Goal: Task Accomplishment & Management: Use online tool/utility

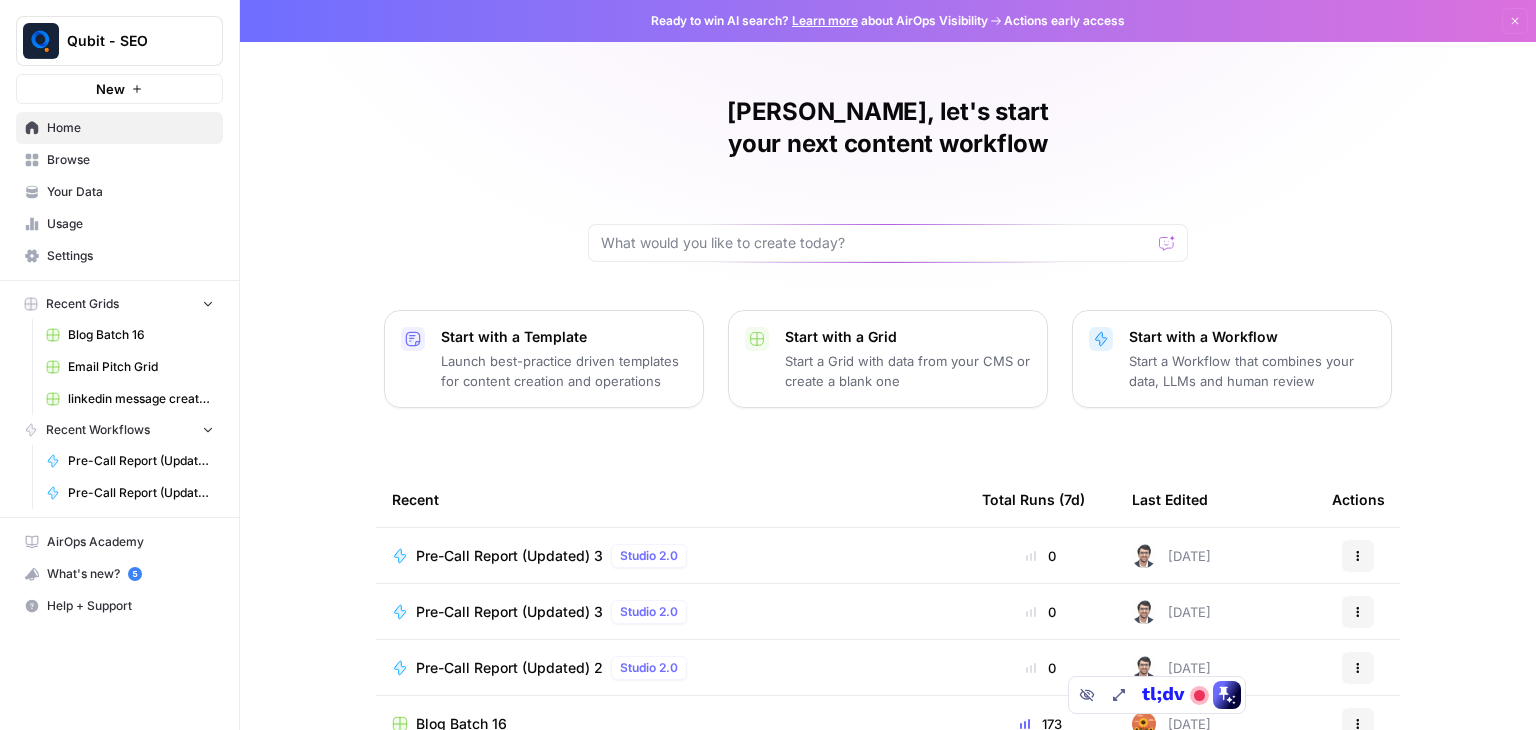
click at [489, 546] on span "Pre-Call Report (Updated) 3" at bounding box center [509, 556] width 187 height 20
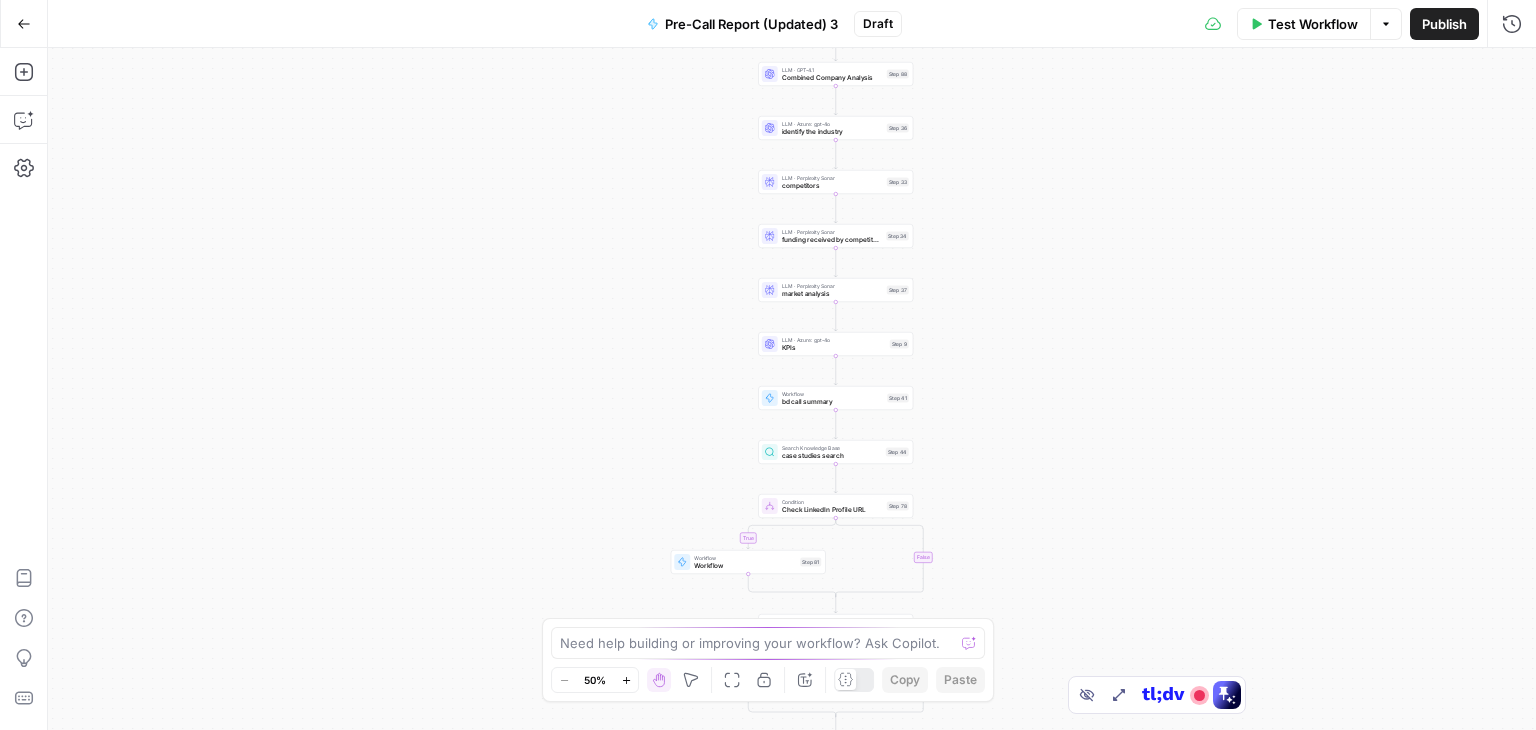
click at [1316, 29] on span "Test Workflow" at bounding box center [1313, 24] width 90 height 20
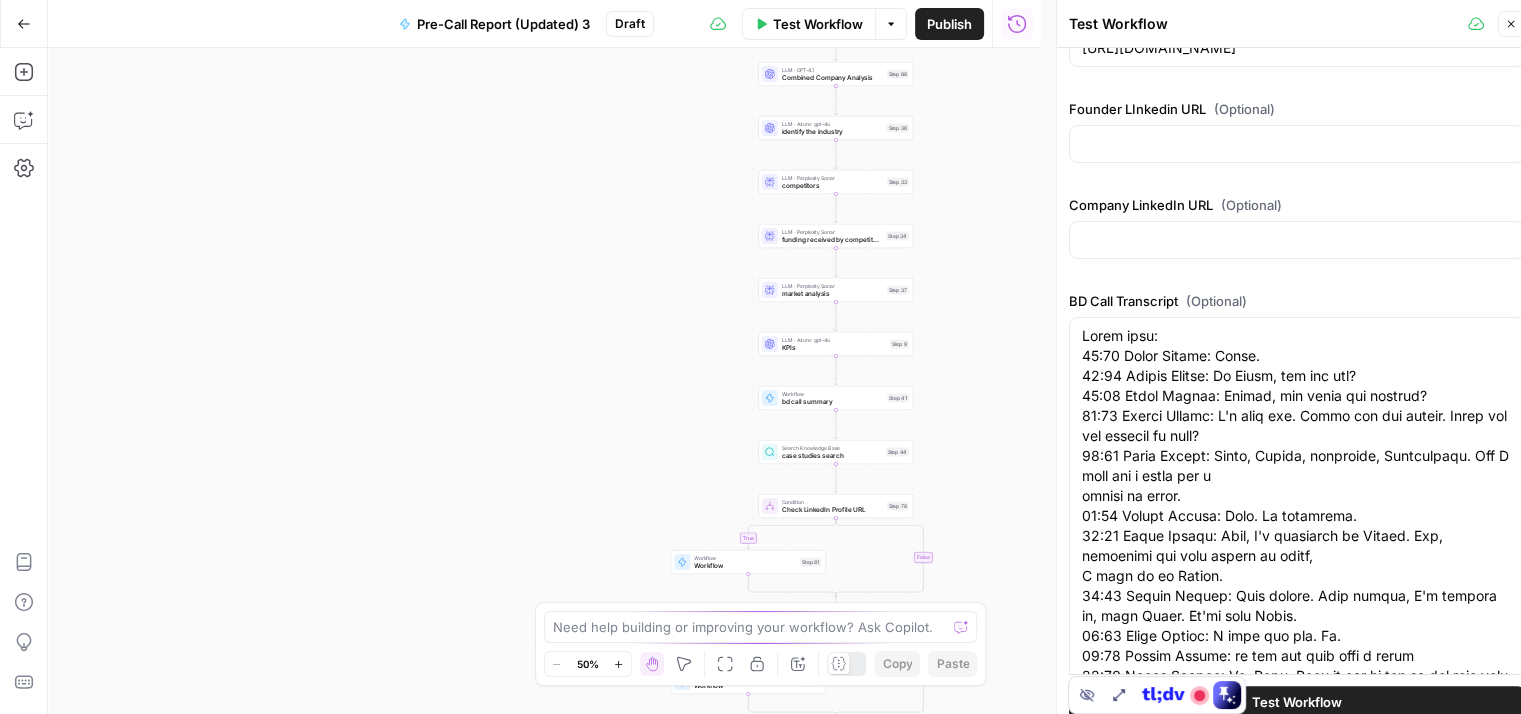
scroll to position [672, 0]
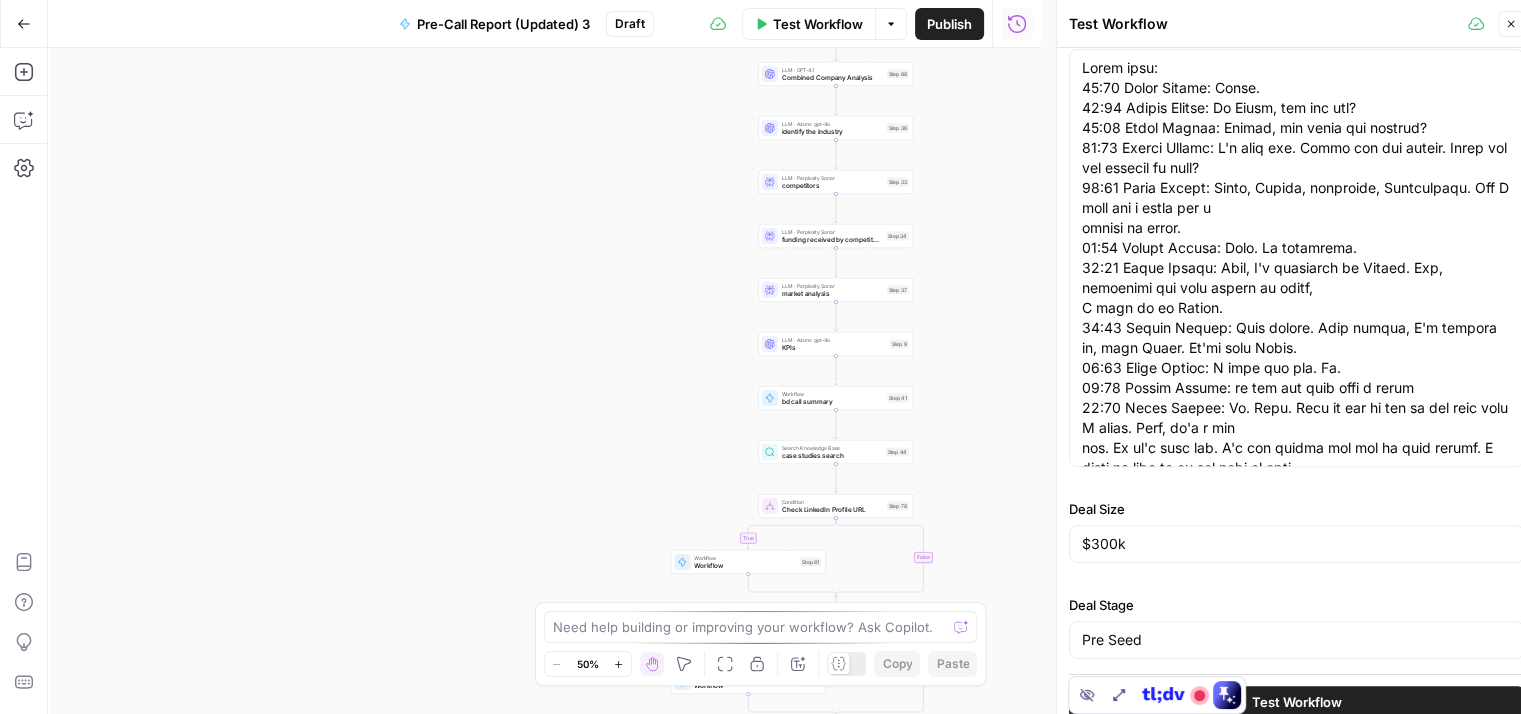
click at [1304, 692] on span "Test Workflow" at bounding box center [1297, 702] width 90 height 20
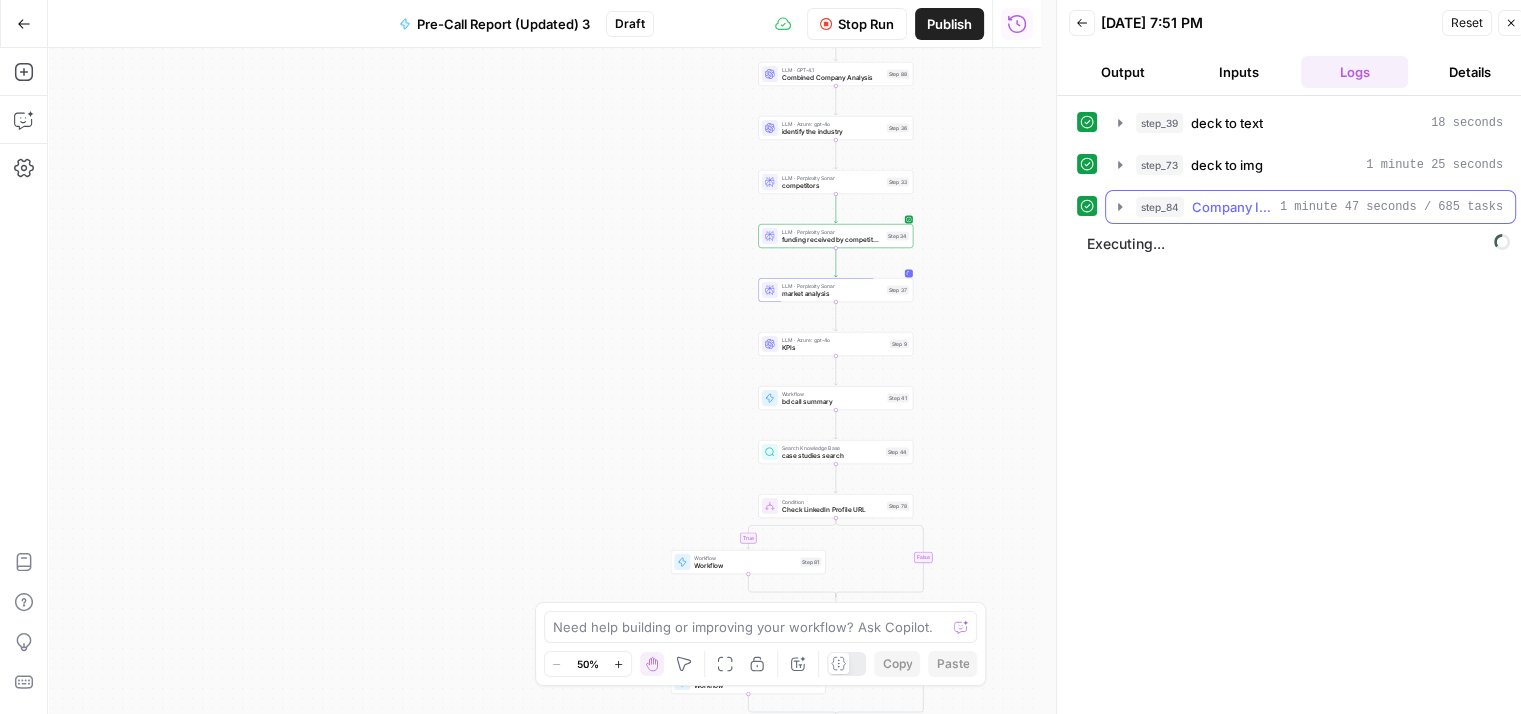
click at [1124, 207] on icon "button" at bounding box center [1120, 207] width 16 height 16
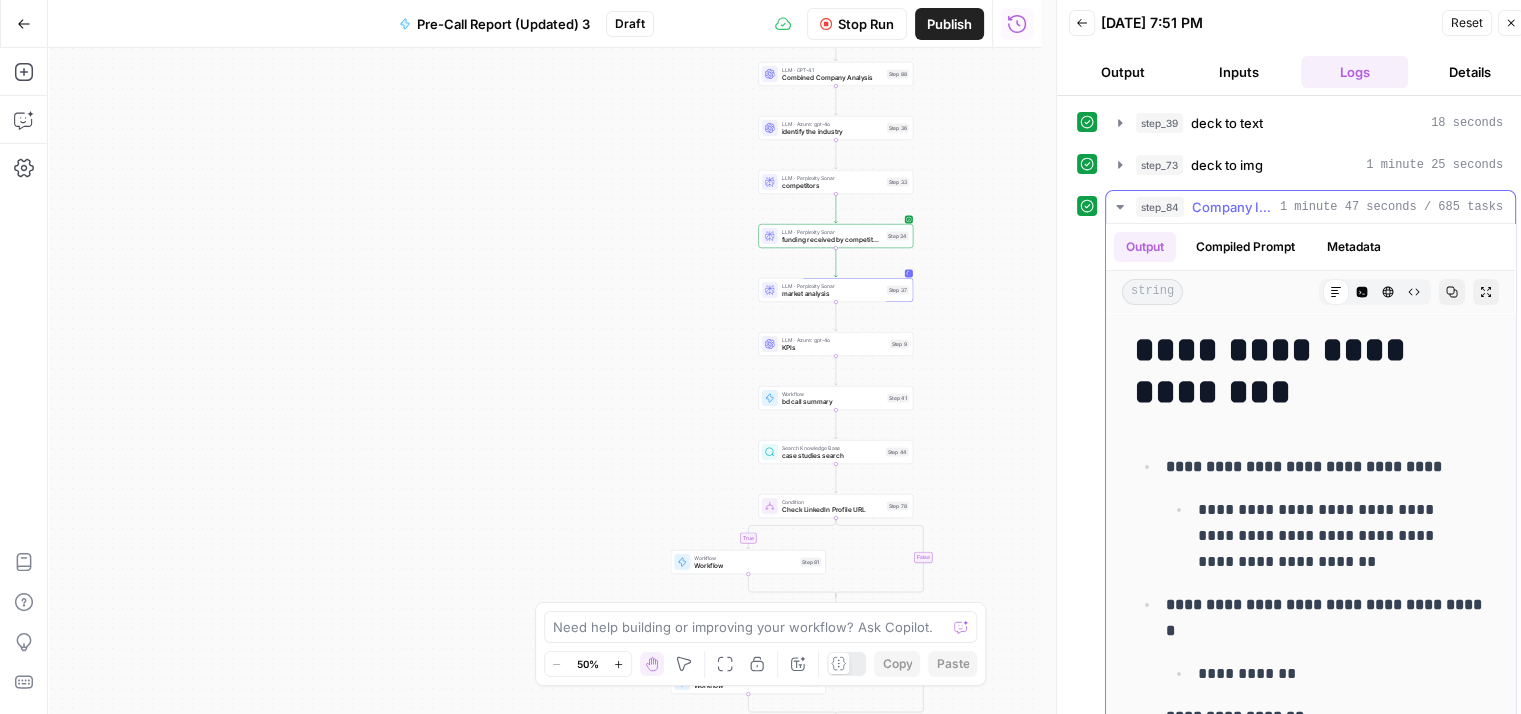
click at [1124, 207] on icon "button" at bounding box center [1120, 207] width 16 height 16
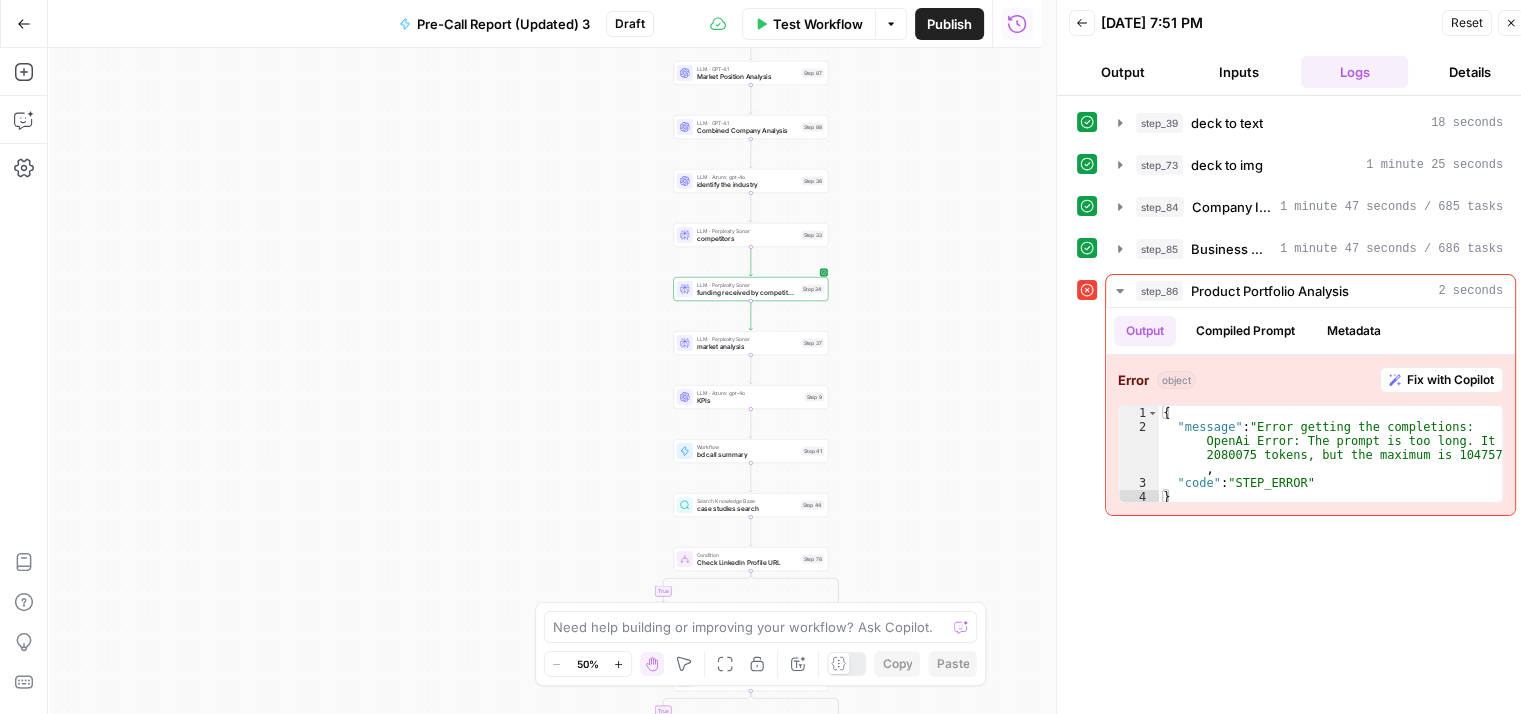
drag, startPoint x: 313, startPoint y: 243, endPoint x: 207, endPoint y: 309, distance: 124.8
click at [207, 309] on div "true true true false false false Workflow Set Inputs Inputs Workflow deck to te…" at bounding box center [544, 381] width 993 height 666
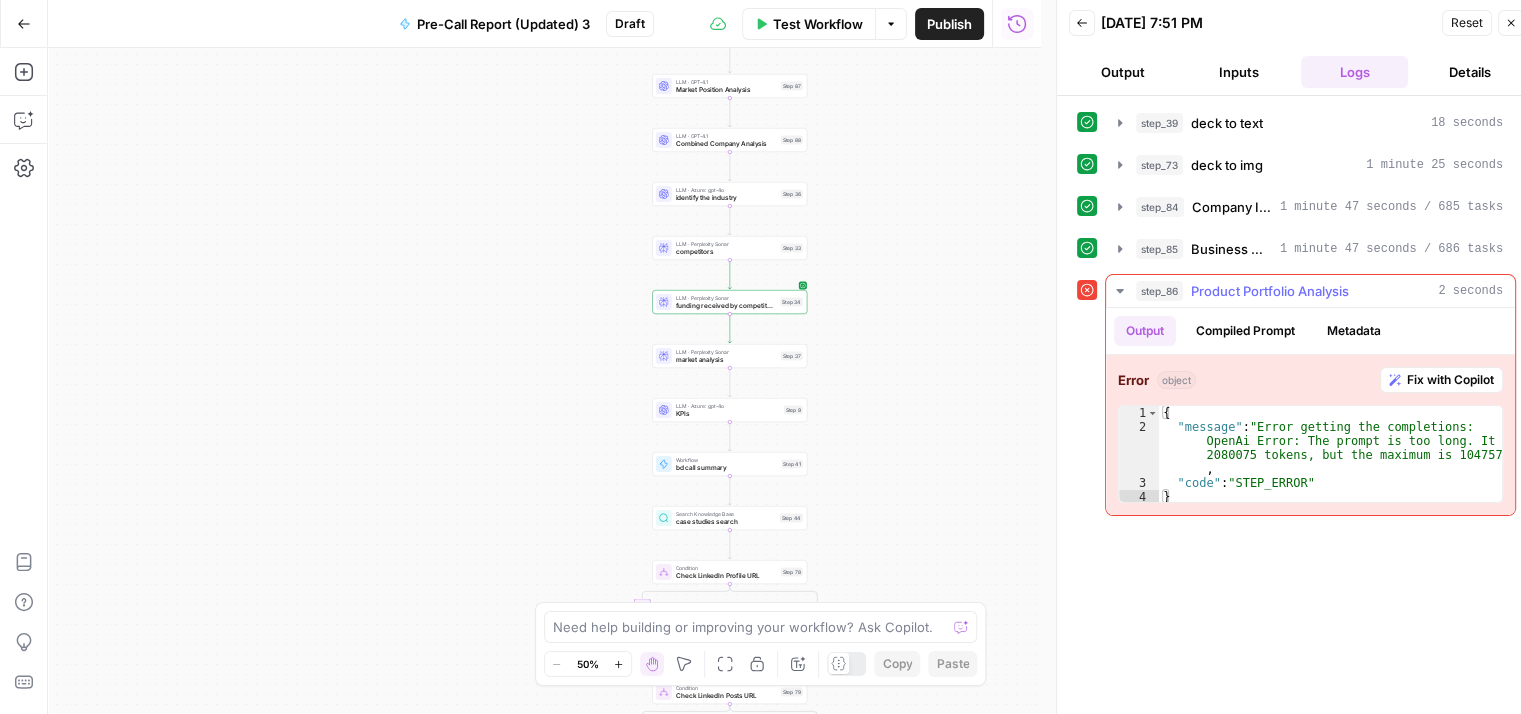
click at [1412, 385] on span "Fix with Copilot" at bounding box center [1450, 380] width 87 height 18
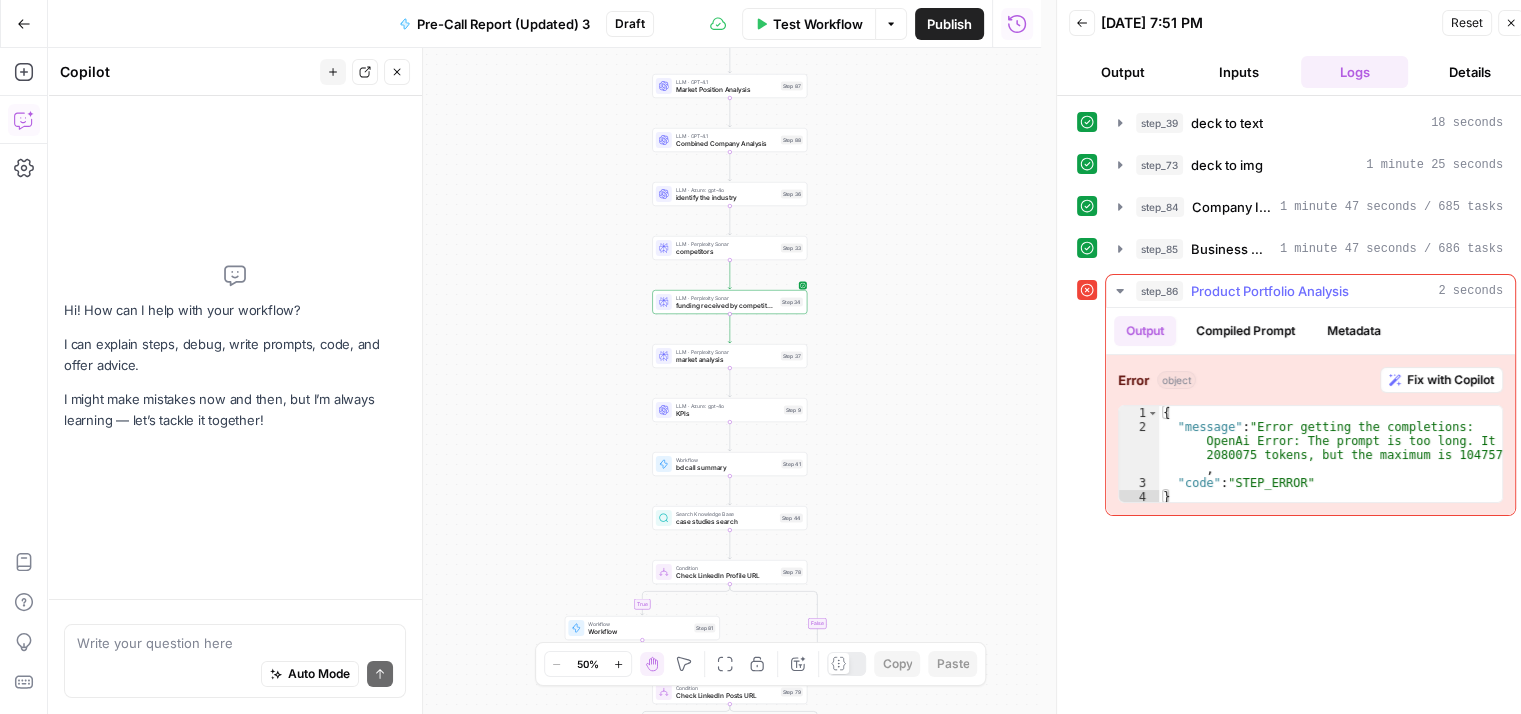
click at [1438, 383] on span "Fix with Copilot" at bounding box center [1450, 380] width 87 height 18
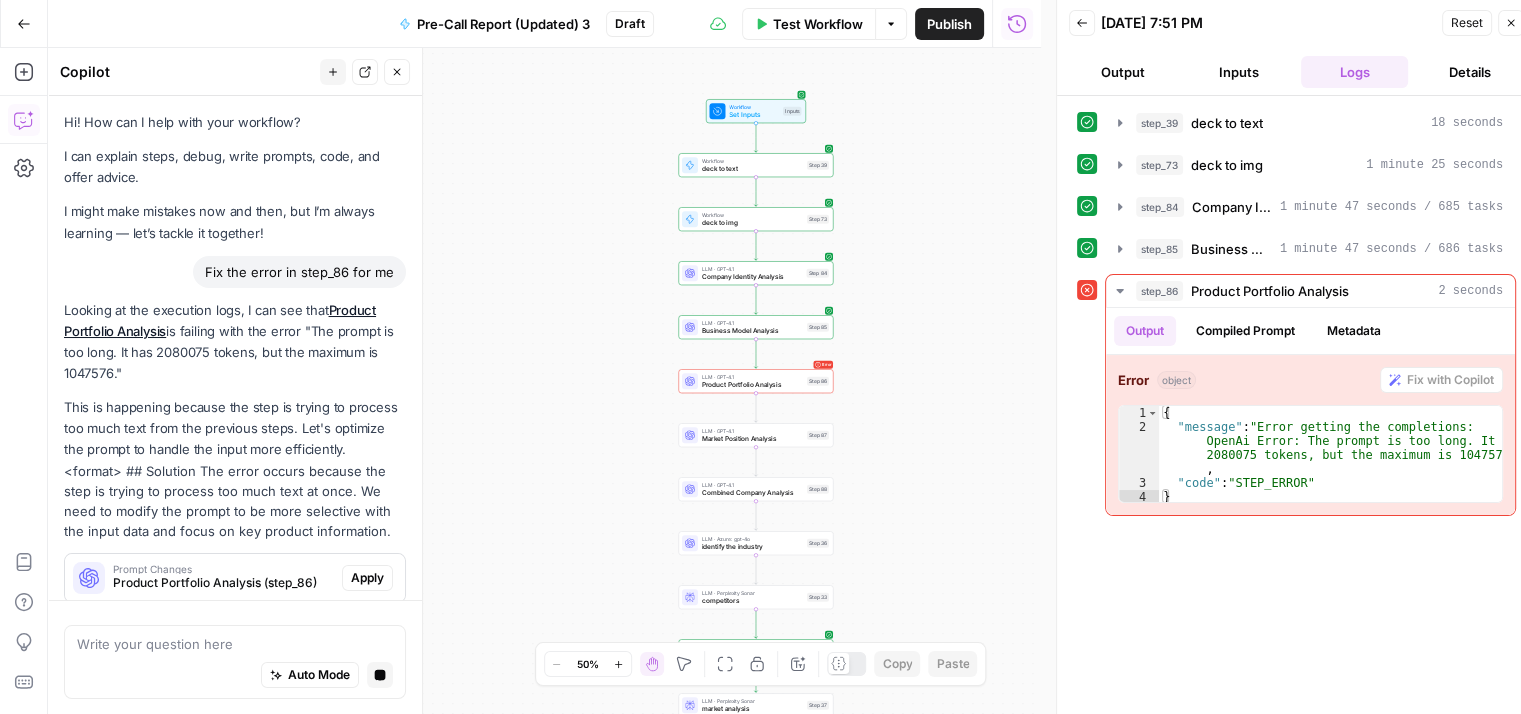
scroll to position [39, 0]
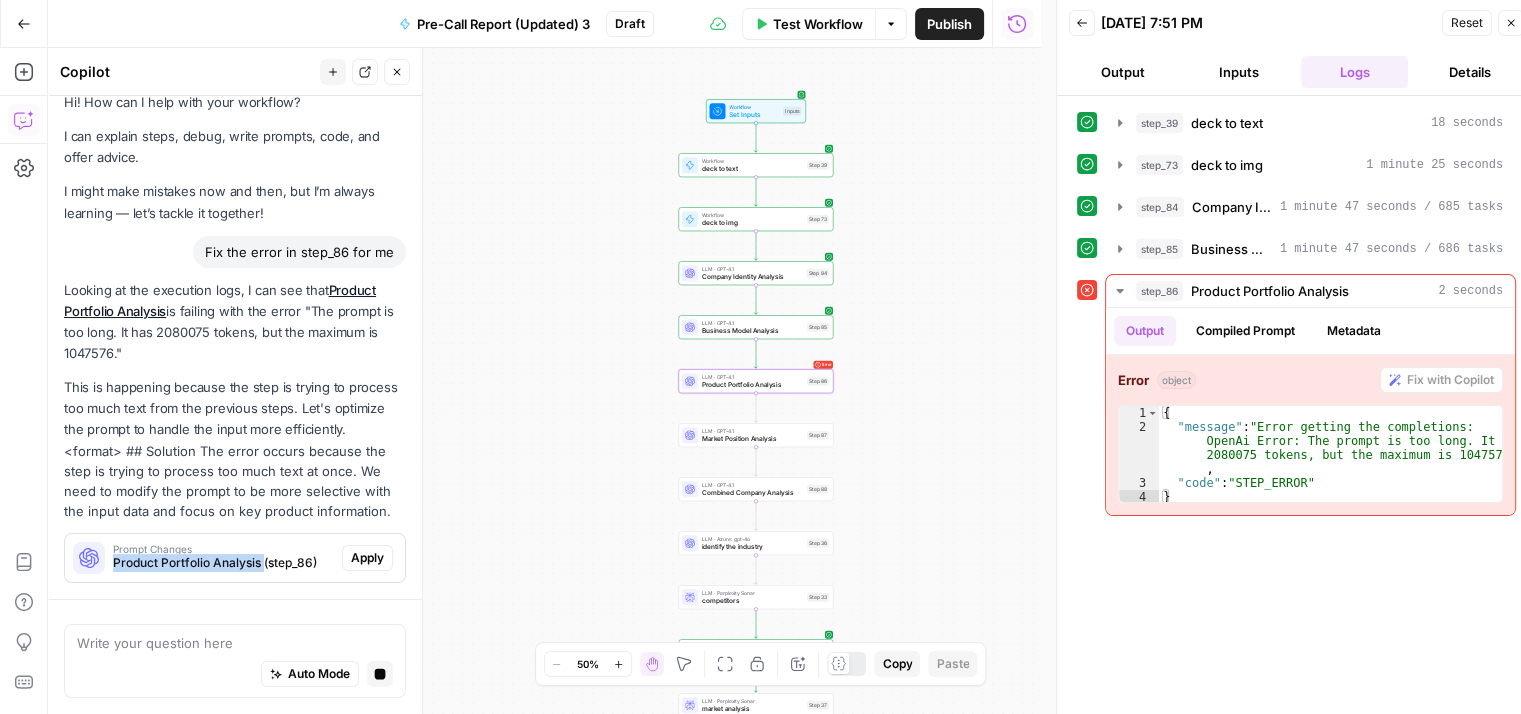
click at [265, 556] on div "Prompt Changes Product Portfolio Analysis (step_86)" at bounding box center [223, 558] width 221 height 28
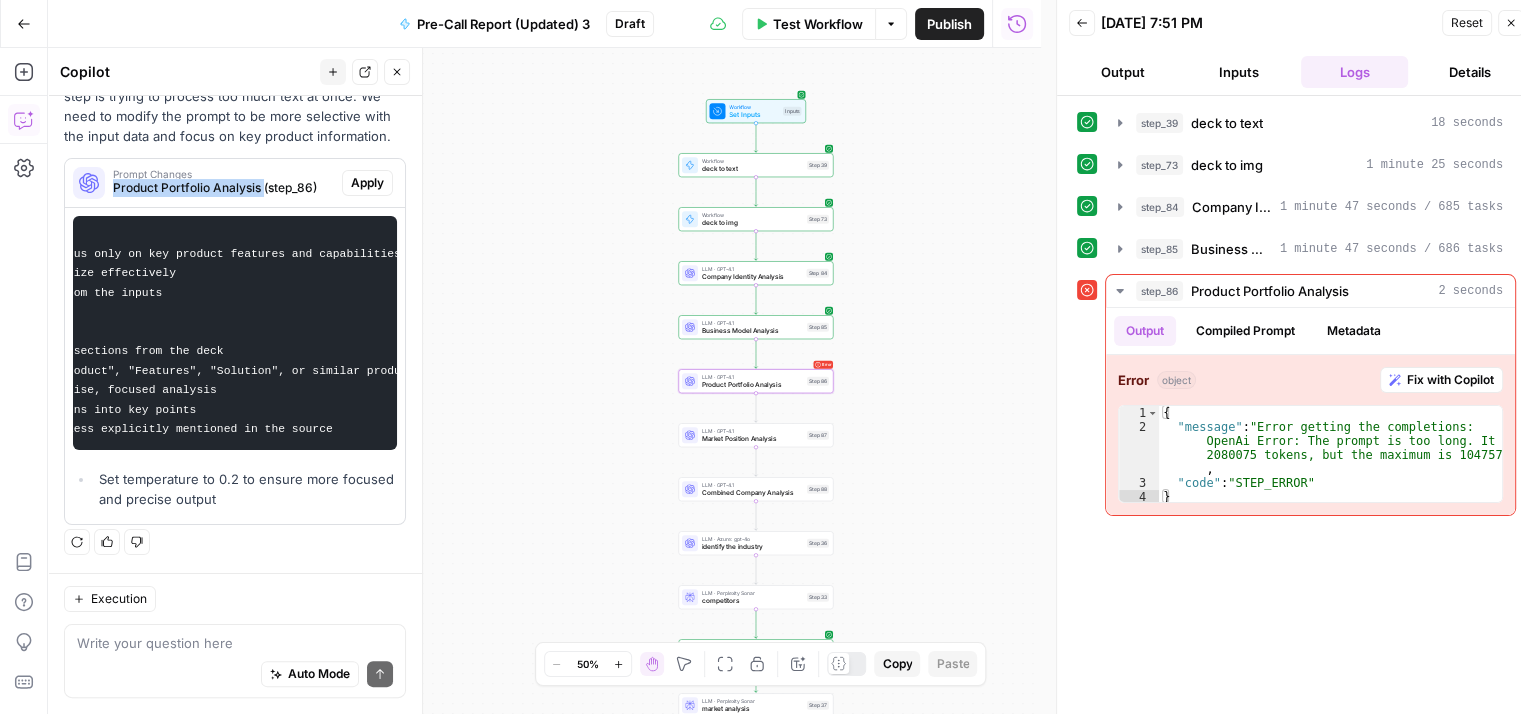
scroll to position [0, 0]
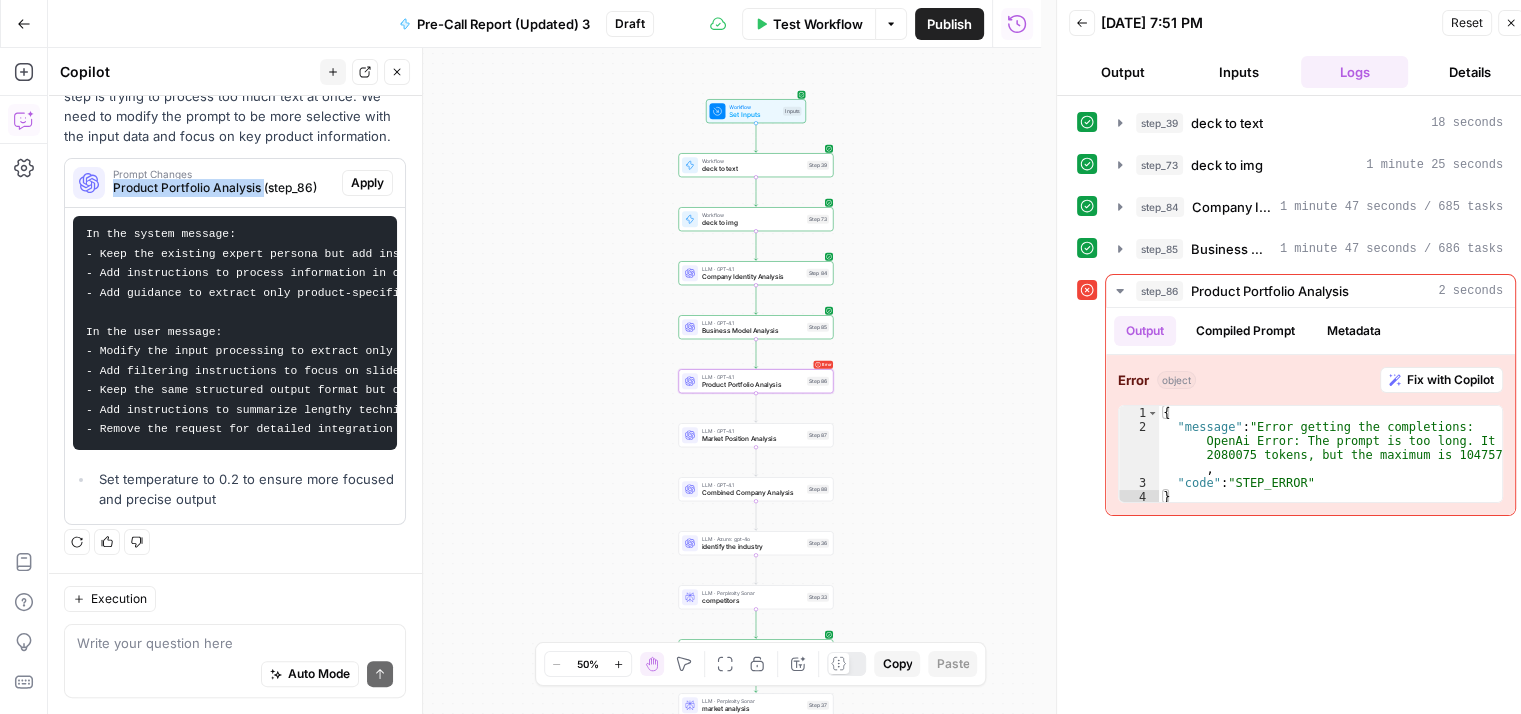
click at [339, 564] on div "Hi! How can I help with your workflow? I can explain steps, debug, write prompt…" at bounding box center [235, 137] width 374 height 872
click at [356, 174] on span "Apply" at bounding box center [367, 183] width 33 height 18
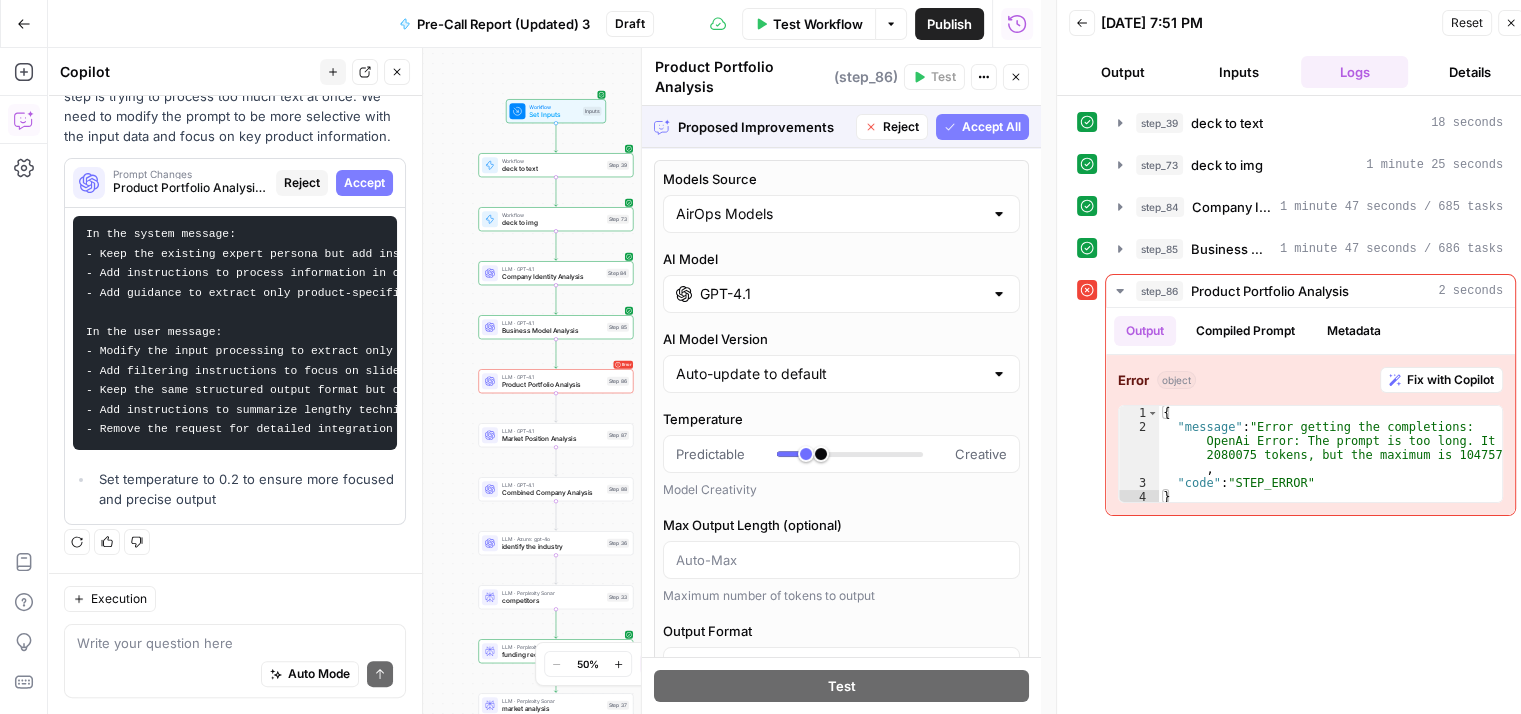
scroll to position [428, 0]
click at [973, 114] on button "Accept All" at bounding box center [982, 127] width 93 height 26
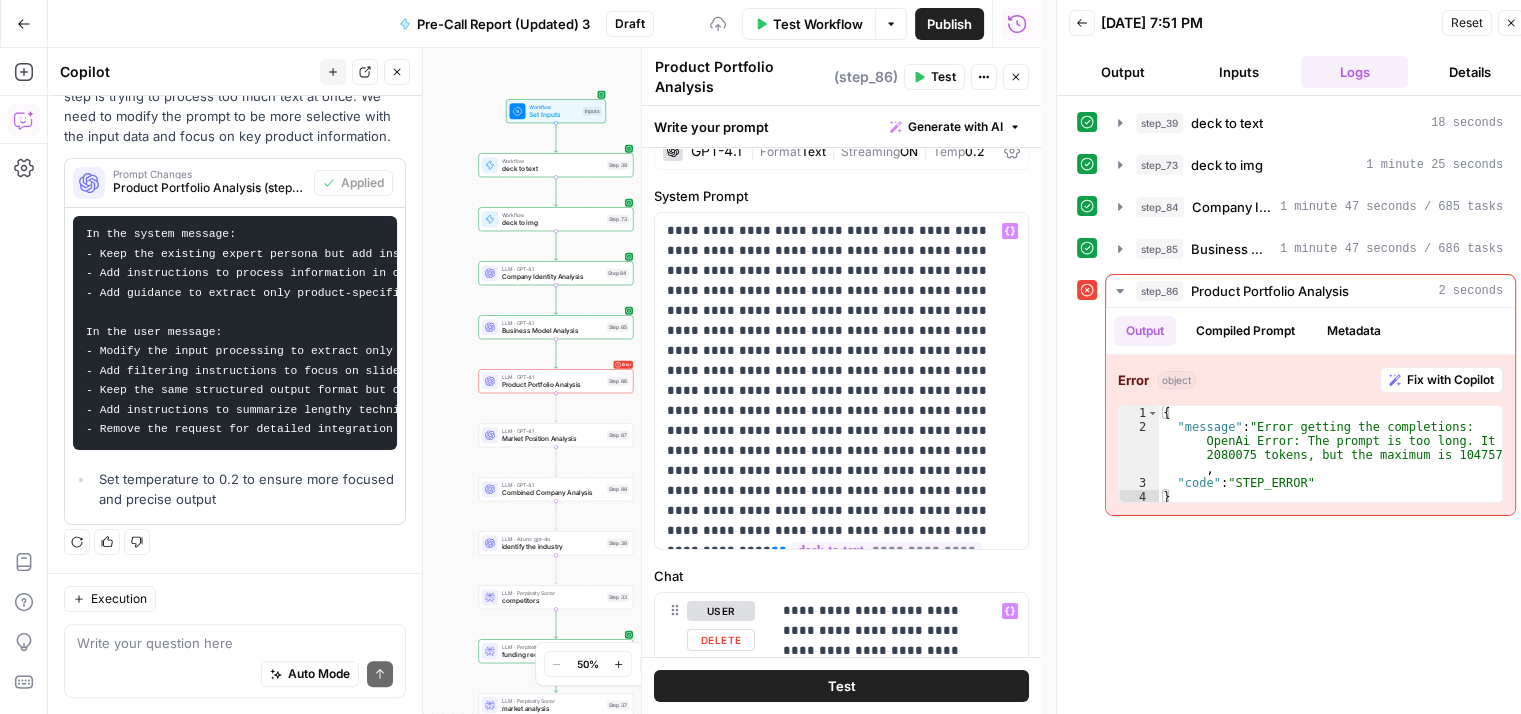
scroll to position [0, 0]
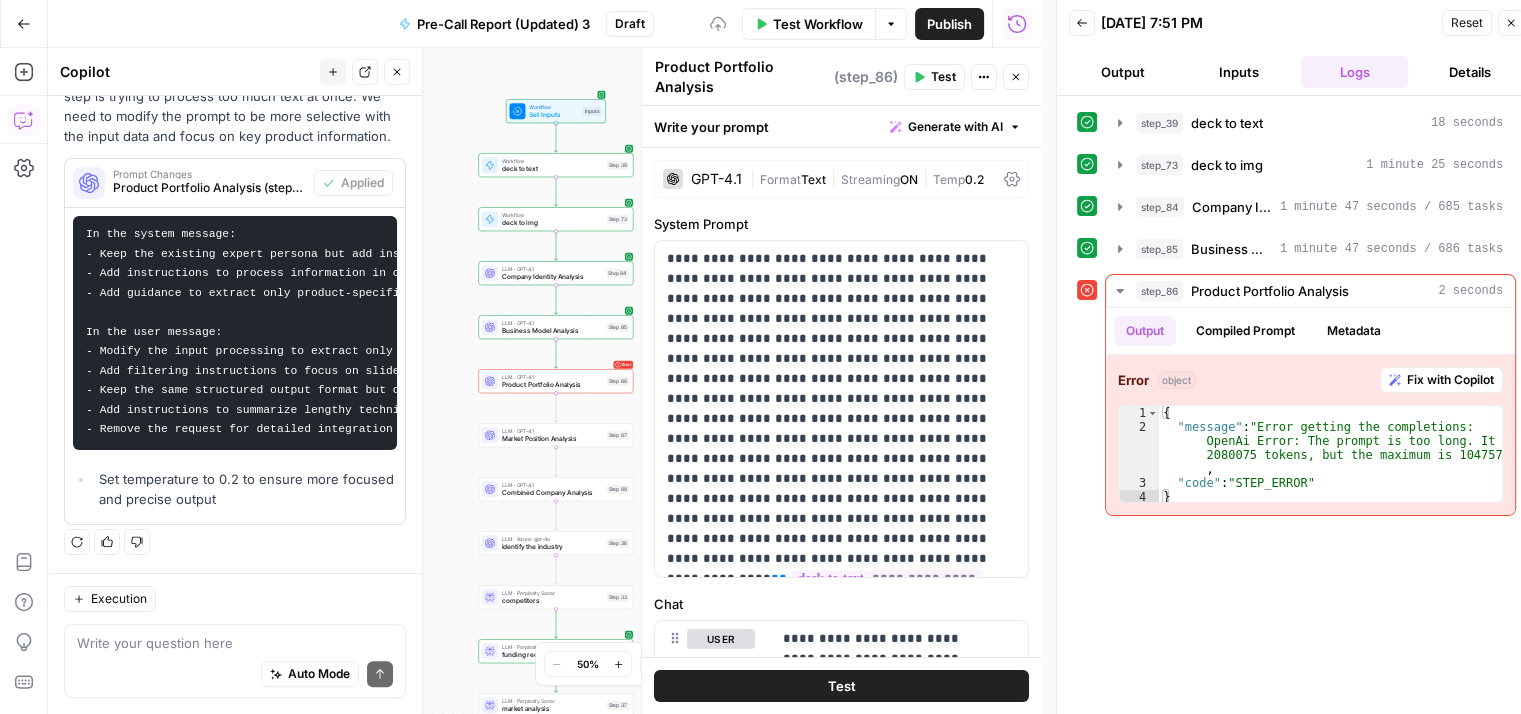
click at [923, 71] on icon "button" at bounding box center [919, 77] width 12 height 12
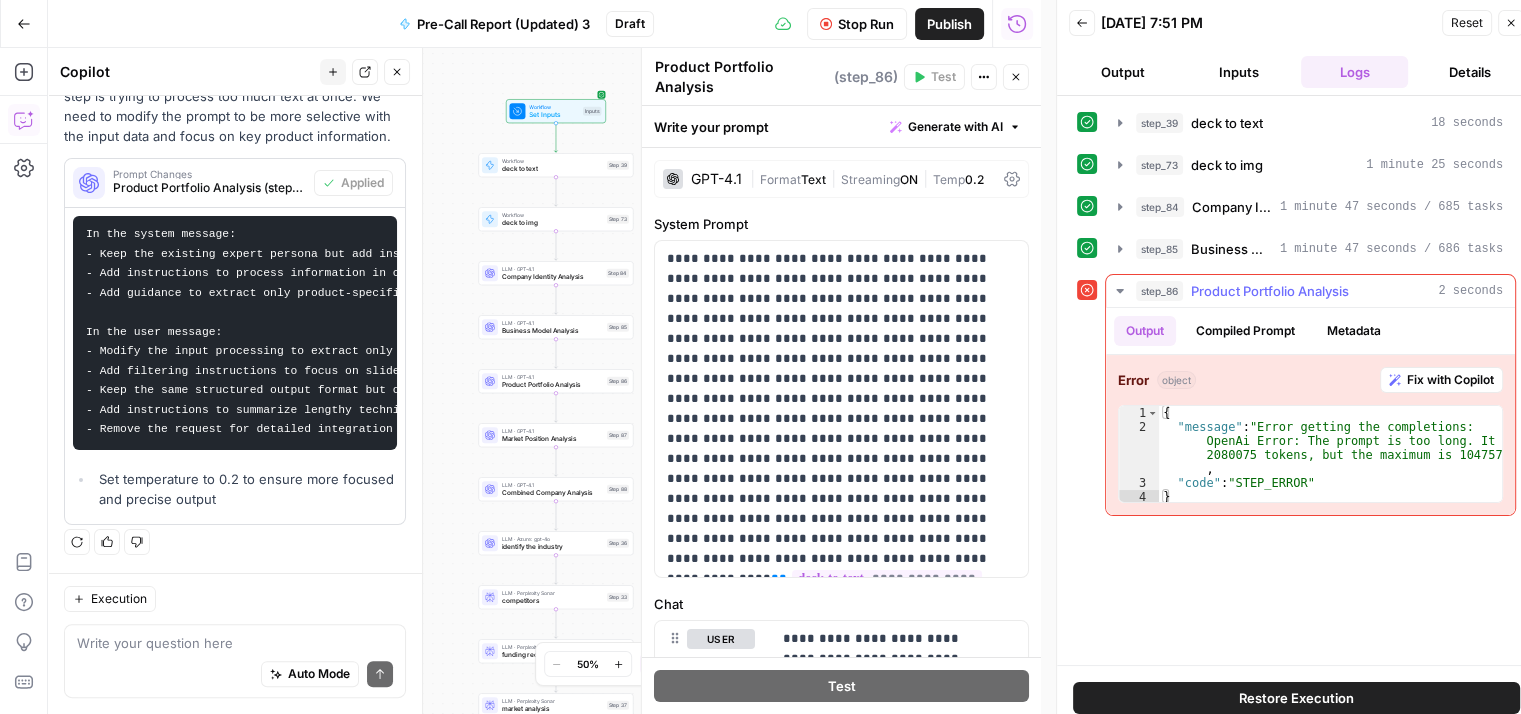
click at [1407, 371] on span "Fix with Copilot" at bounding box center [1450, 380] width 87 height 18
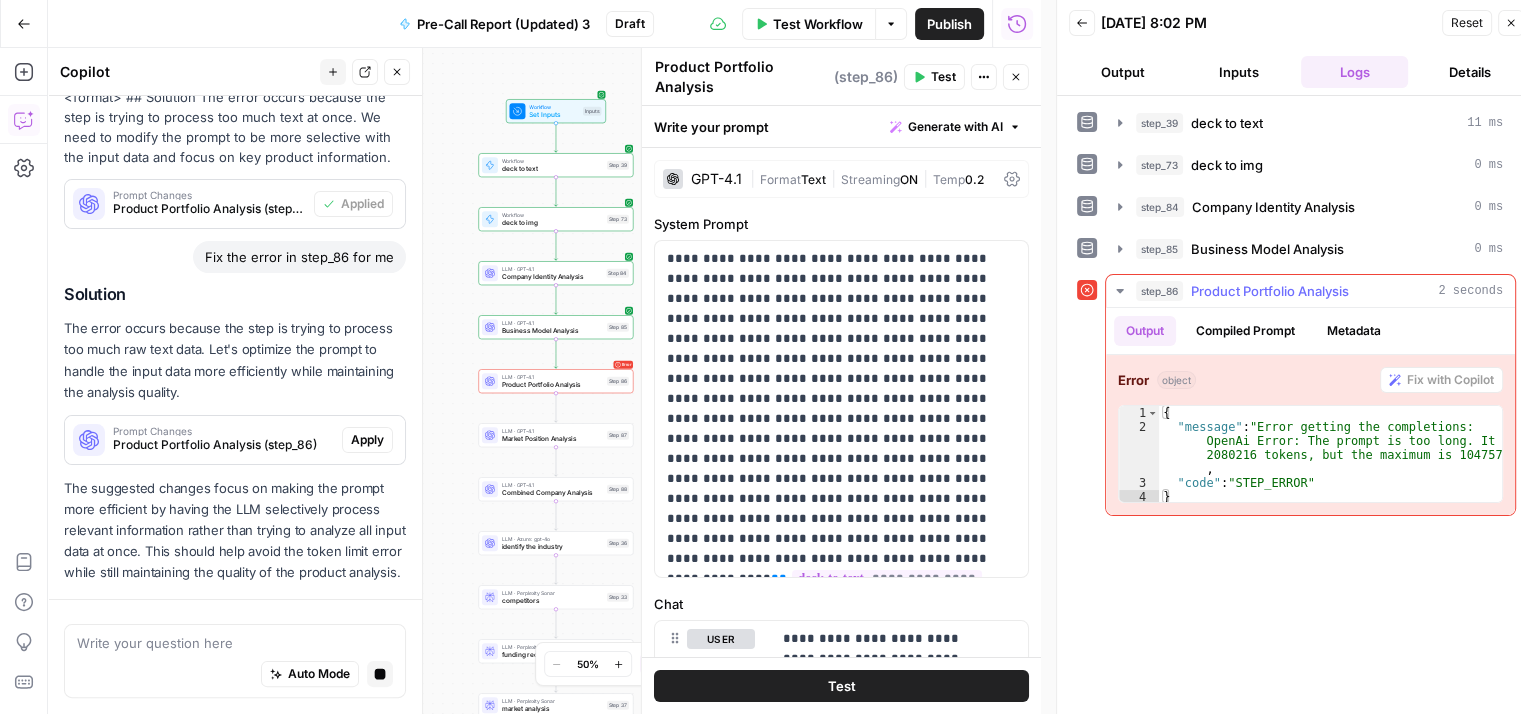
scroll to position [415, 0]
click at [351, 431] on span "Apply" at bounding box center [367, 440] width 33 height 18
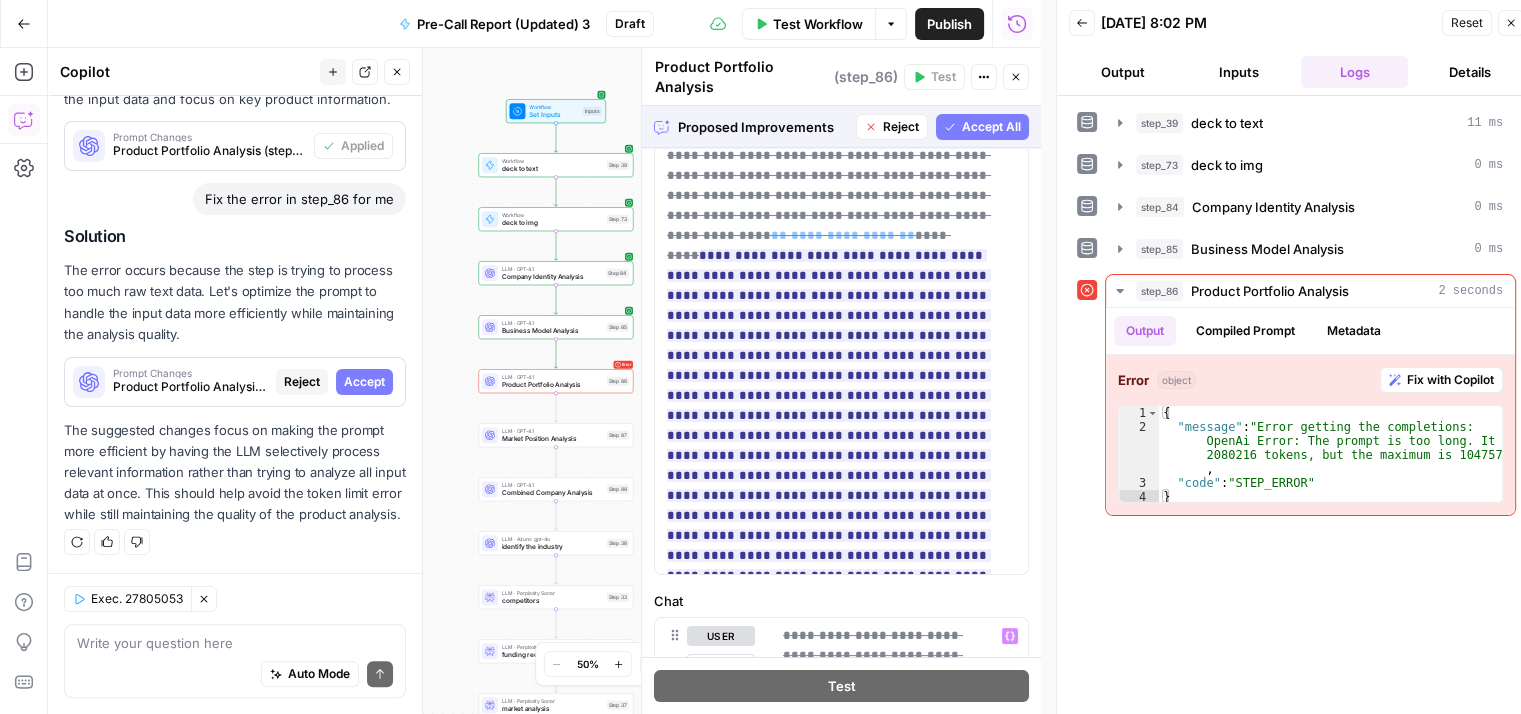
scroll to position [163, 0]
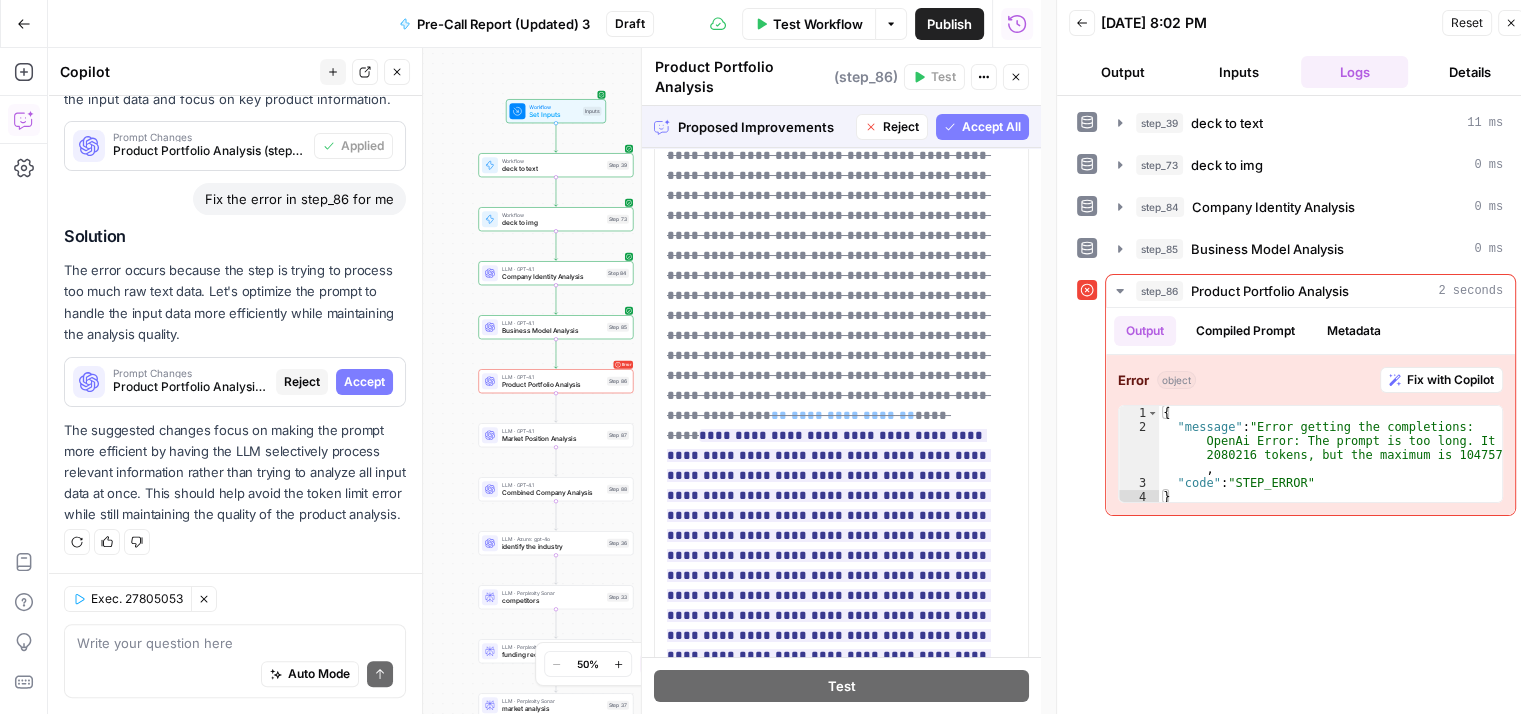
click at [977, 118] on span "Accept All" at bounding box center [991, 127] width 59 height 18
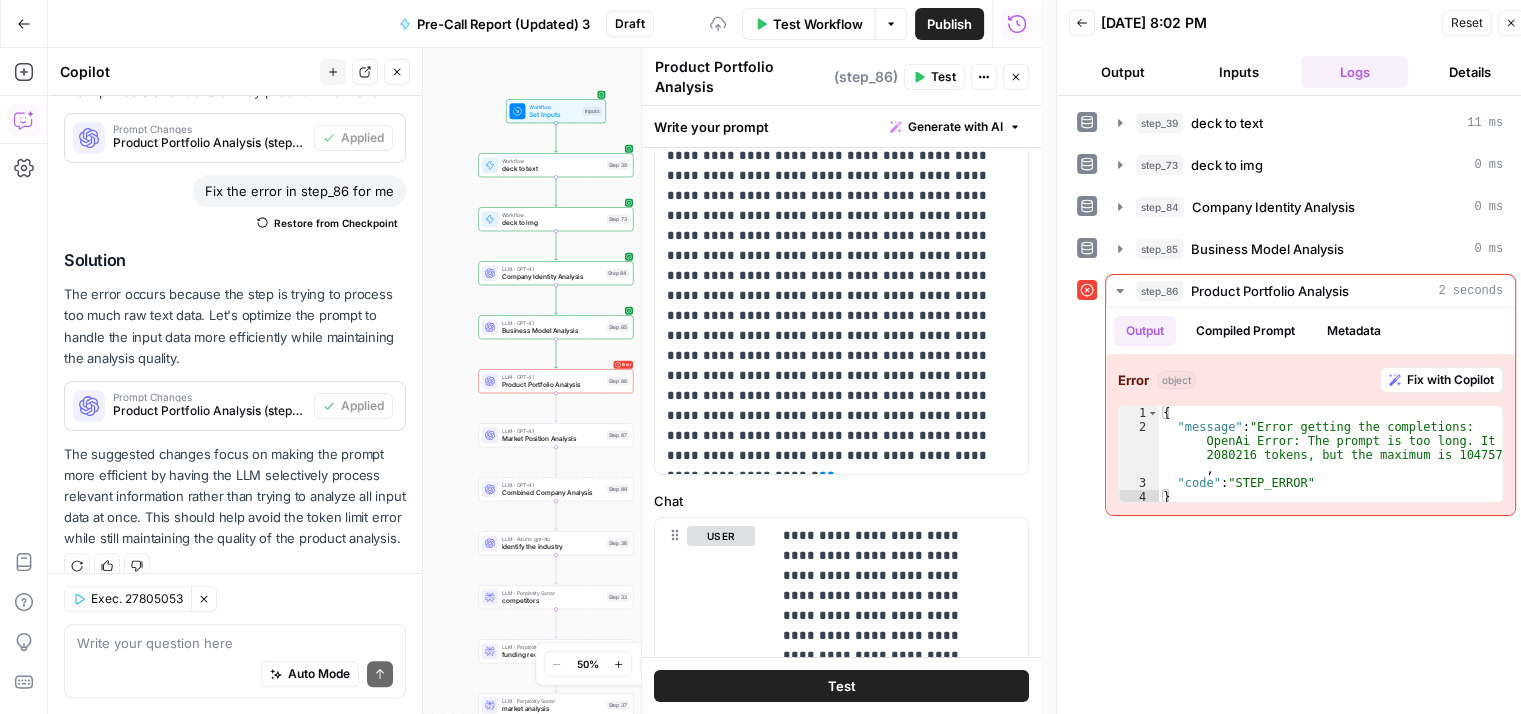
scroll to position [0, 0]
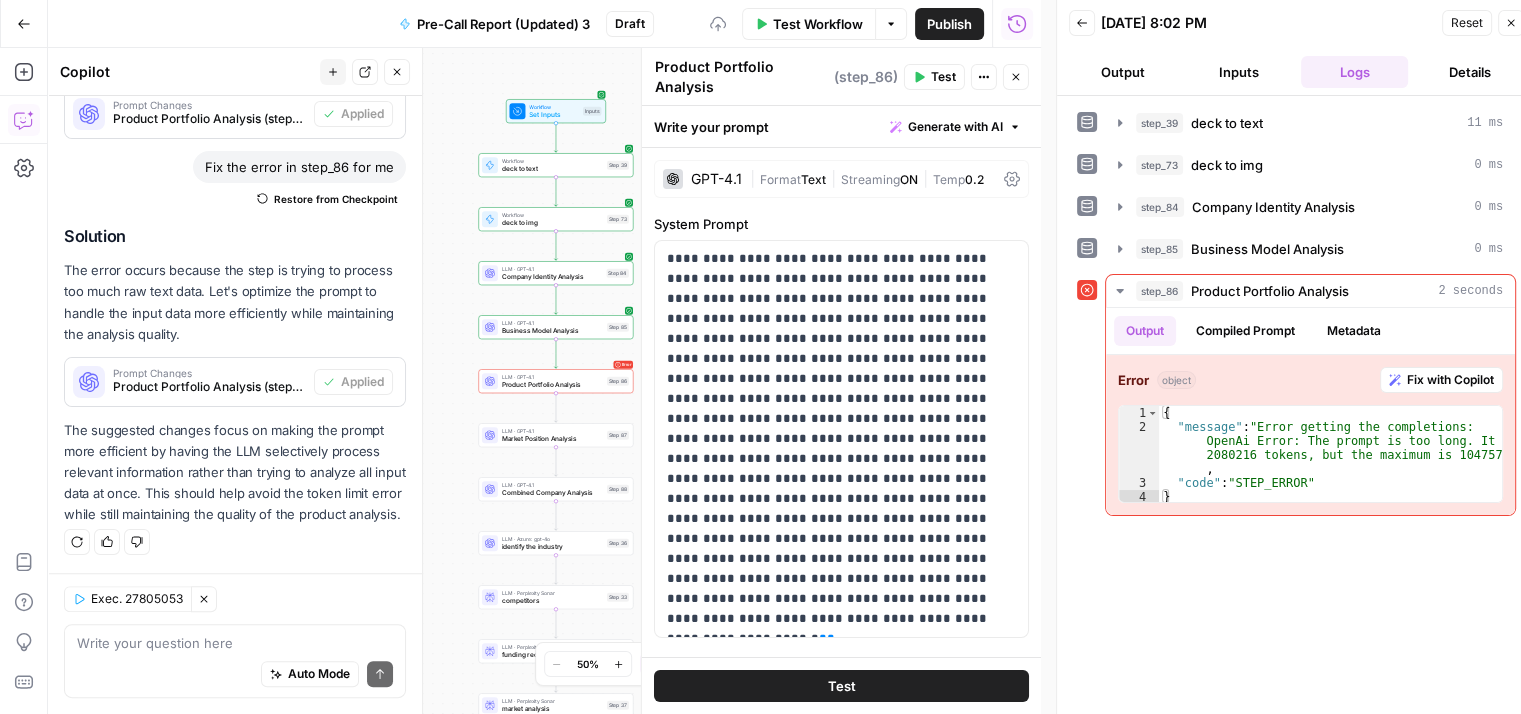
click at [880, 680] on button "Test" at bounding box center [841, 686] width 375 height 32
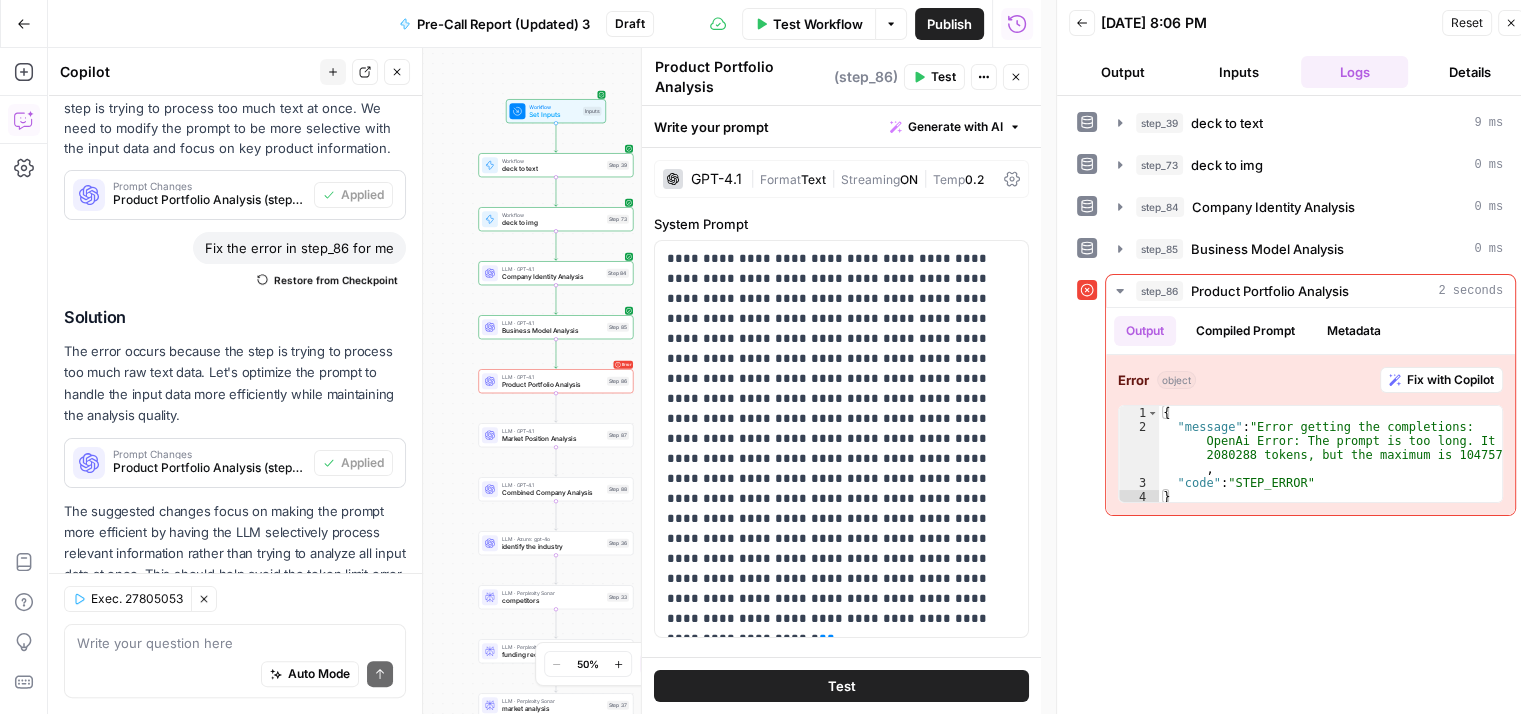
scroll to position [536, 0]
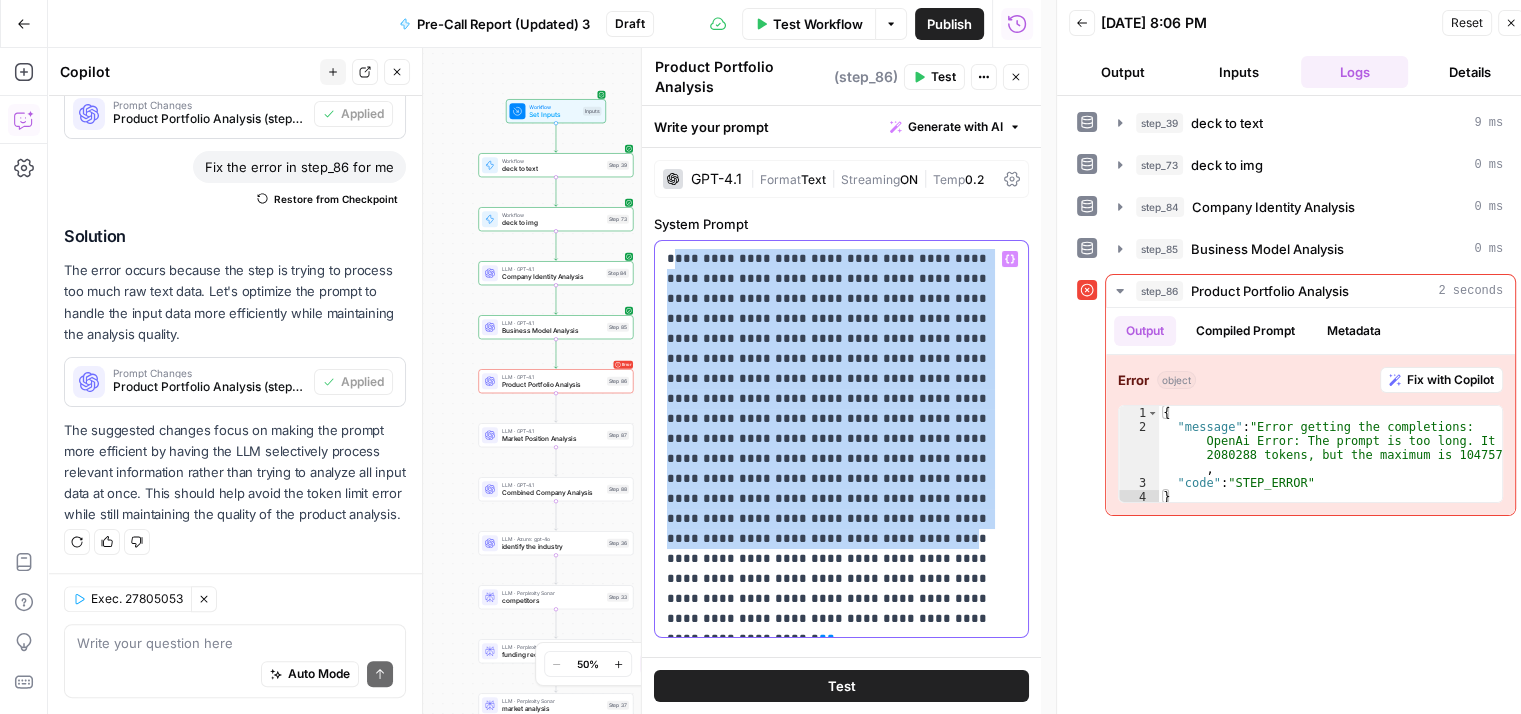
drag, startPoint x: 672, startPoint y: 251, endPoint x: 736, endPoint y: 517, distance: 273.5
click at [736, 517] on p "**********" at bounding box center [834, 439] width 334 height 380
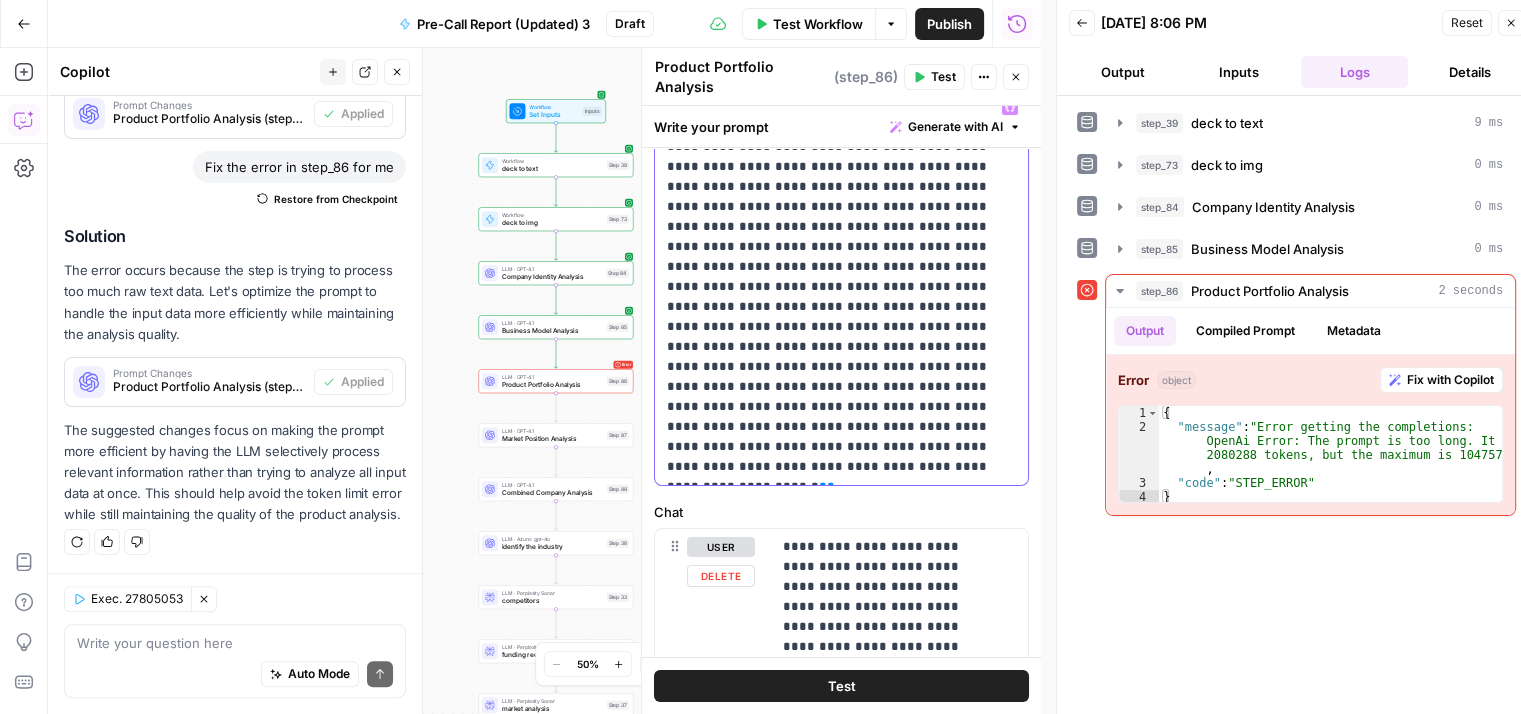
scroll to position [0, 0]
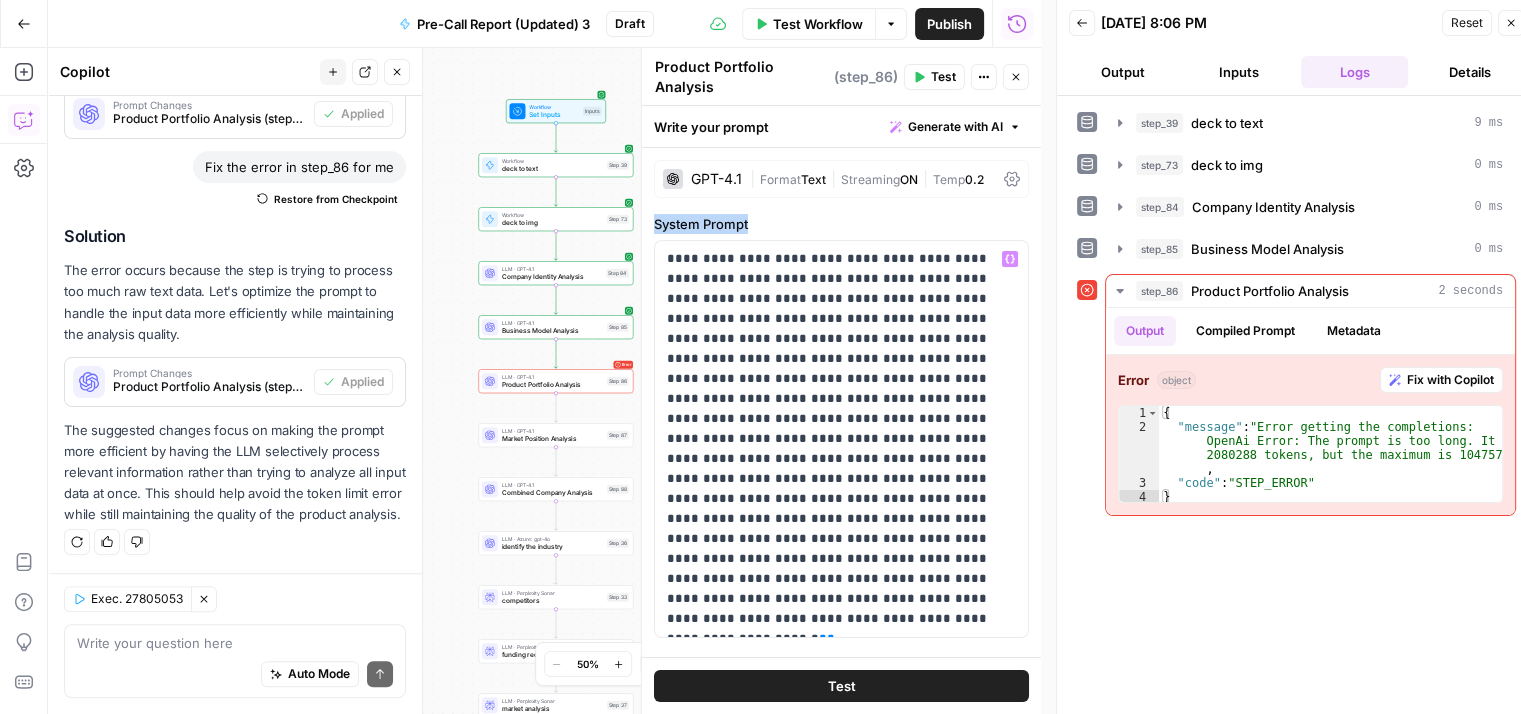
drag, startPoint x: 652, startPoint y: 211, endPoint x: 763, endPoint y: 240, distance: 114.7
copy div "System Prompt"
drag, startPoint x: 669, startPoint y: 251, endPoint x: 676, endPoint y: 269, distance: 19.3
click at [676, 269] on p "**********" at bounding box center [834, 439] width 334 height 380
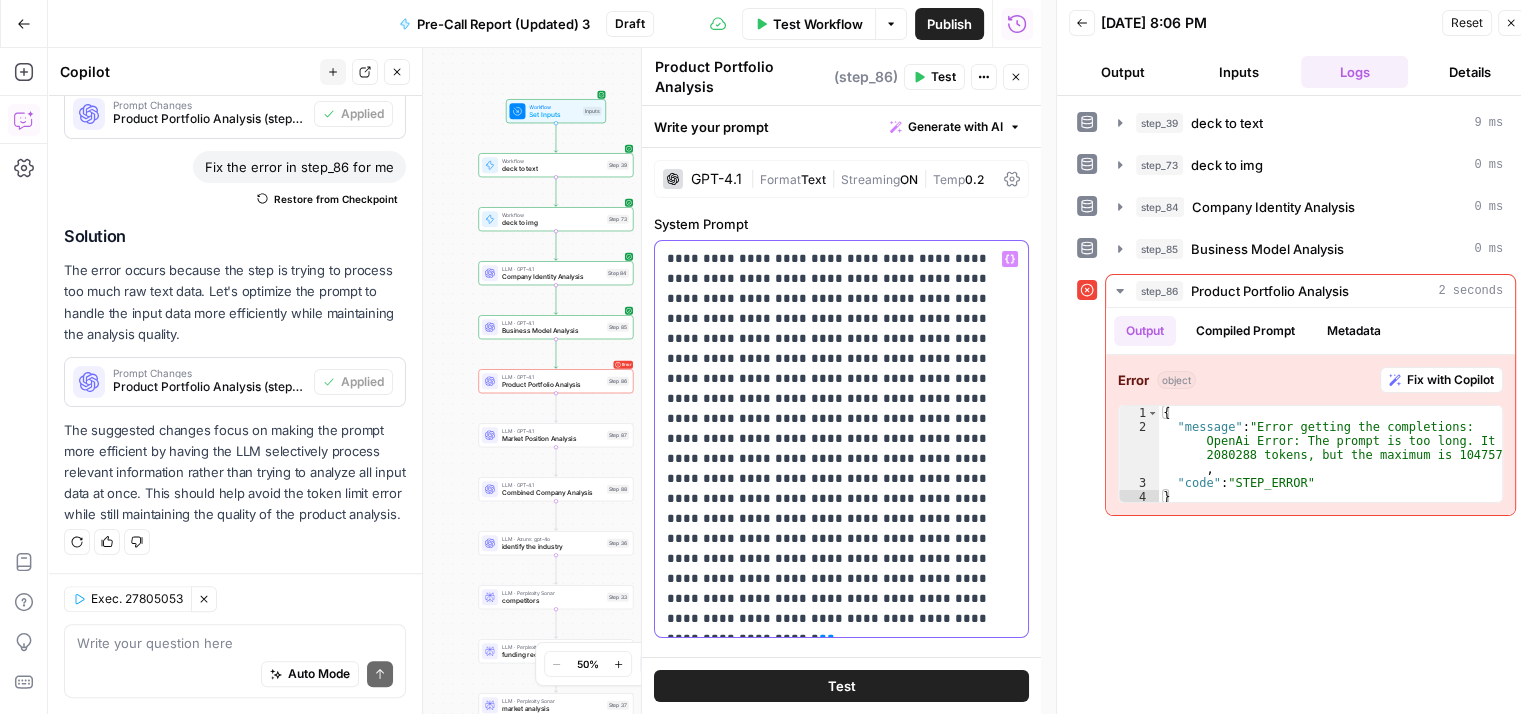
click at [667, 253] on p "**********" at bounding box center [834, 439] width 334 height 380
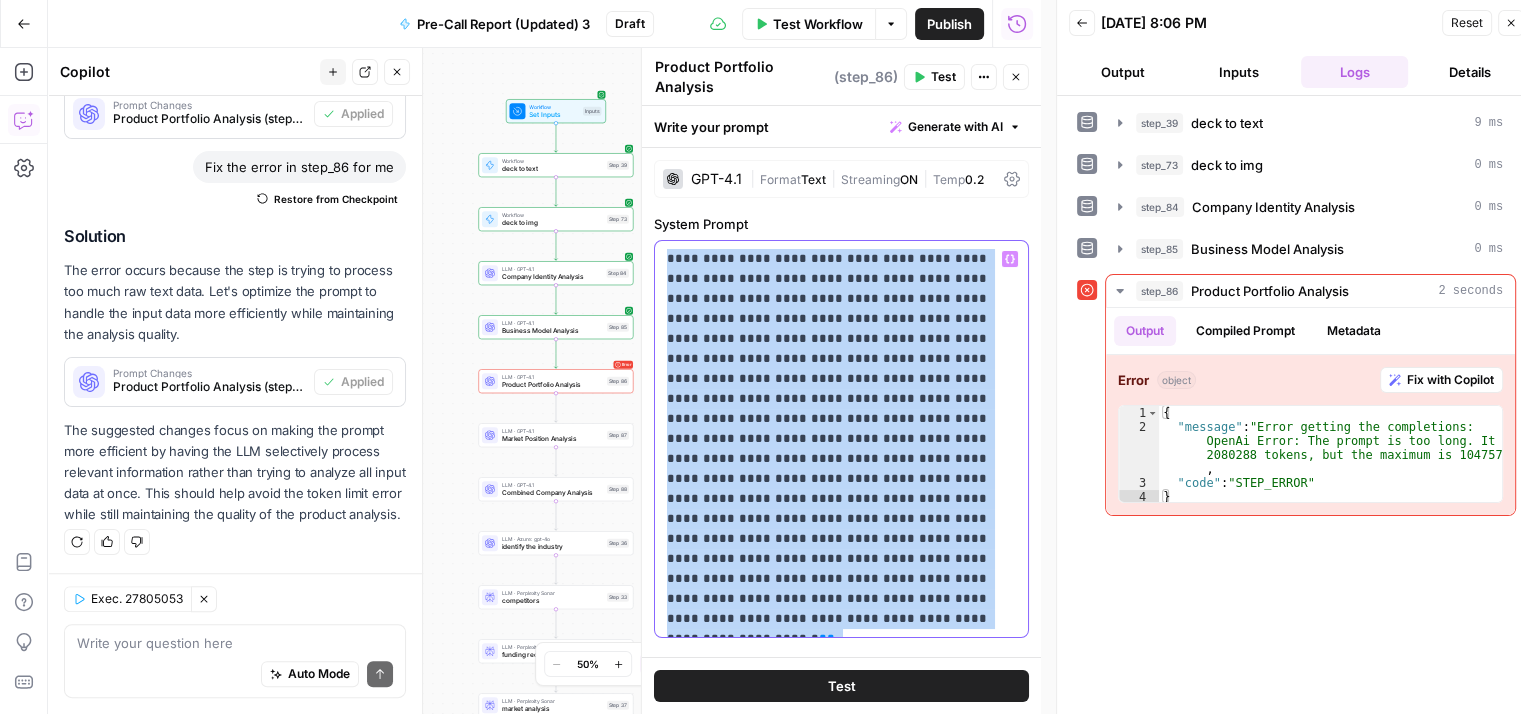
drag, startPoint x: 666, startPoint y: 253, endPoint x: 742, endPoint y: 623, distance: 377.6
click at [742, 623] on div "**********" at bounding box center [841, 439] width 373 height 396
copy p "**********"
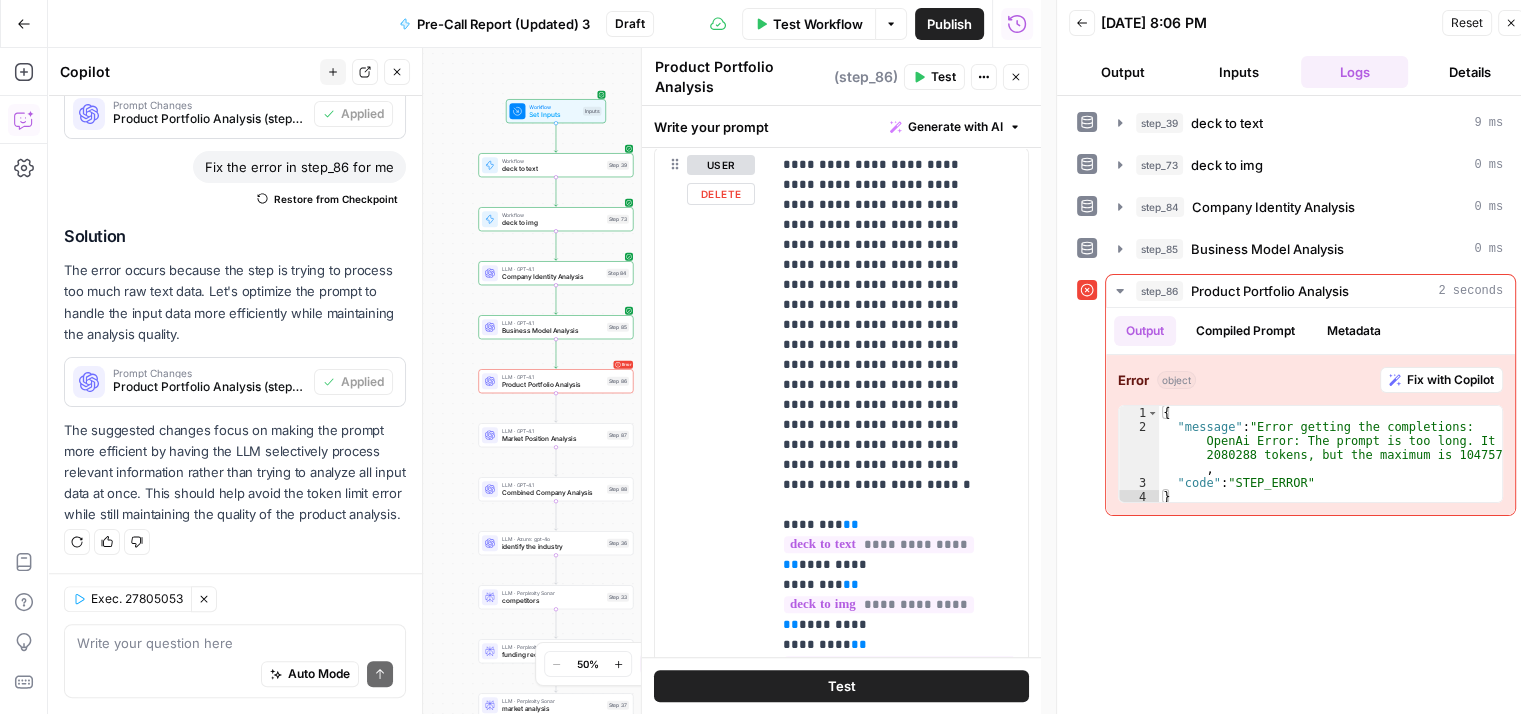
scroll to position [382, 0]
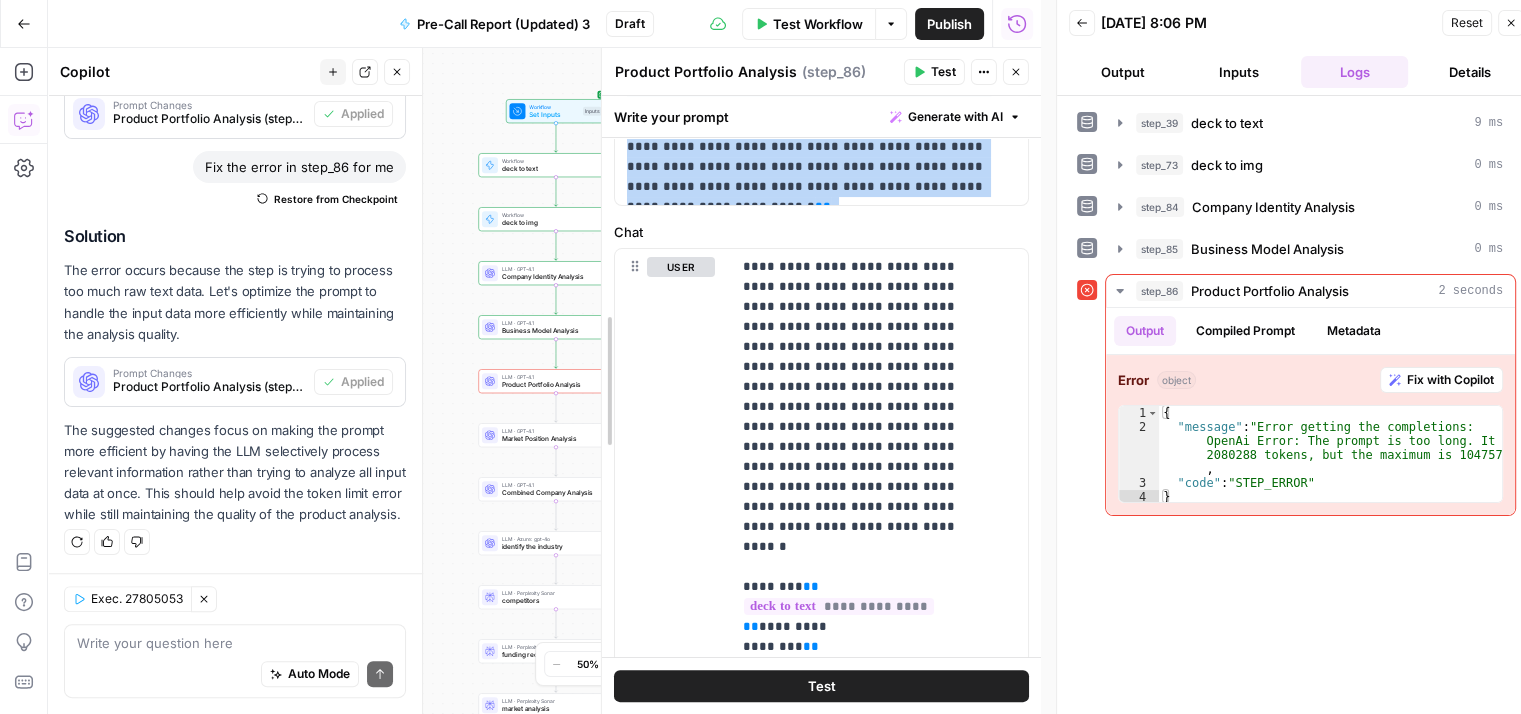
drag, startPoint x: 651, startPoint y: 265, endPoint x: 609, endPoint y: 274, distance: 42.9
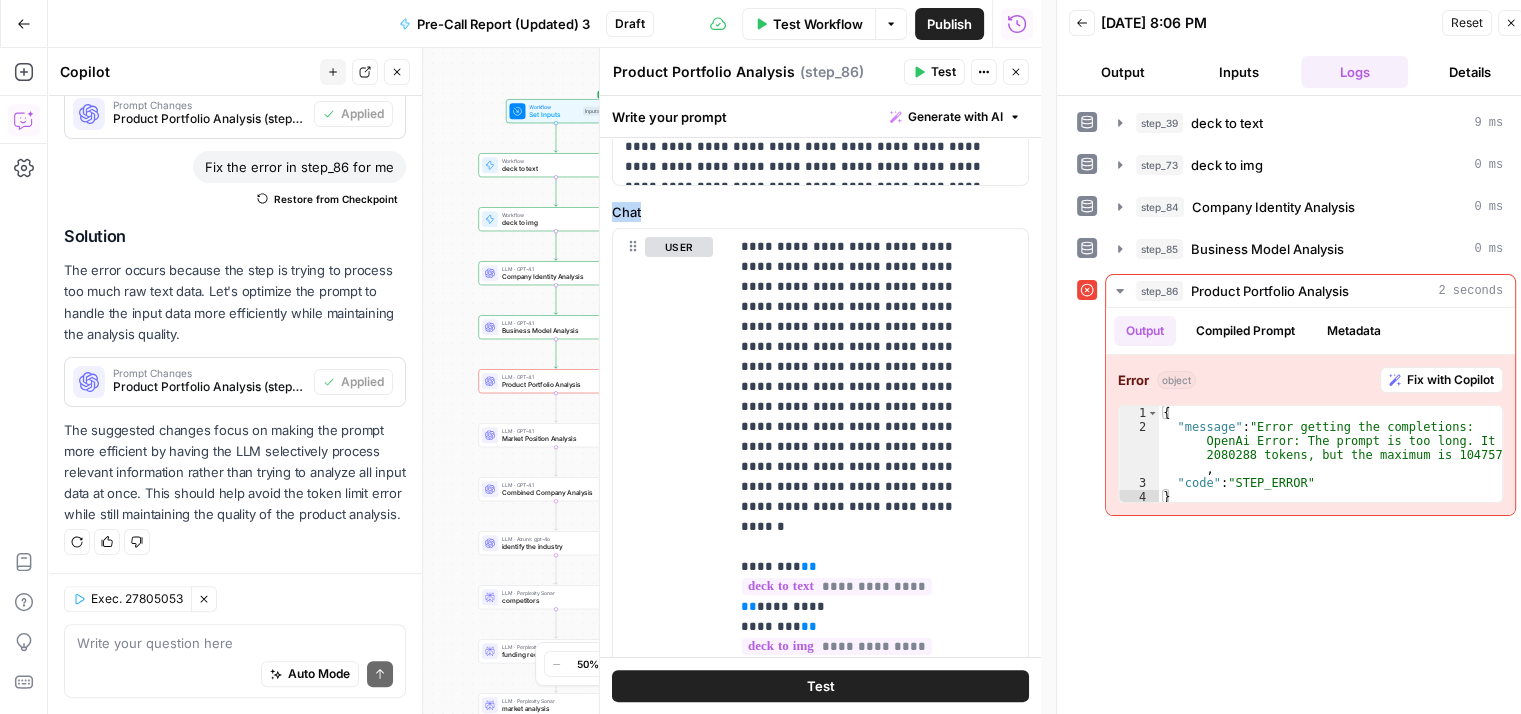
drag, startPoint x: 616, startPoint y: 205, endPoint x: 644, endPoint y: 205, distance: 28.0
click at [644, 205] on label "Chat" at bounding box center [820, 212] width 417 height 20
copy label "Chat"
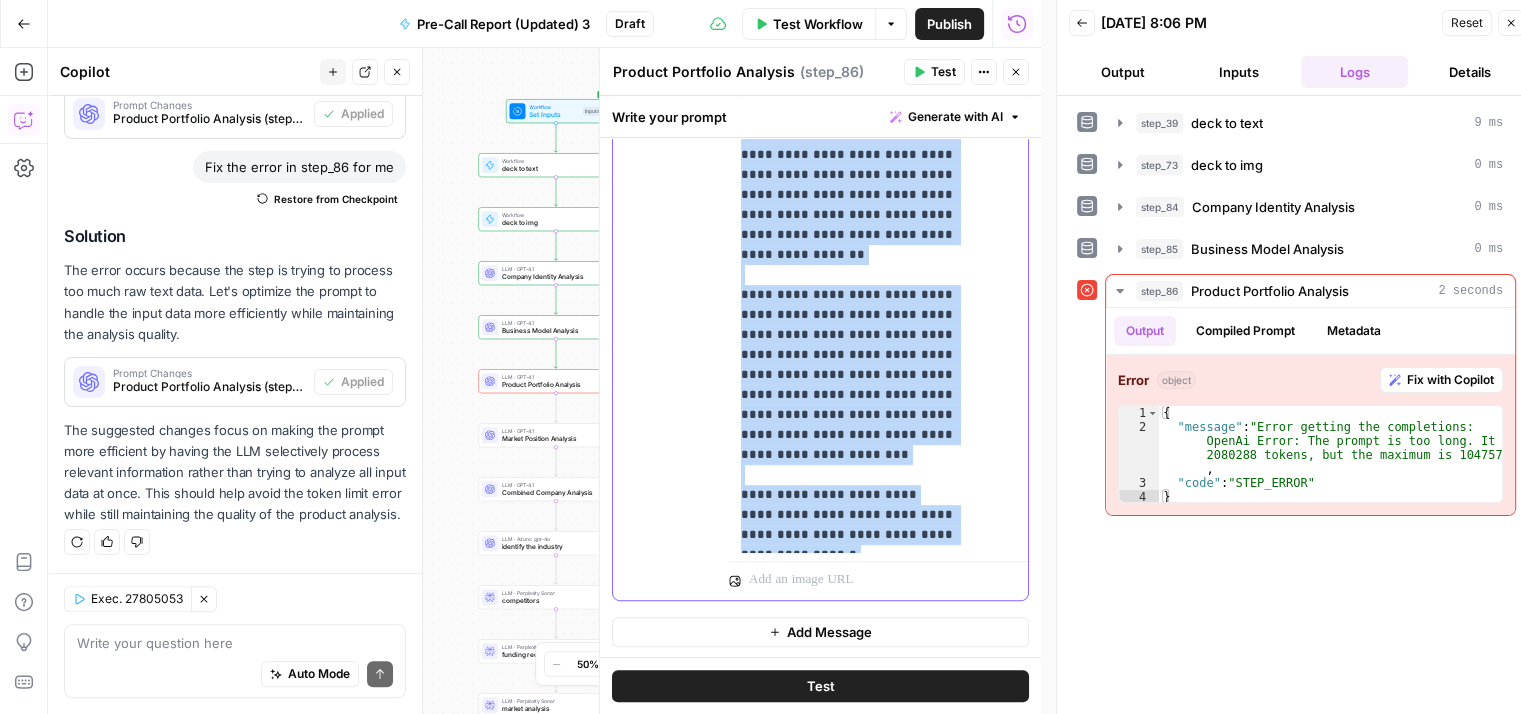
scroll to position [16, 0]
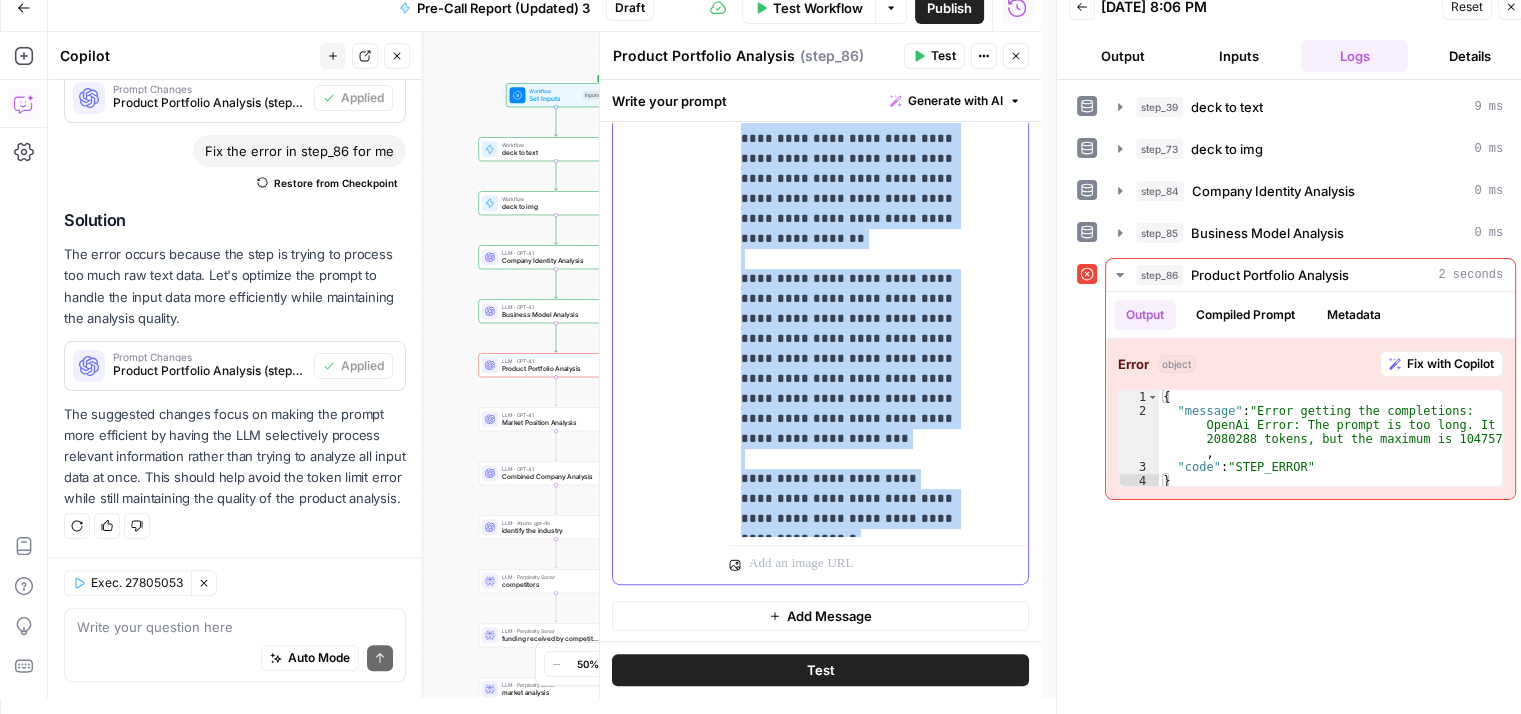
drag, startPoint x: 734, startPoint y: 244, endPoint x: 931, endPoint y: 517, distance: 336.6
click at [931, 517] on div "**********" at bounding box center [871, 129] width 284 height 815
copy p "**********"
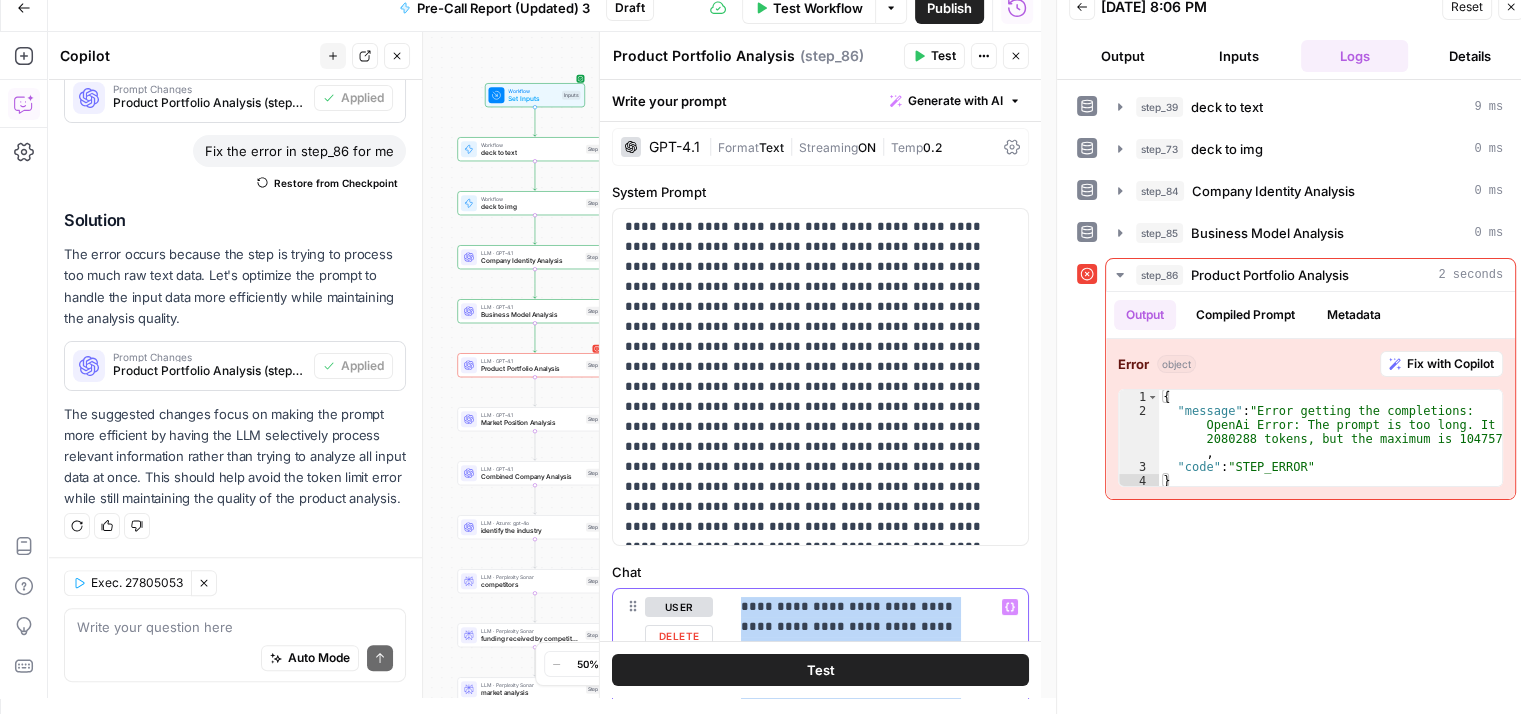
scroll to position [5, 0]
drag, startPoint x: 996, startPoint y: 525, endPoint x: 588, endPoint y: 162, distance: 546.0
click at [588, 162] on body "Qubit - SEO New Home Browse Your Data Usage Settings Recent Grids Email Pitch G…" at bounding box center [760, 341] width 1521 height 714
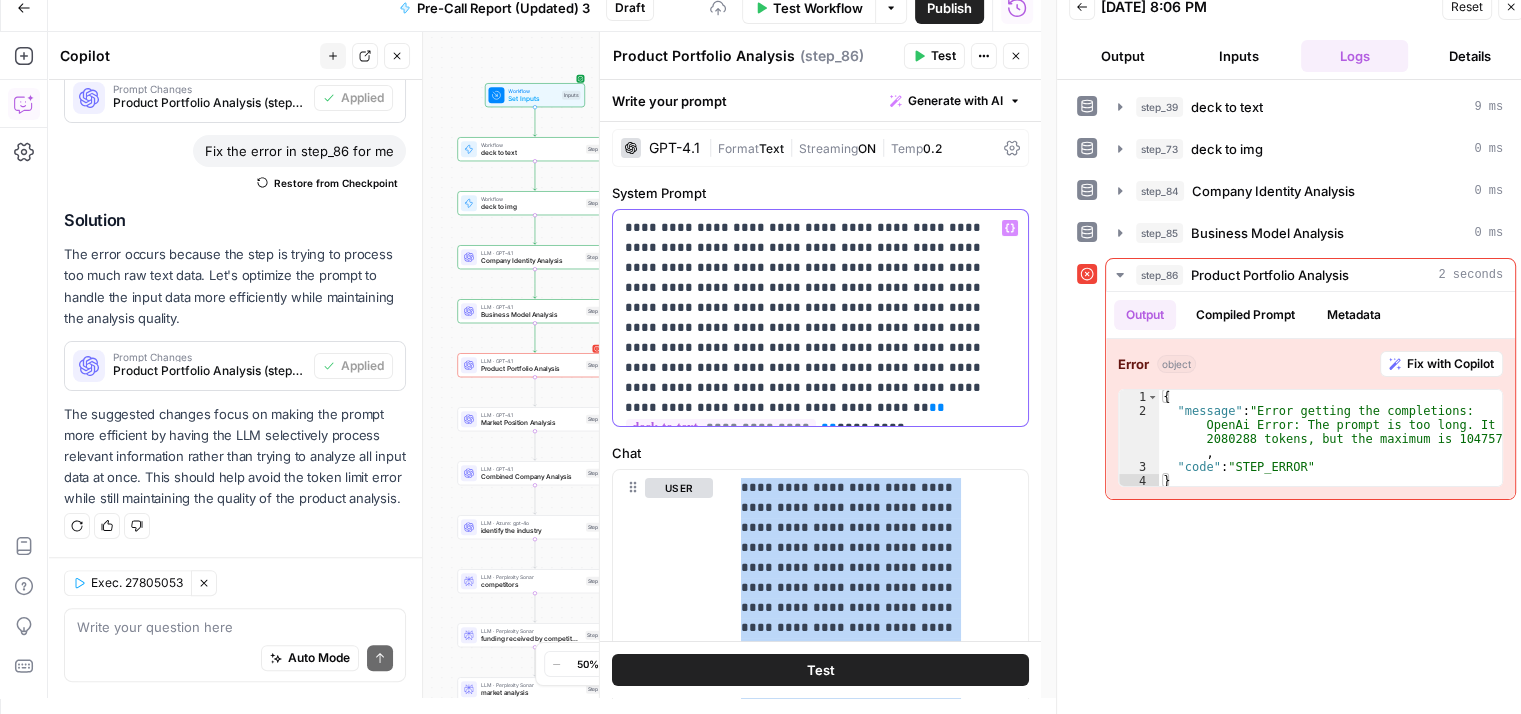
drag, startPoint x: 624, startPoint y: 228, endPoint x: 993, endPoint y: 230, distance: 368.9
click at [993, 230] on div "**********" at bounding box center [820, 318] width 415 height 216
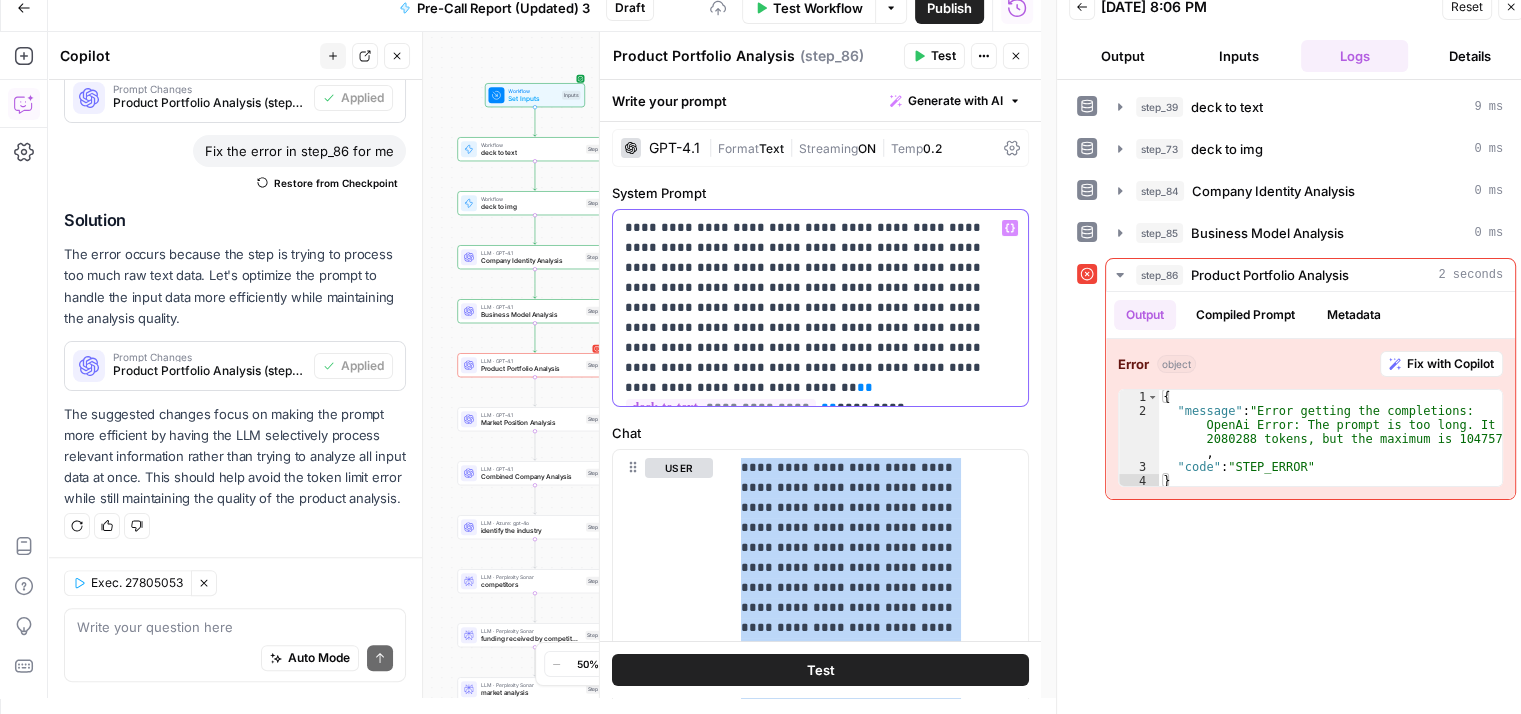
click at [712, 379] on p "**********" at bounding box center [813, 308] width 376 height 180
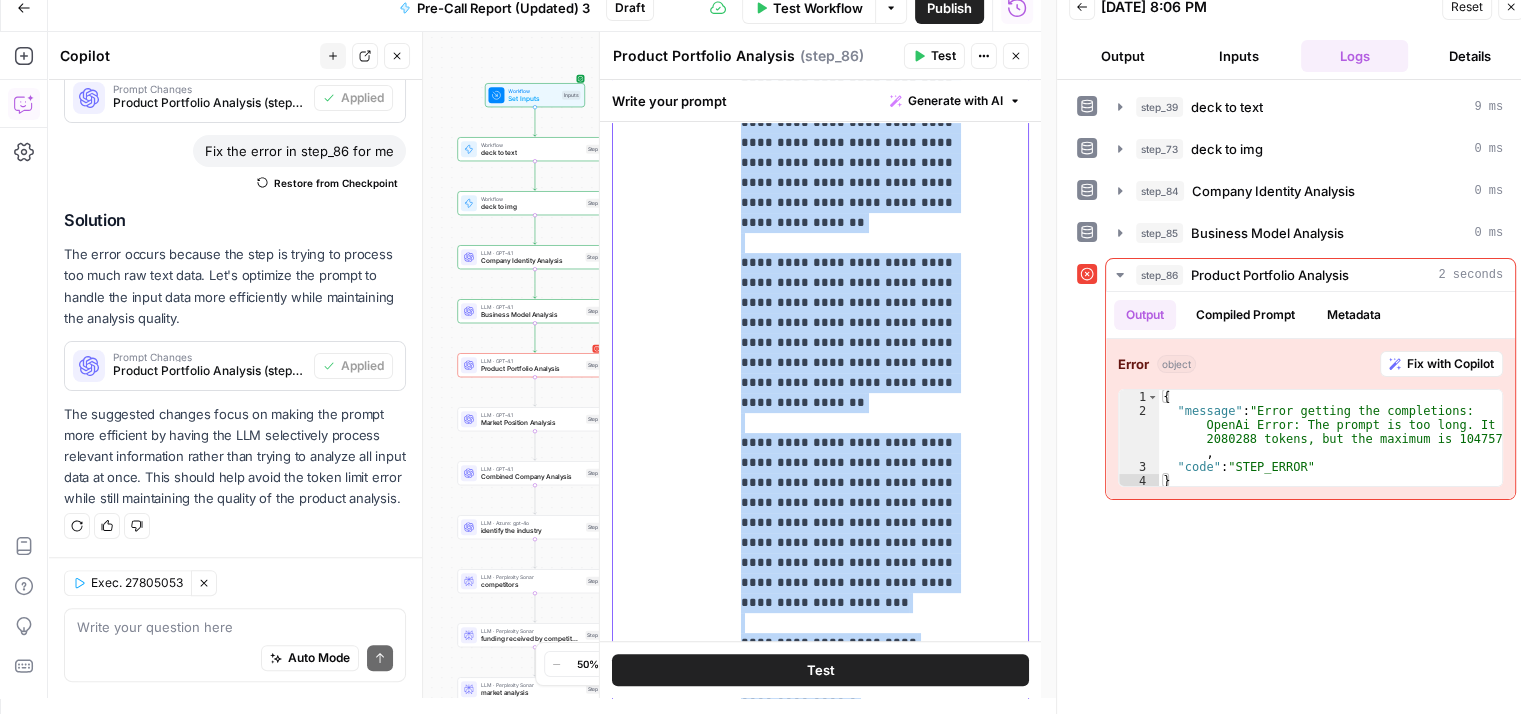
scroll to position [733, 0]
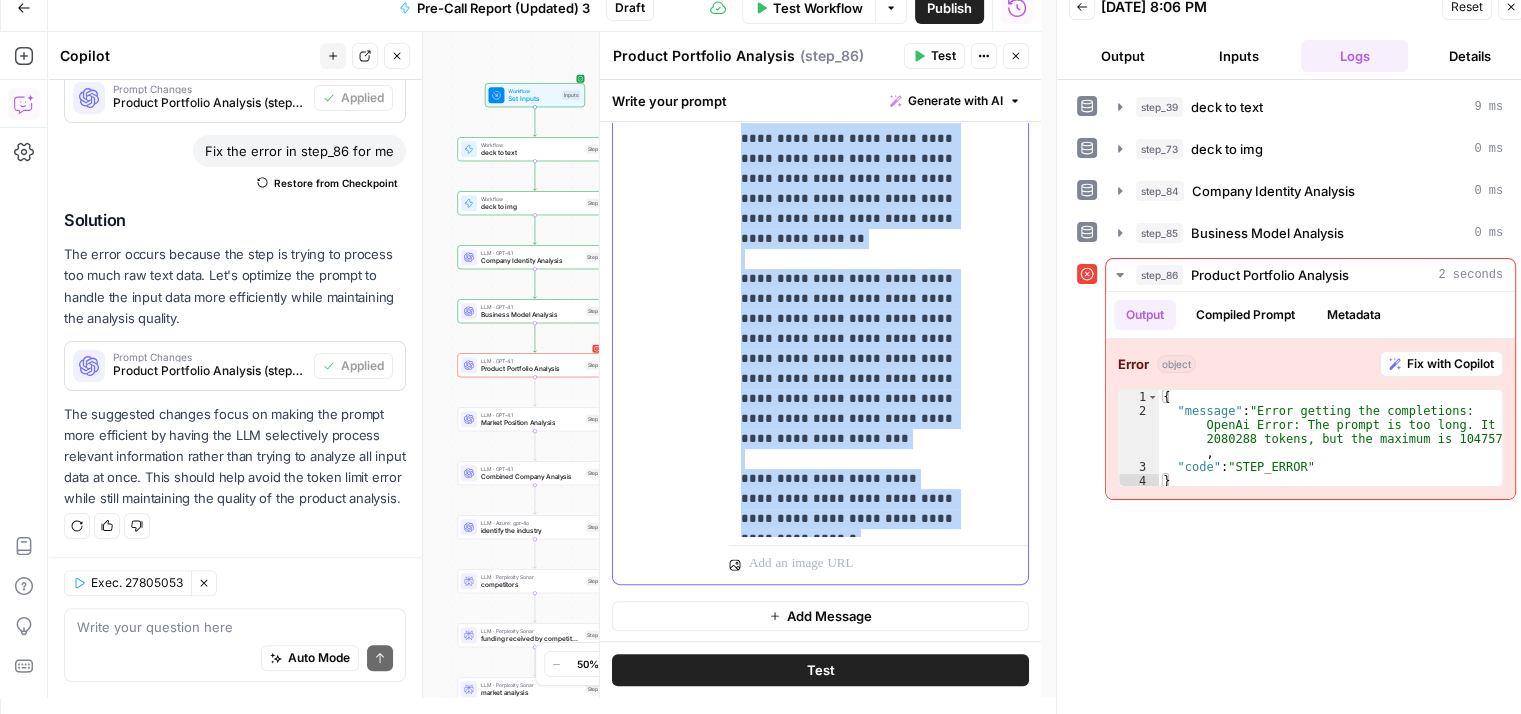
drag, startPoint x: 736, startPoint y: 255, endPoint x: 877, endPoint y: 769, distance: 532.8
click at [877, 698] on html "Qubit - SEO New Home Browse Your Data Usage Settings Recent Grids Email Pitch G…" at bounding box center [760, 341] width 1521 height 714
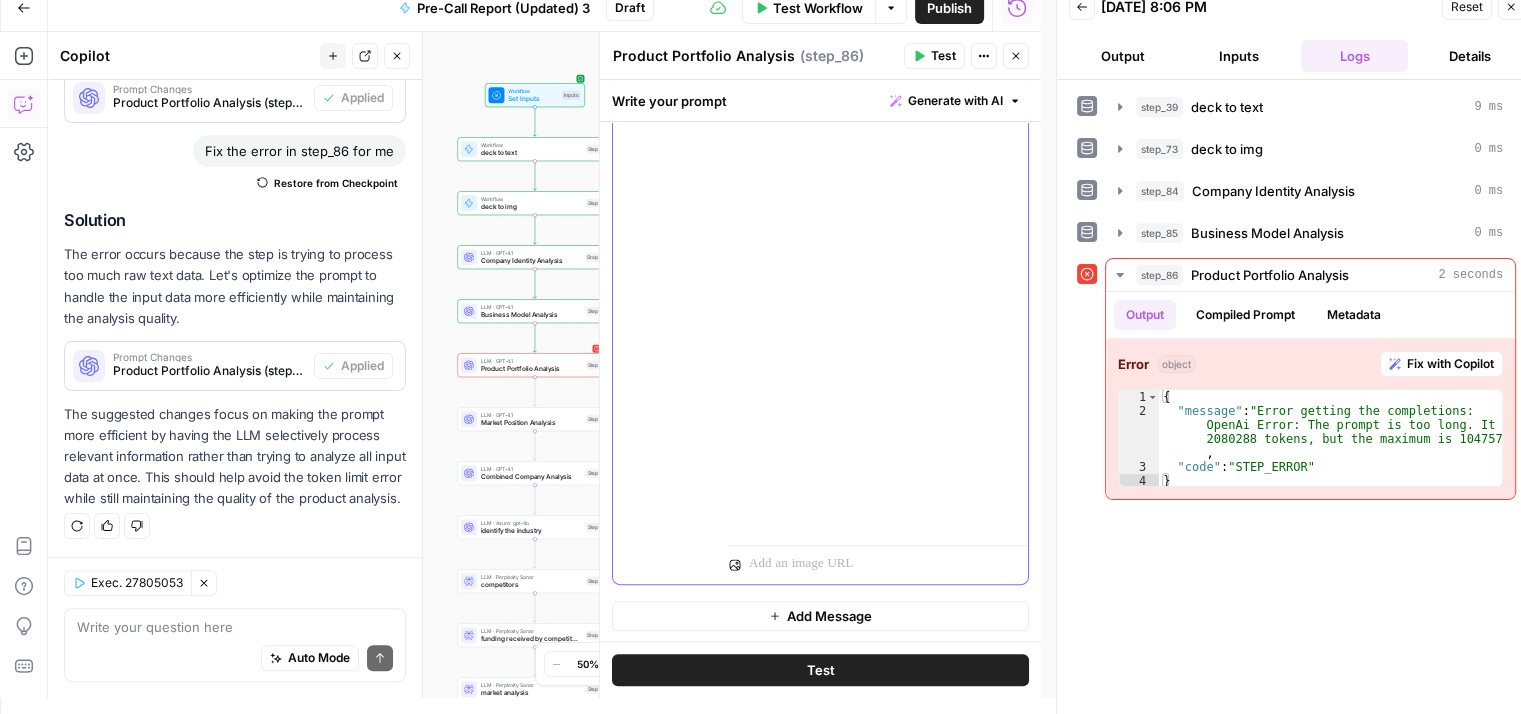
scroll to position [601, 0]
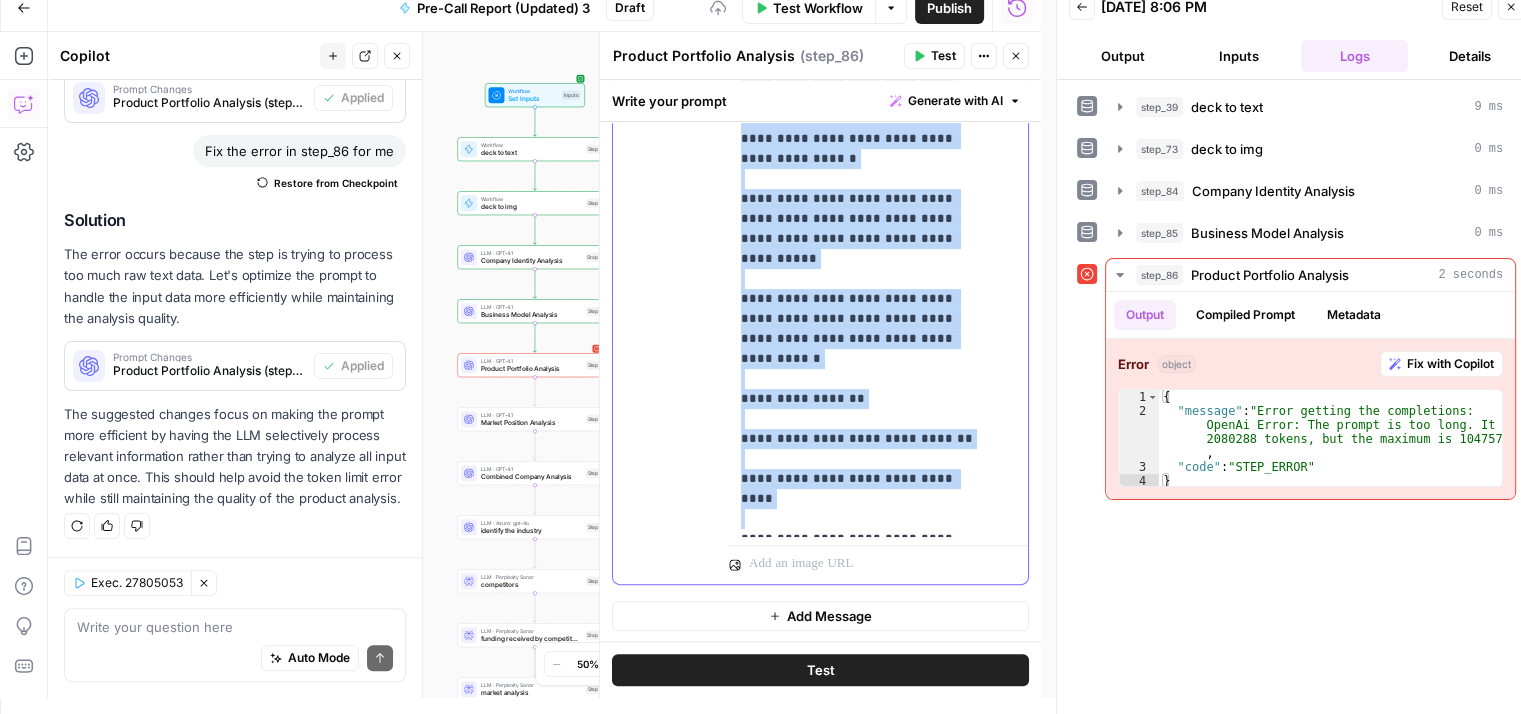
click at [731, 306] on div "**********" at bounding box center [871, 129] width 284 height 815
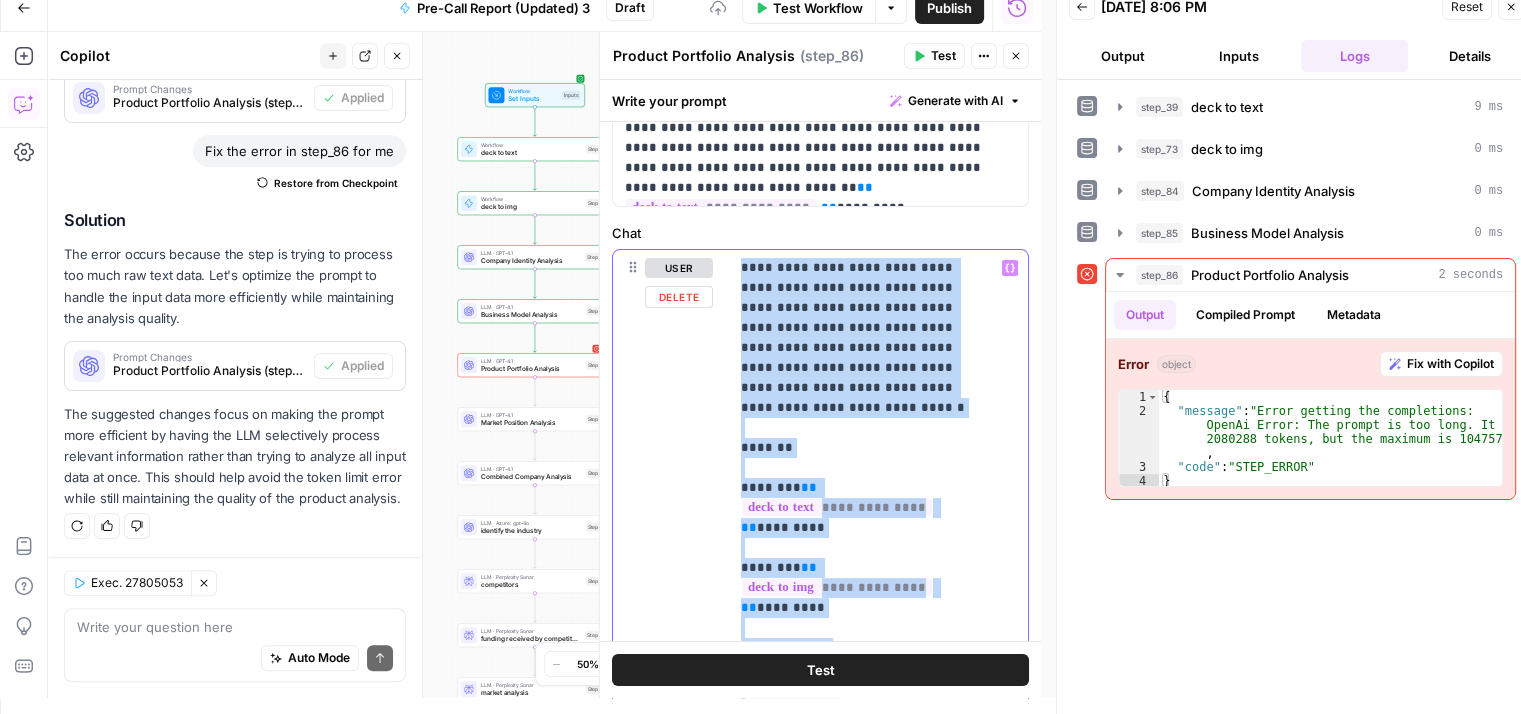
scroll to position [0, 0]
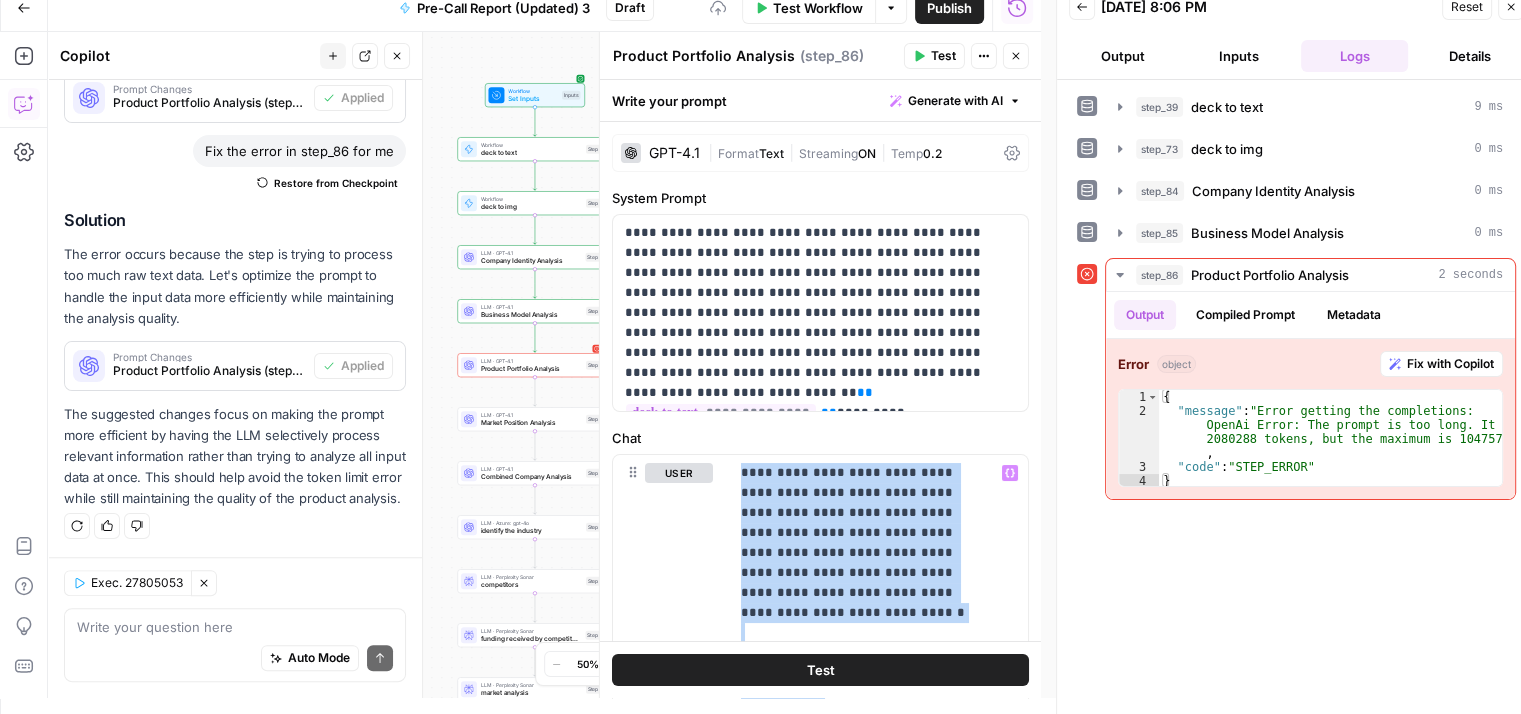
click at [802, 433] on label "Chat" at bounding box center [820, 438] width 417 height 20
click at [790, 675] on button "Test" at bounding box center [820, 670] width 417 height 32
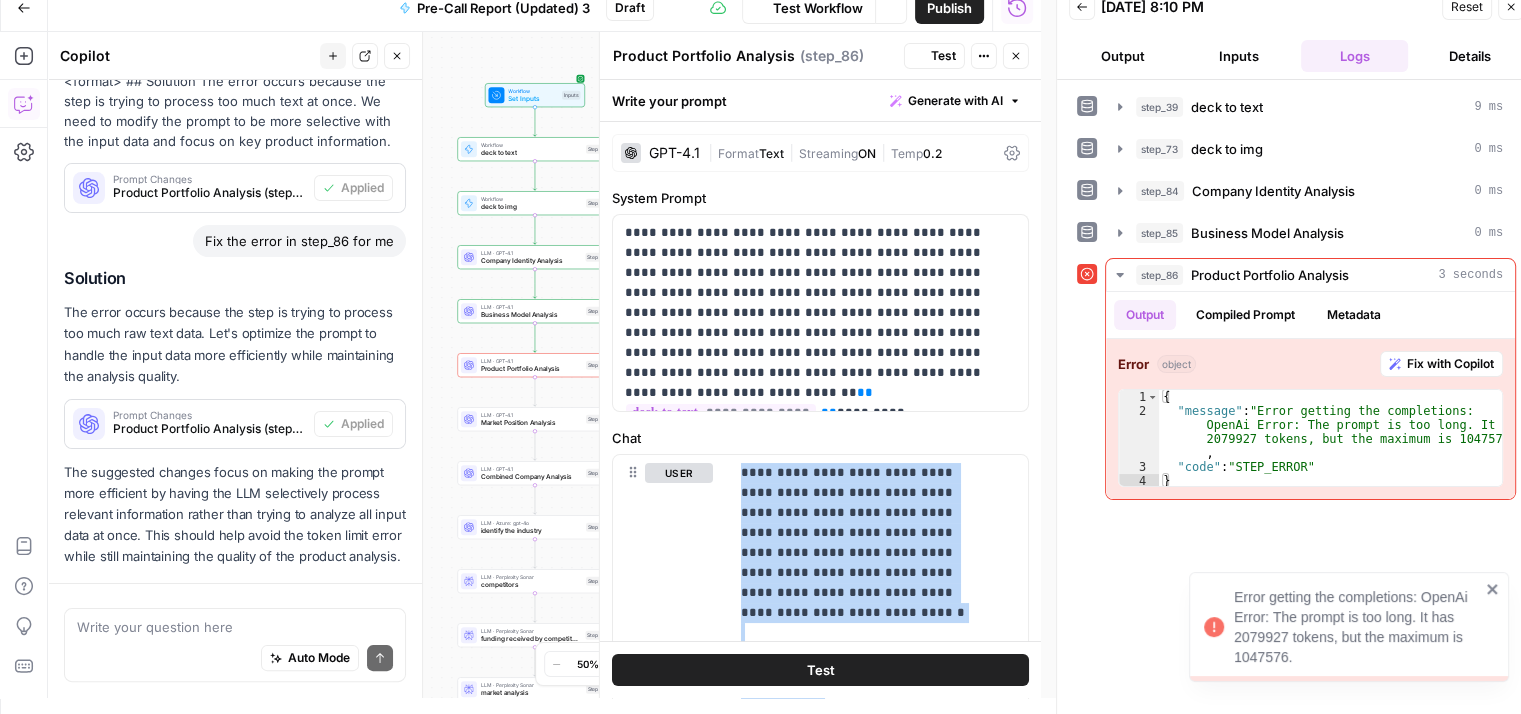
scroll to position [415, 0]
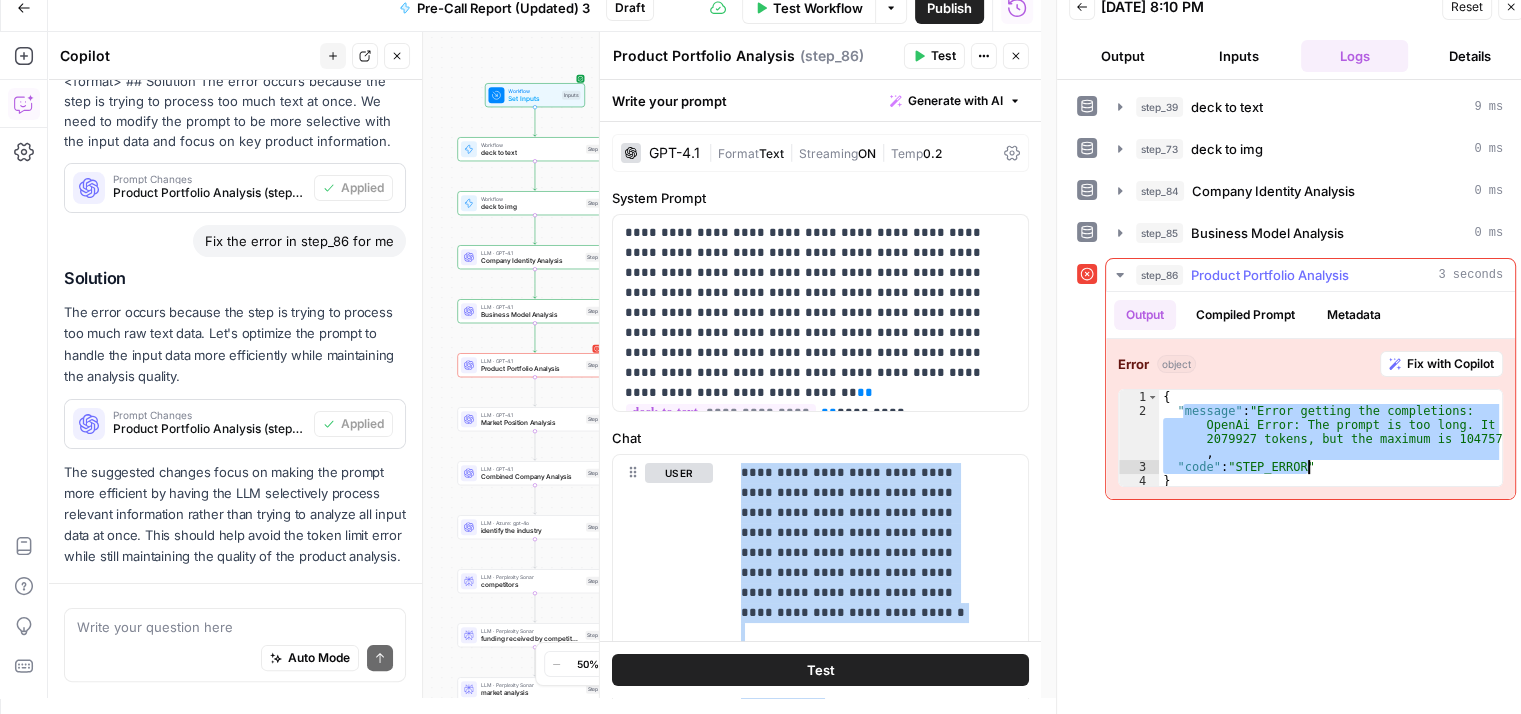
drag, startPoint x: 1180, startPoint y: 406, endPoint x: 1348, endPoint y: 463, distance: 177.4
click at [1348, 463] on div "{ "message" : "Error getting the completions: OpenAi Error: The prompt is too l…" at bounding box center [1331, 453] width 344 height 126
type textarea "**********"
click at [1302, 619] on div "**********" at bounding box center [1296, 397] width 439 height 614
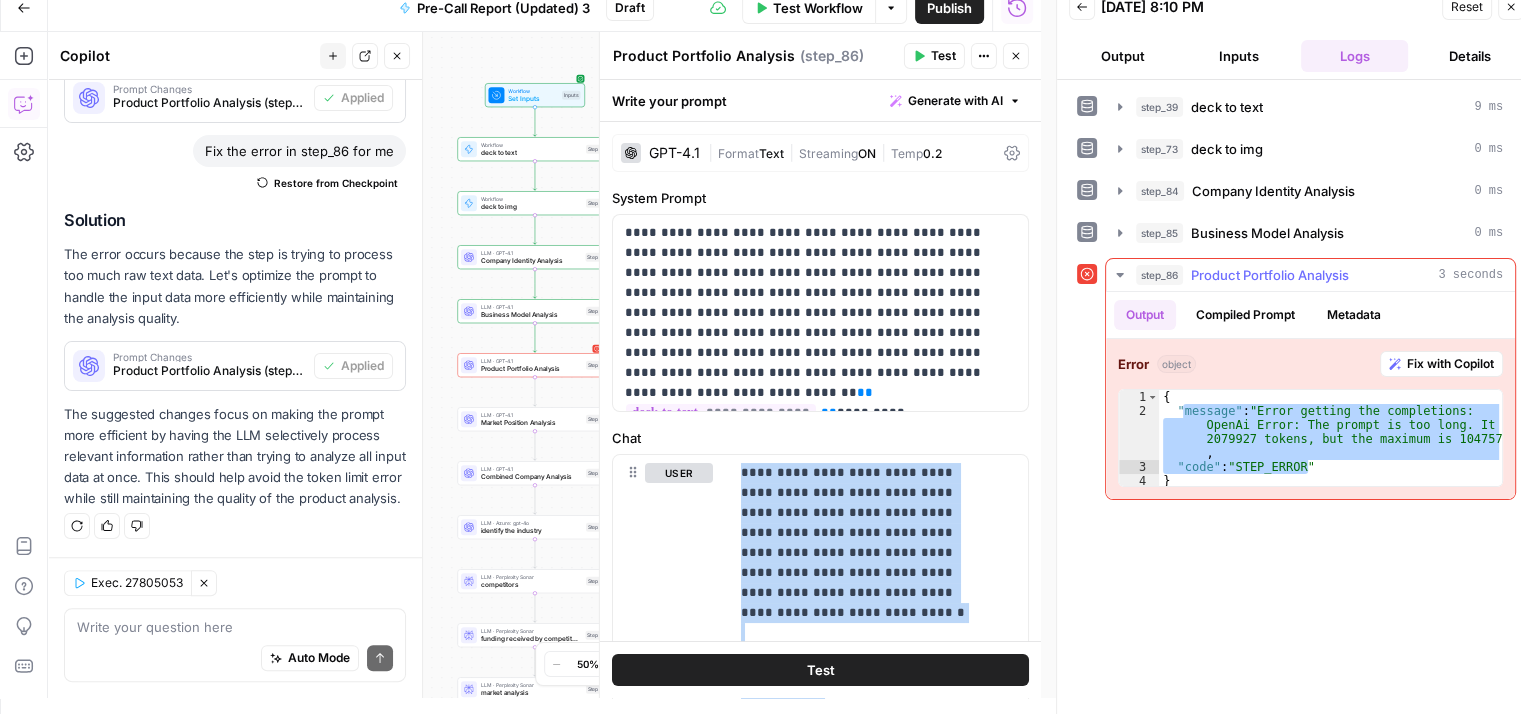
scroll to position [0, 0]
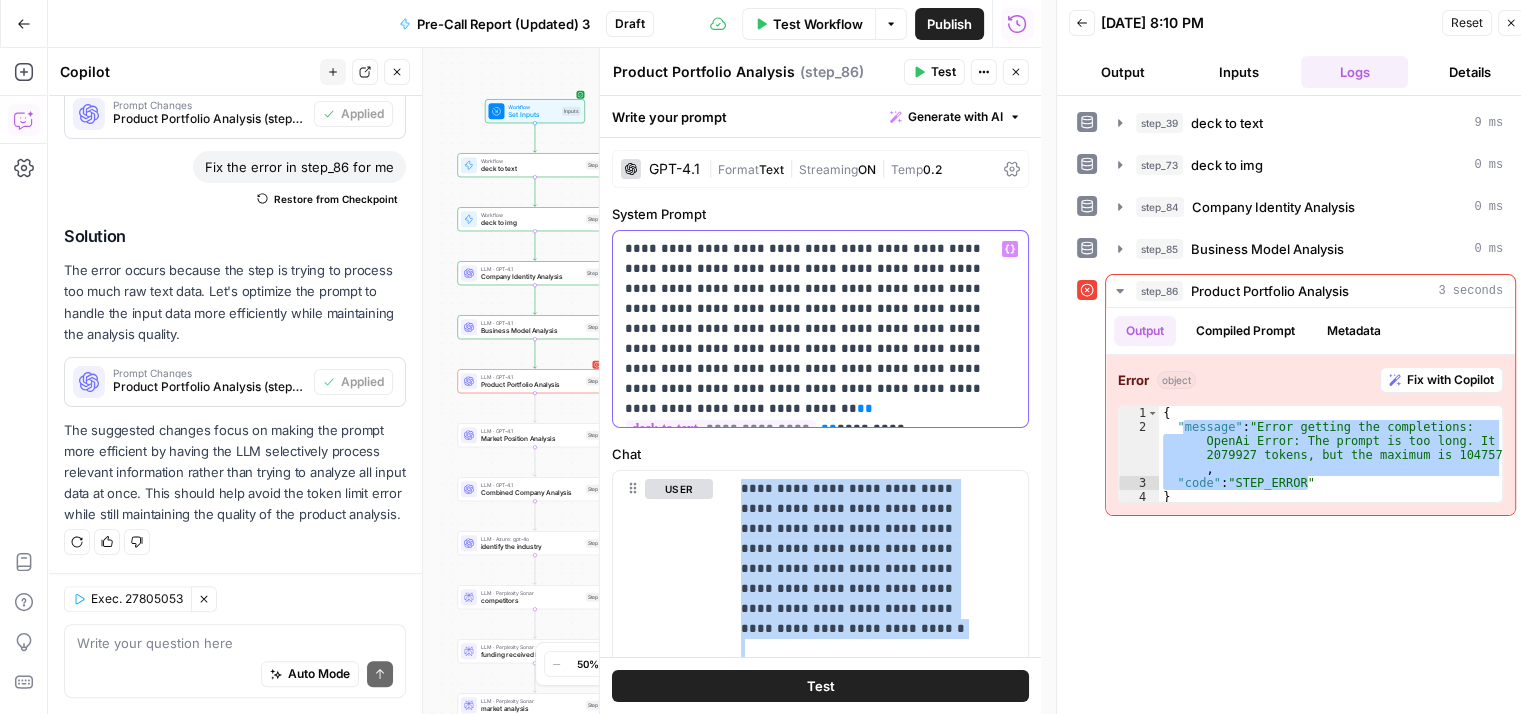
drag, startPoint x: 707, startPoint y: 405, endPoint x: 600, endPoint y: 228, distance: 206.8
click at [600, 228] on div "**********" at bounding box center [820, 381] width 442 height 666
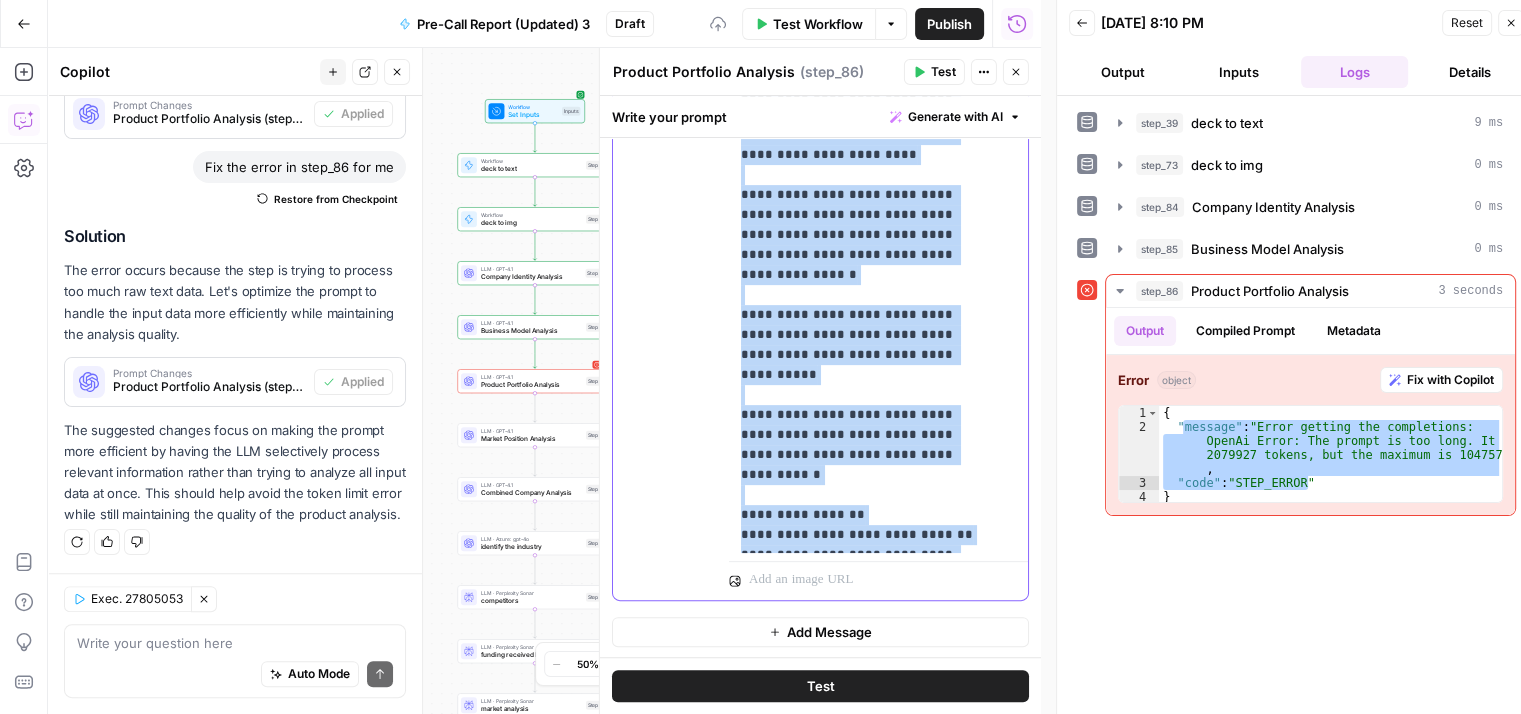
scroll to position [16, 0]
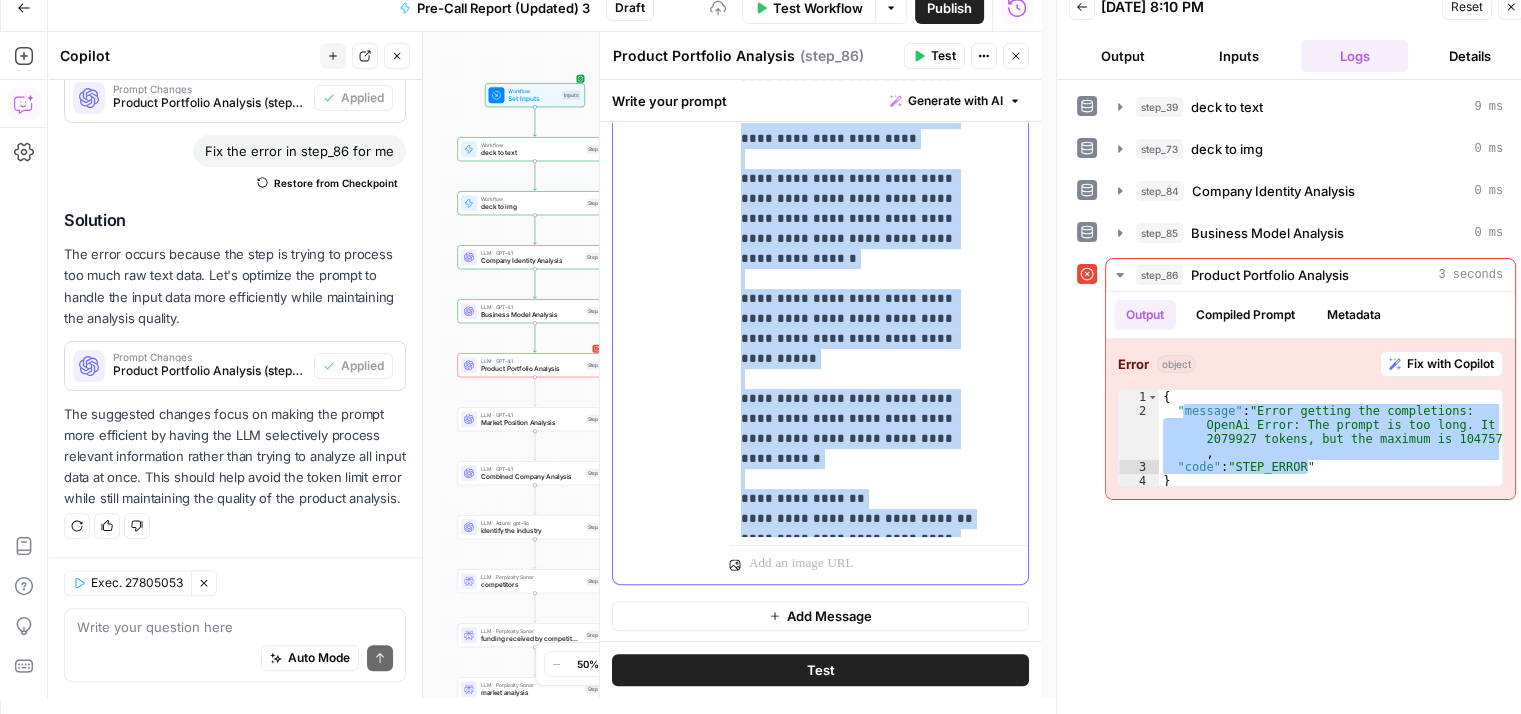
drag, startPoint x: 736, startPoint y: 407, endPoint x: 870, endPoint y: 752, distance: 370.0
click at [870, 698] on html "Qubit - SEO New Home Browse Your Data Usage Settings Recent Grids Email Pitch G…" at bounding box center [760, 341] width 1521 height 714
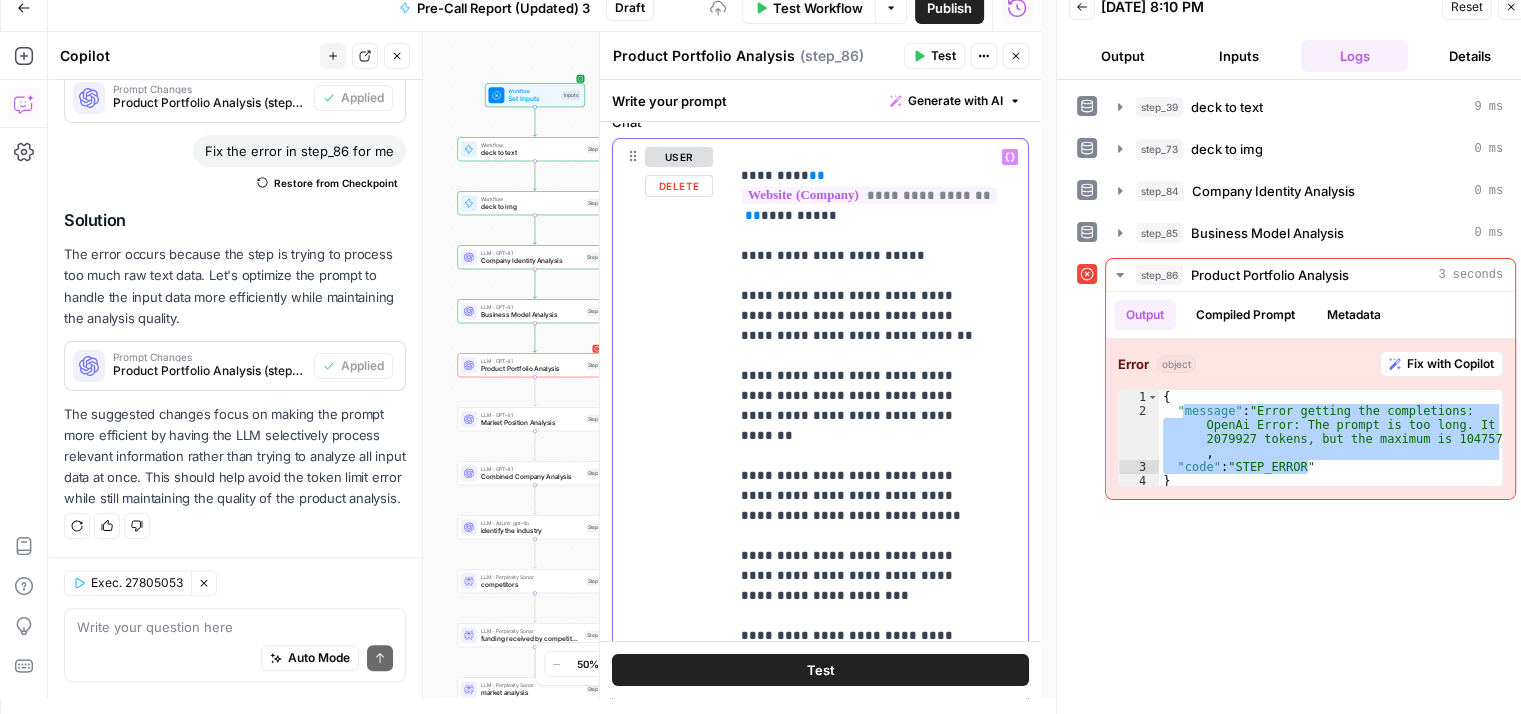
scroll to position [653, 0]
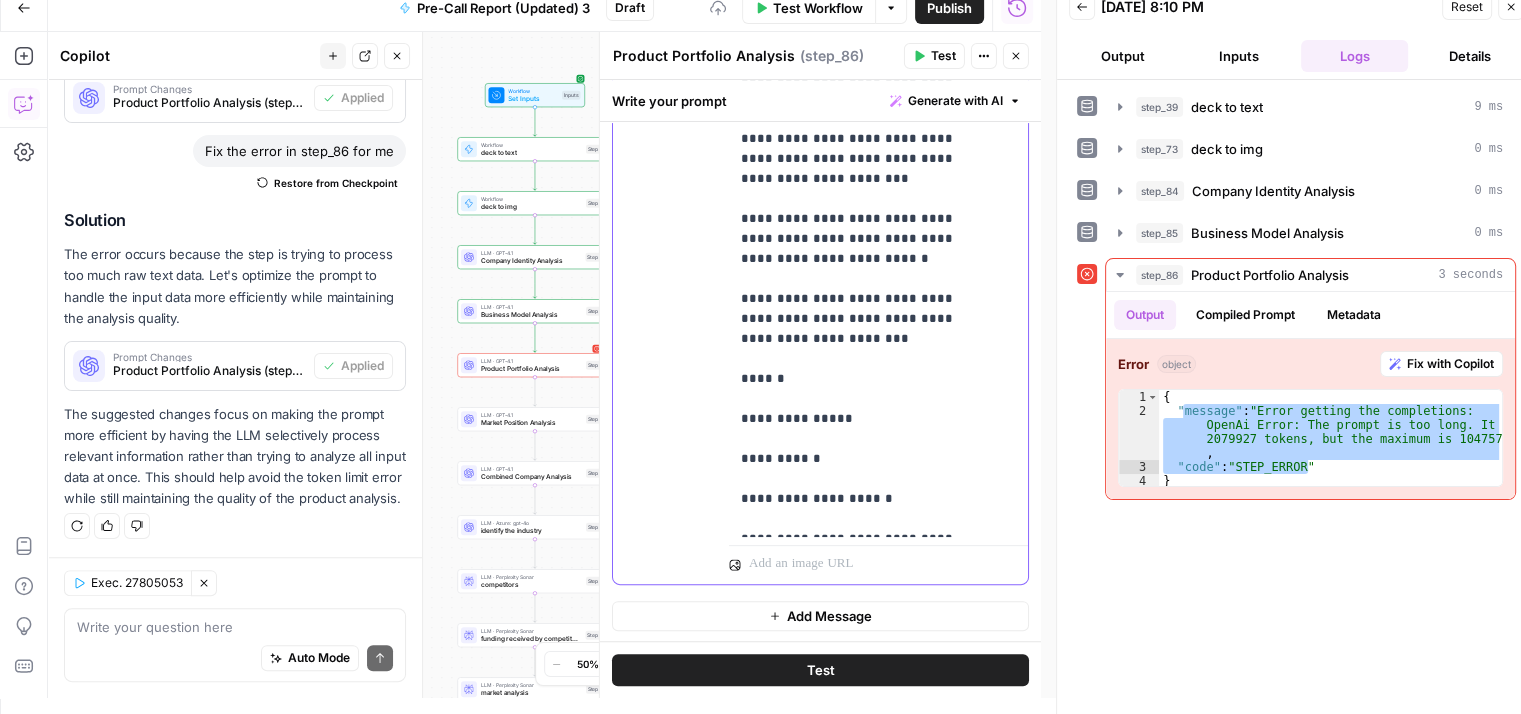
click at [732, 396] on div "**********" at bounding box center [871, 129] width 284 height 815
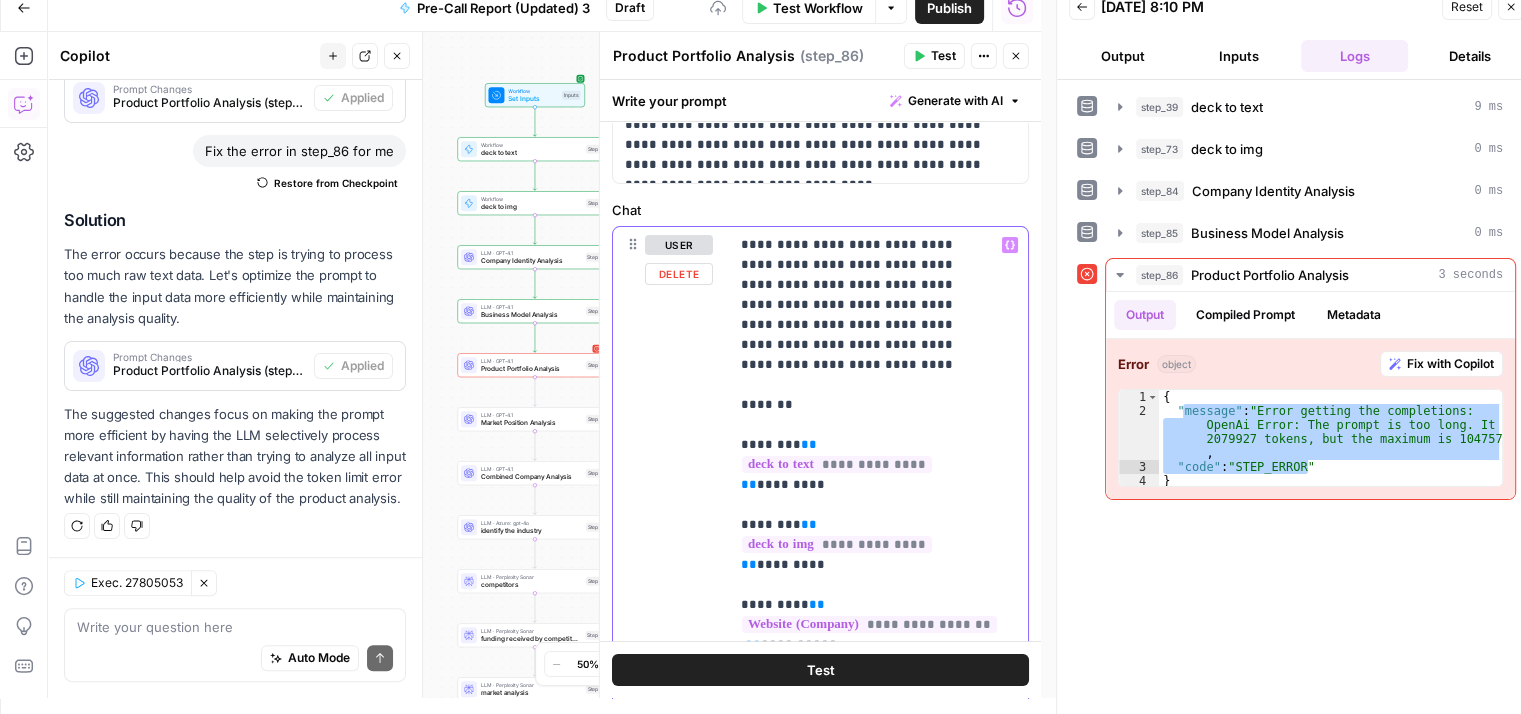
scroll to position [0, 0]
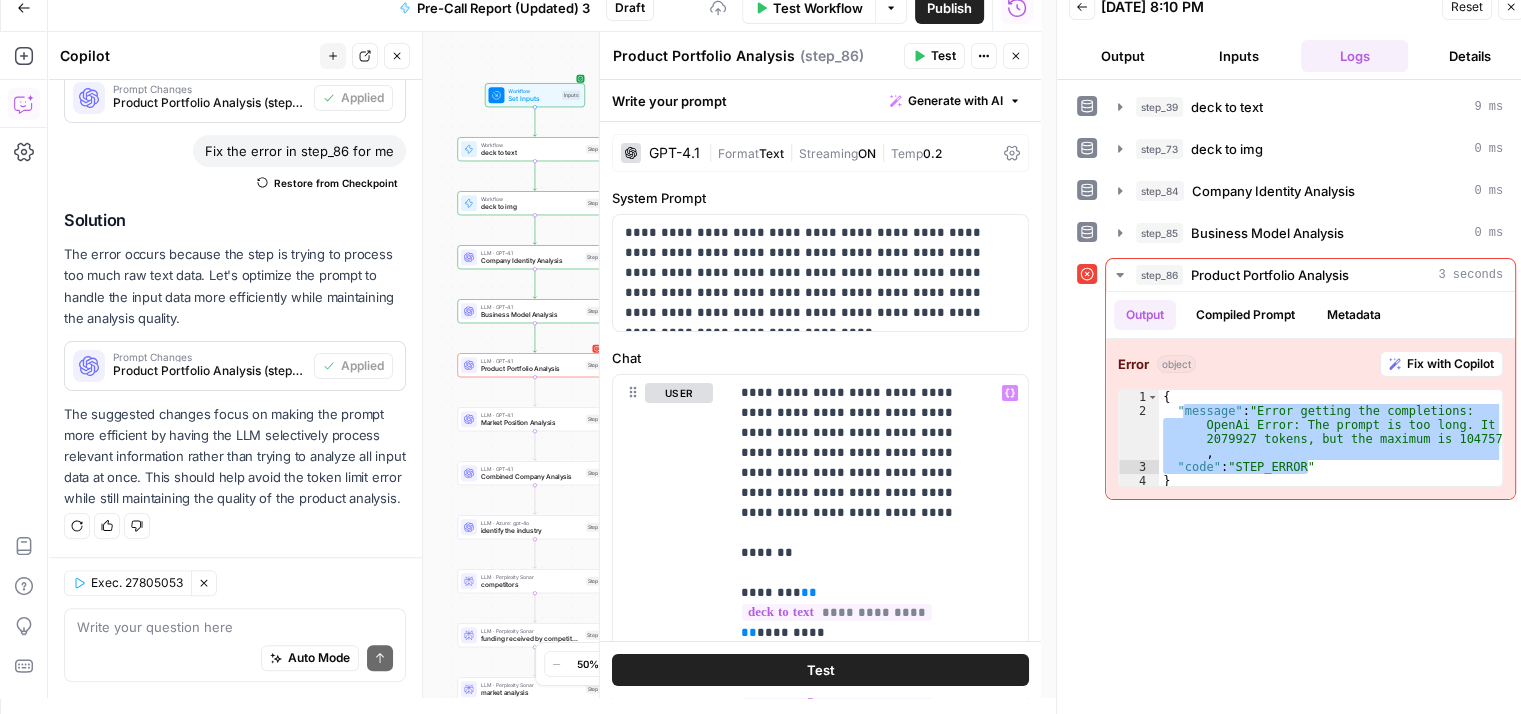
click at [1160, 652] on div "**********" at bounding box center [1296, 397] width 439 height 614
click at [866, 659] on button "Test" at bounding box center [820, 670] width 417 height 32
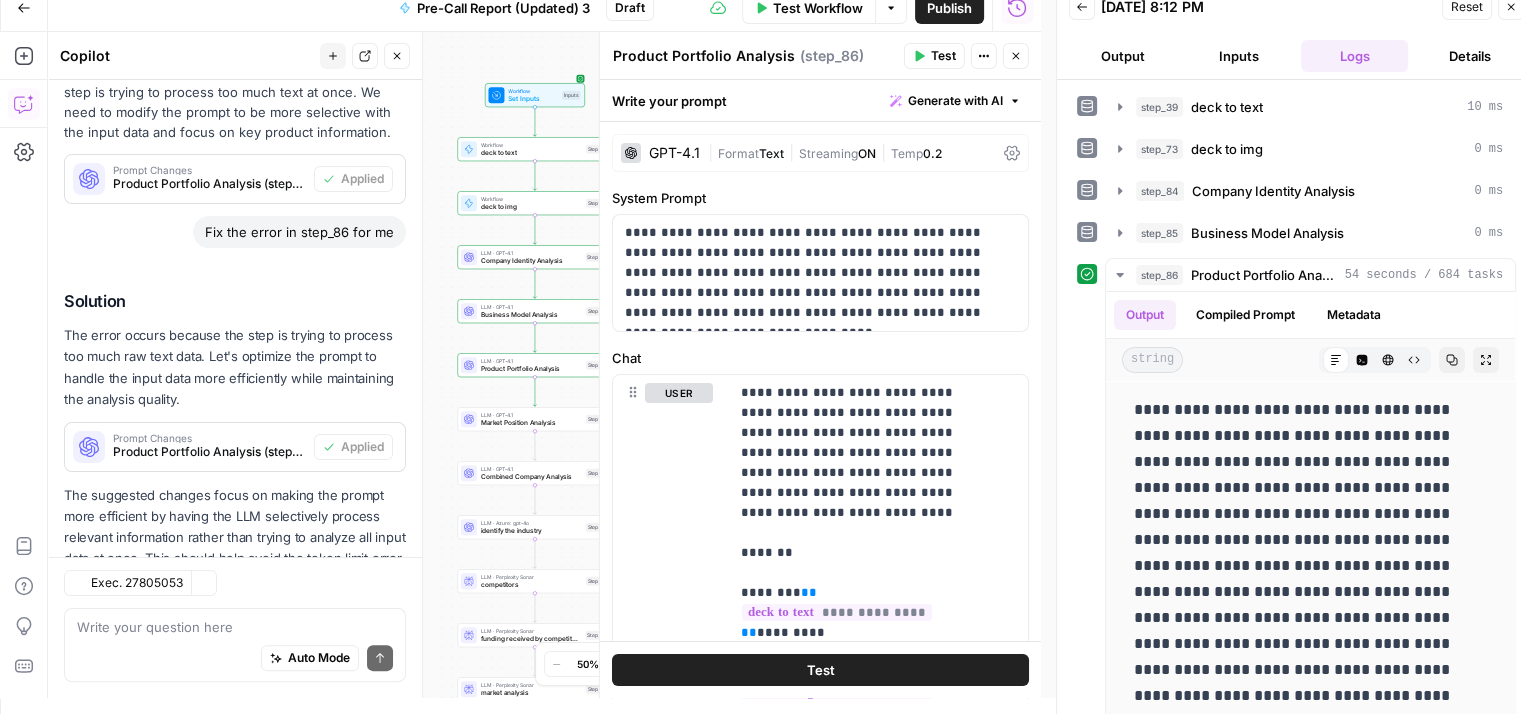
scroll to position [536, 0]
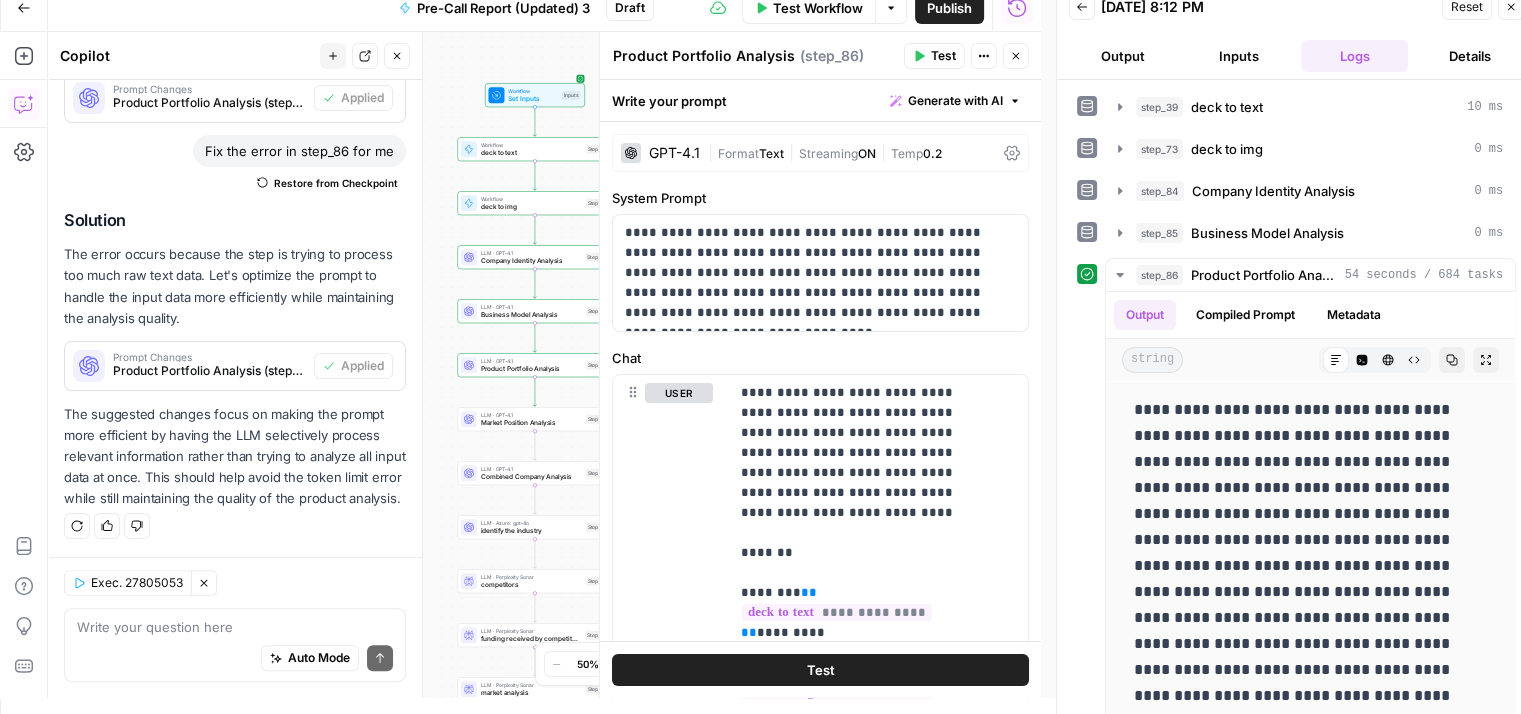
click at [1004, 55] on button "Close" at bounding box center [1016, 56] width 26 height 26
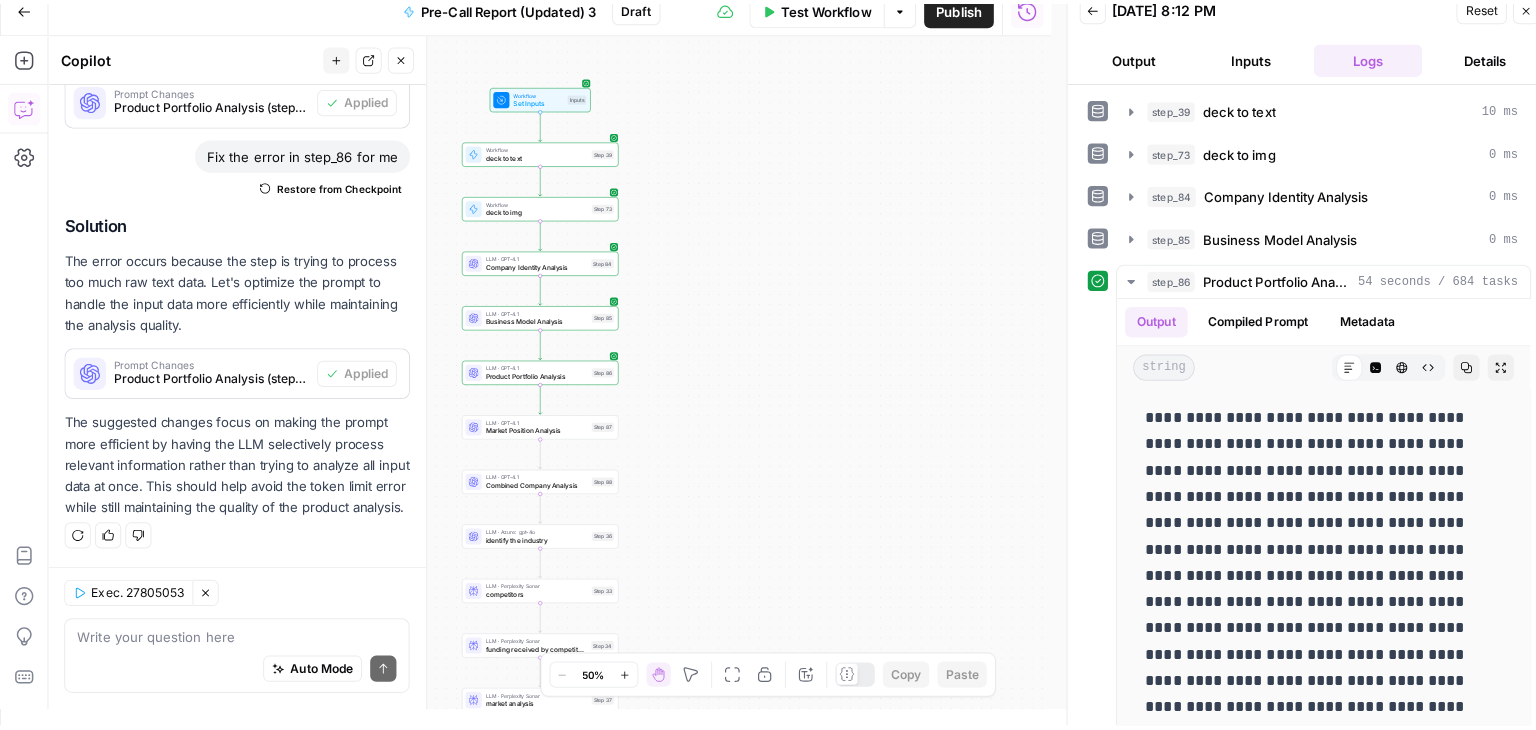
scroll to position [0, 0]
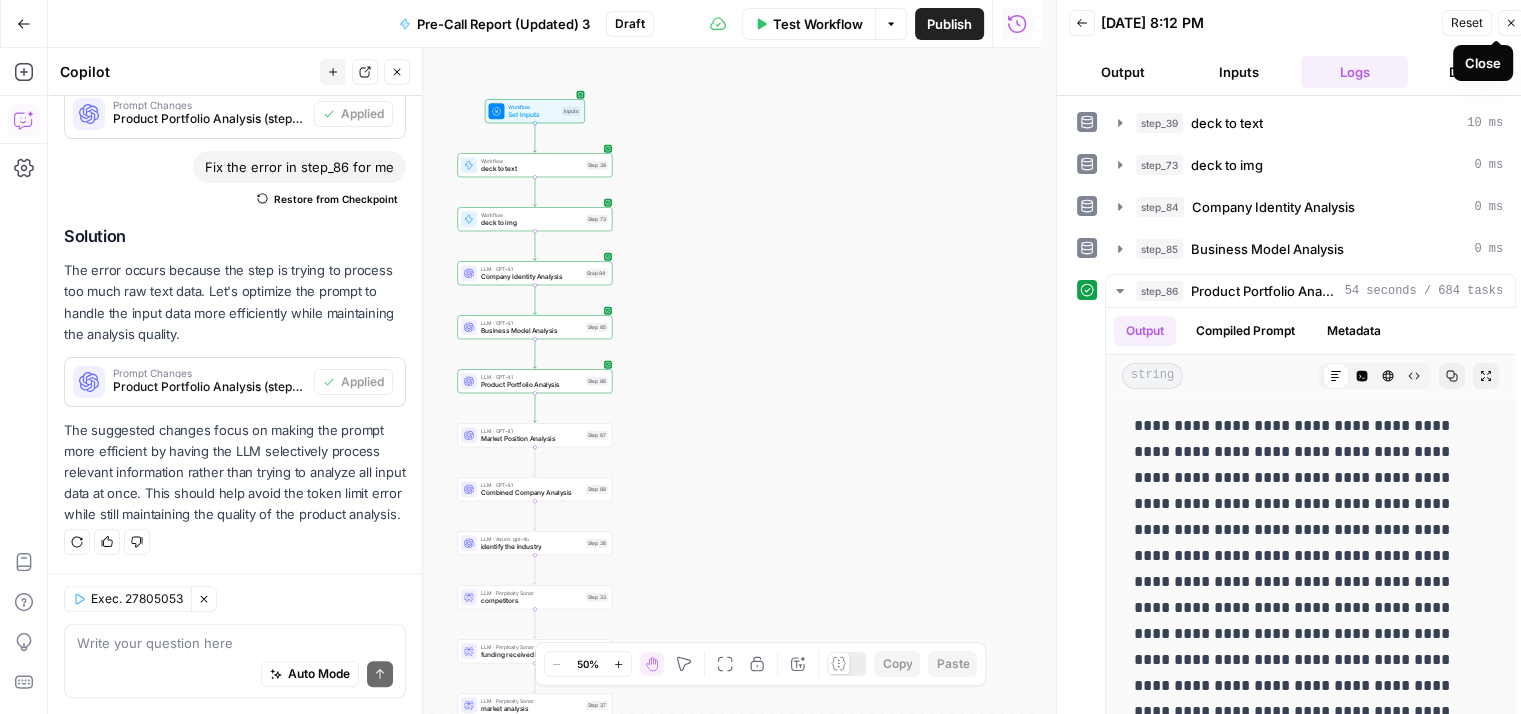
click at [1505, 29] on button "Close" at bounding box center [1511, 23] width 26 height 26
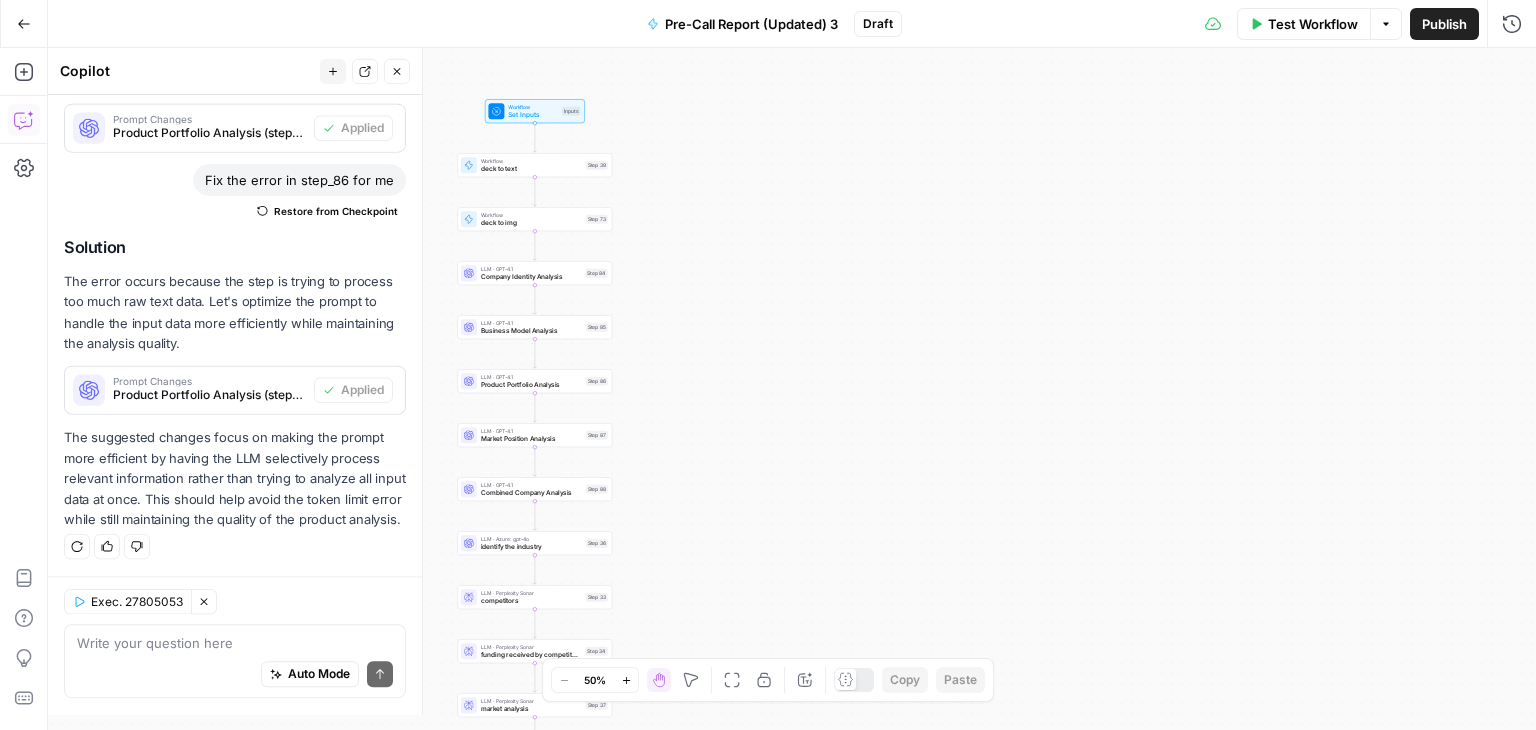
scroll to position [521, 0]
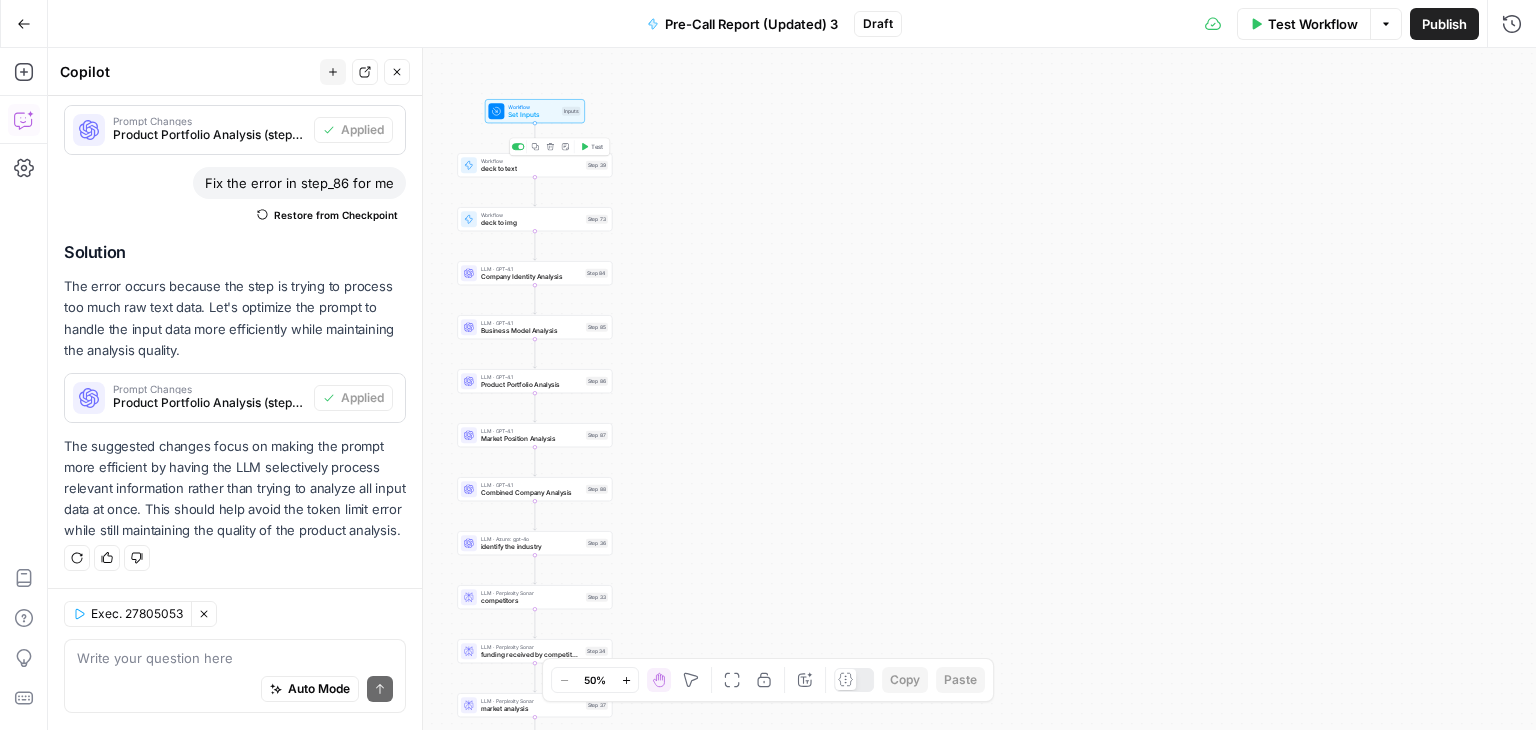
click at [528, 167] on span "deck to text" at bounding box center [531, 169] width 101 height 10
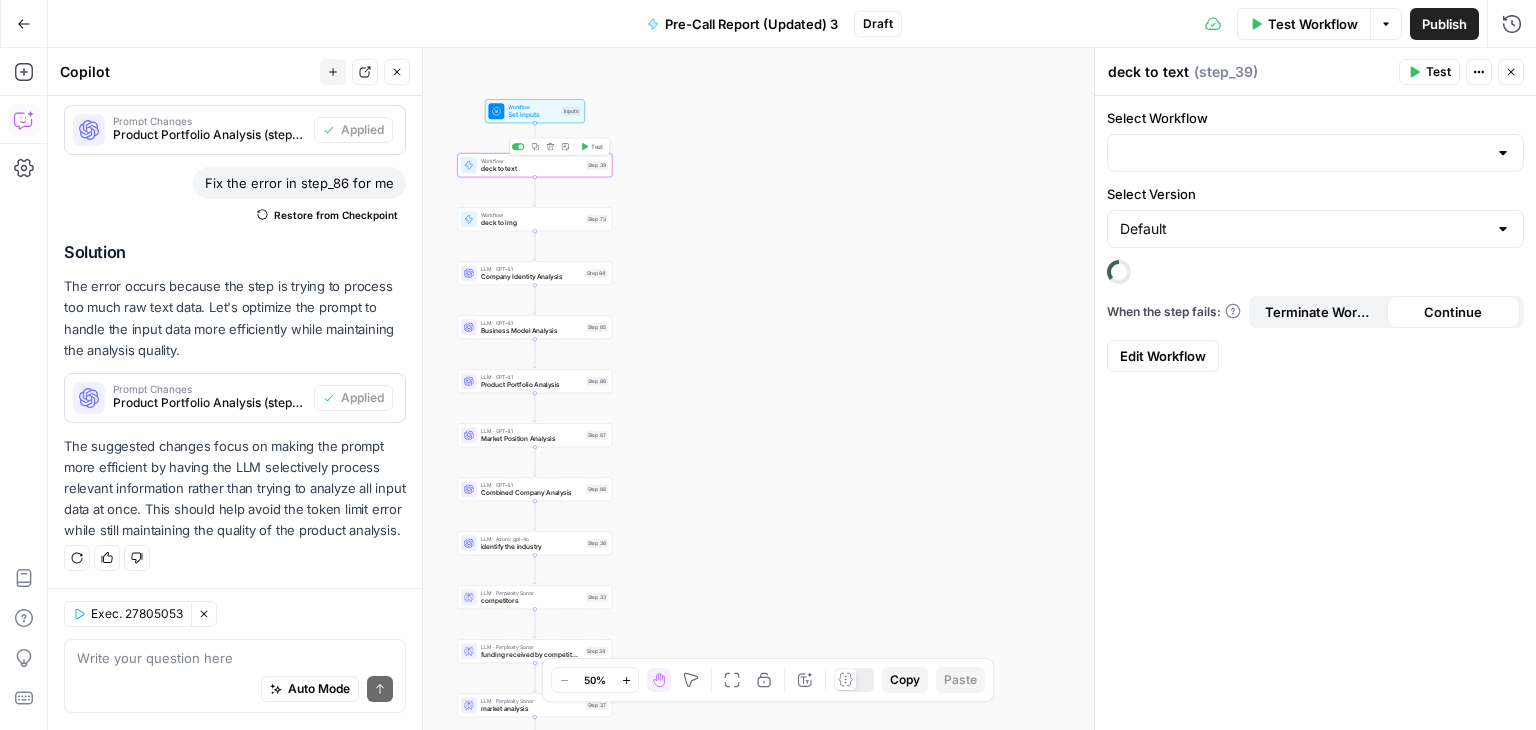
type input "Deck to Text"
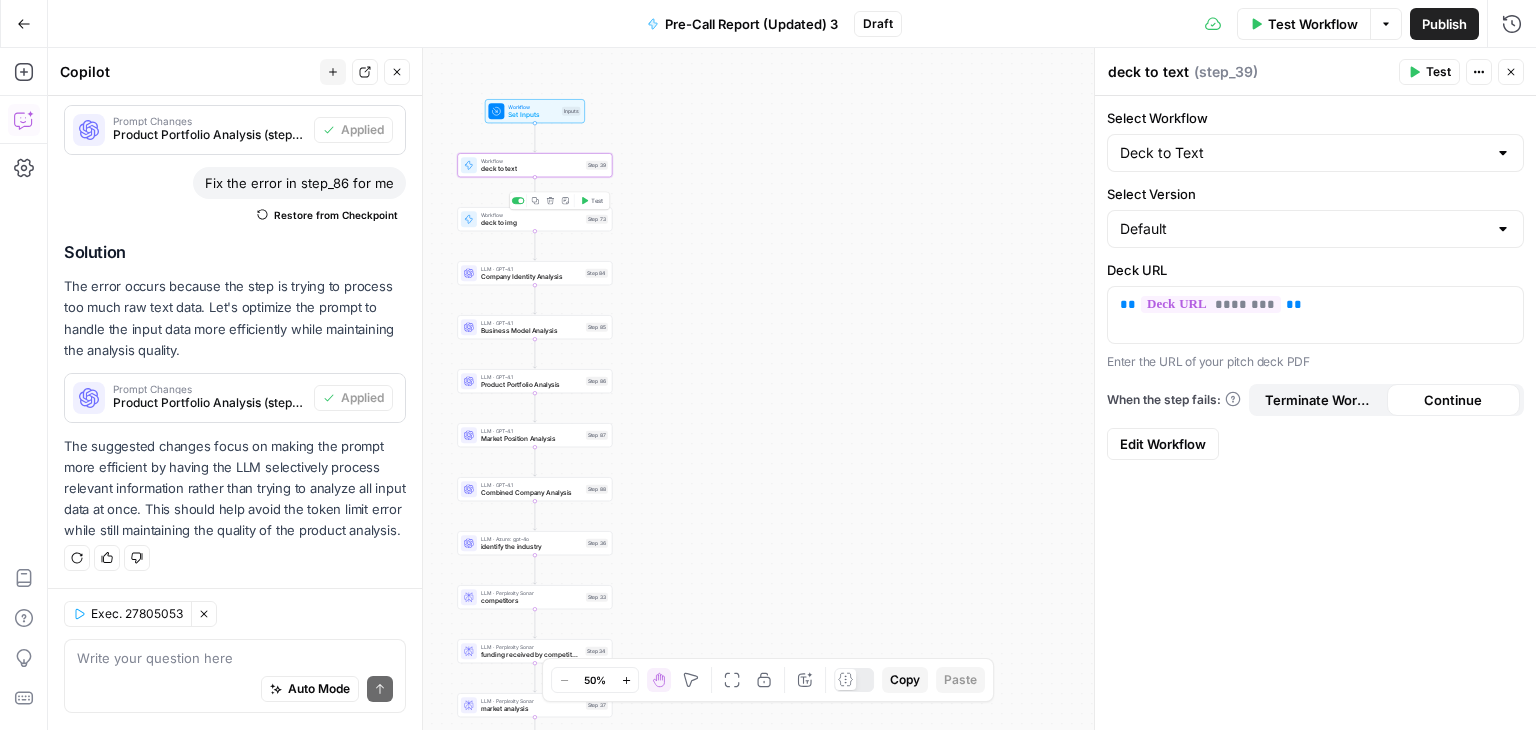
click at [542, 226] on span "deck to img" at bounding box center [531, 223] width 101 height 10
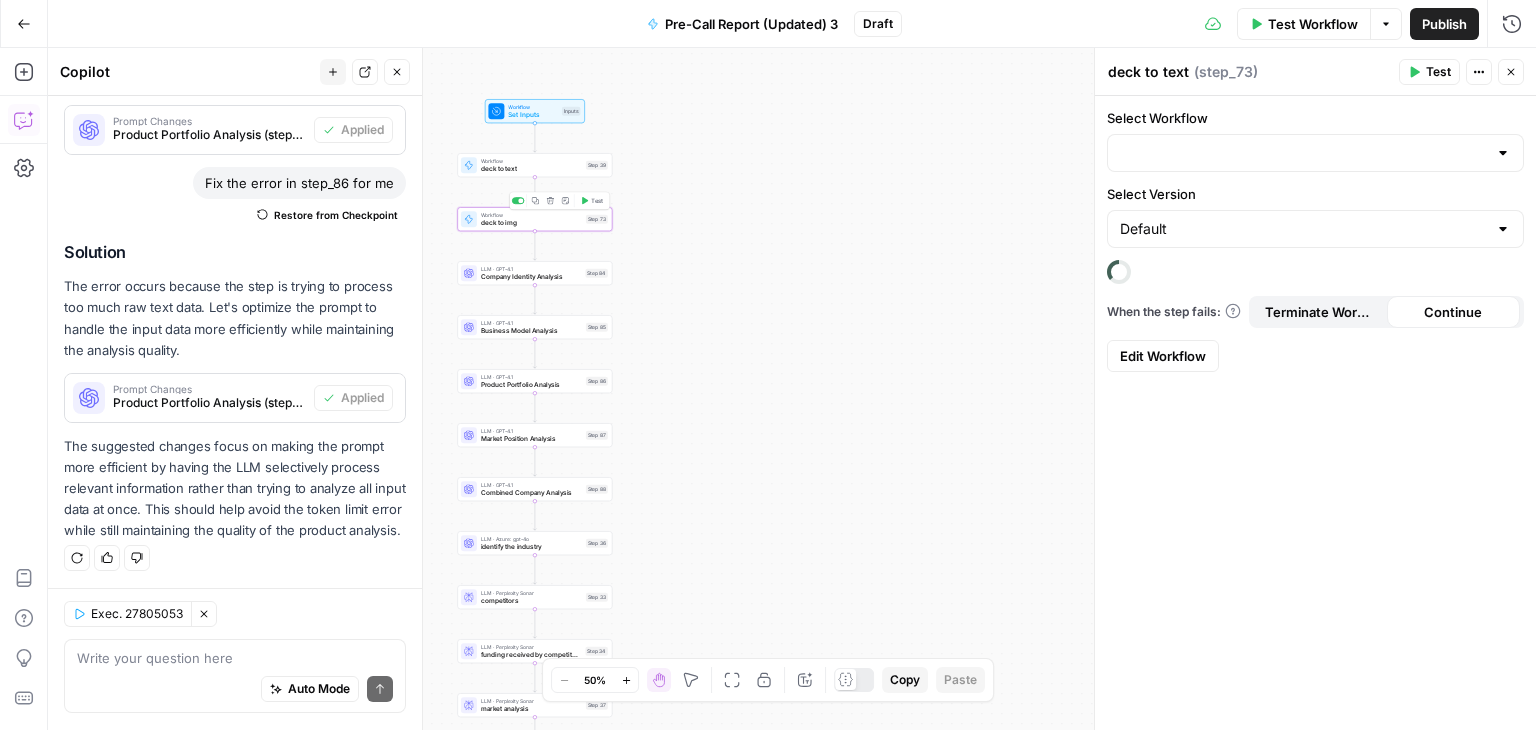
type textarea "deck to img"
type input "Deck to Image (API Integration)"
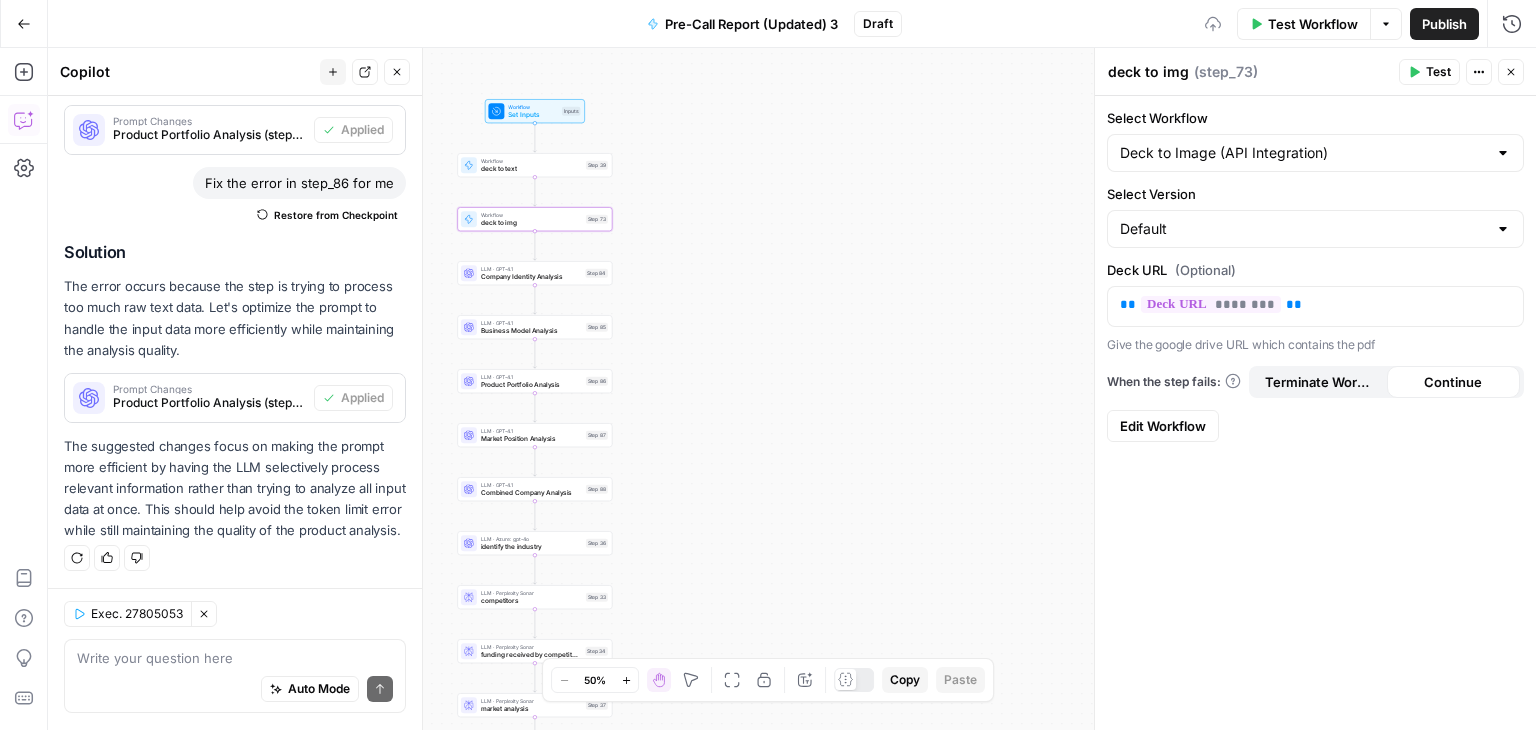
click at [1140, 422] on span "Edit Workflow" at bounding box center [1163, 426] width 86 height 20
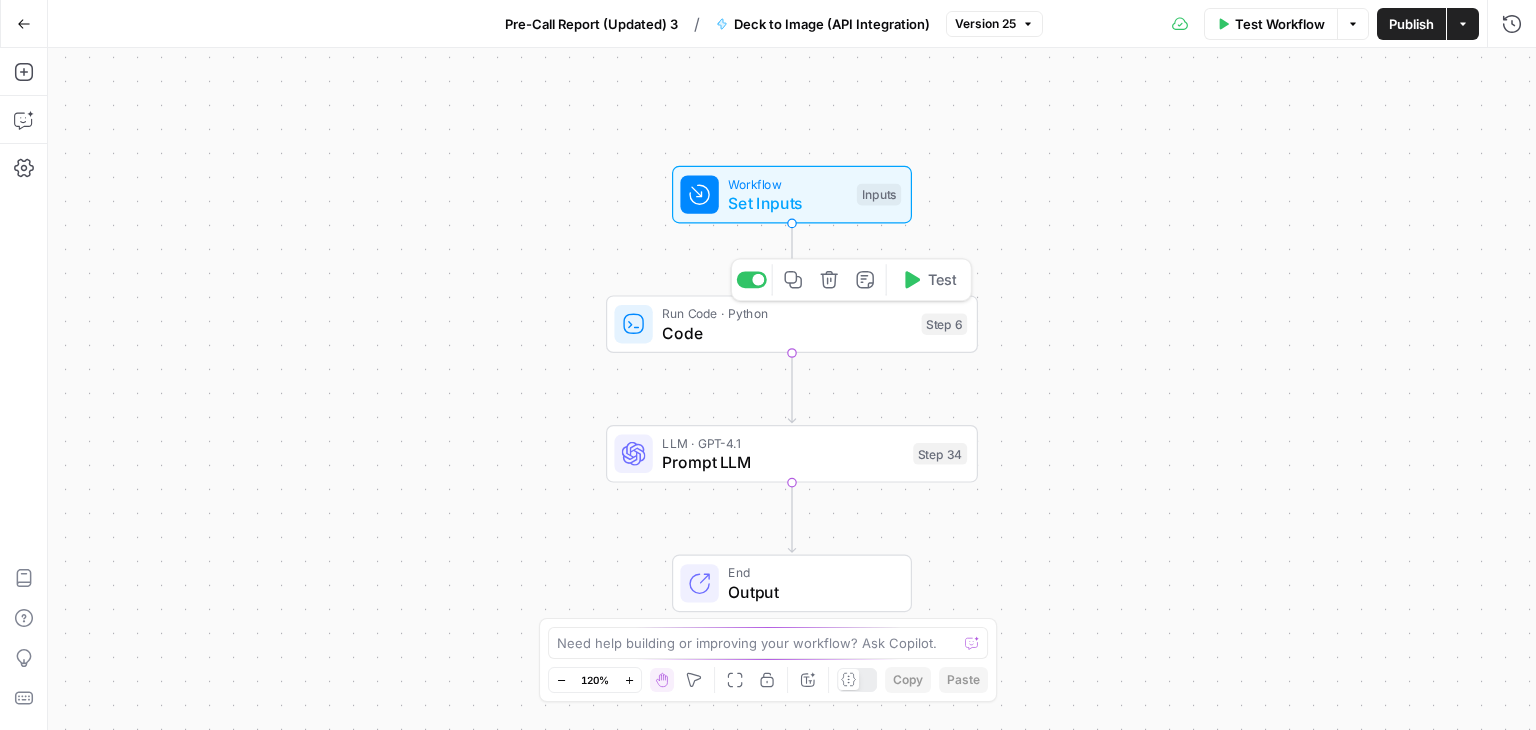
click at [730, 330] on span "Code" at bounding box center [787, 333] width 250 height 24
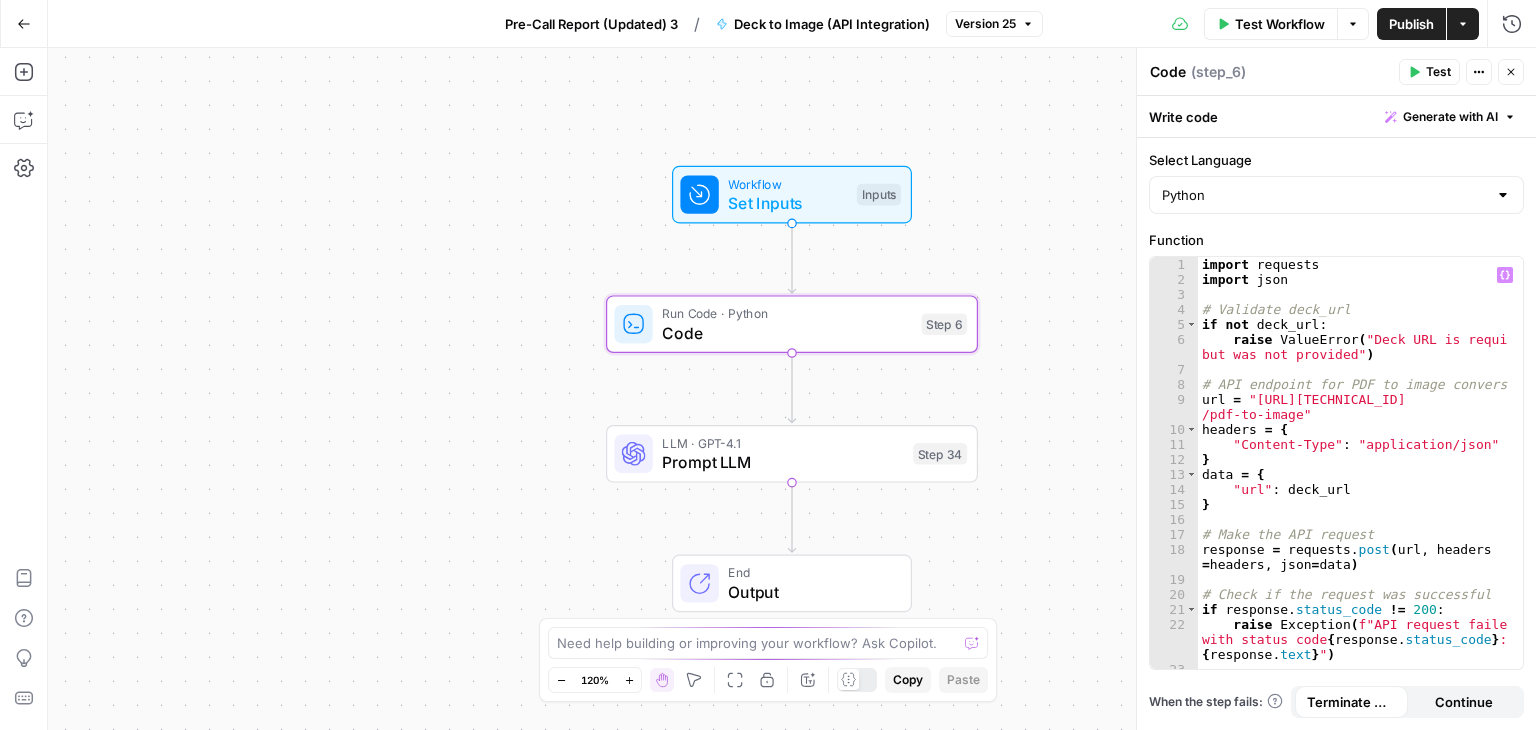
scroll to position [38, 0]
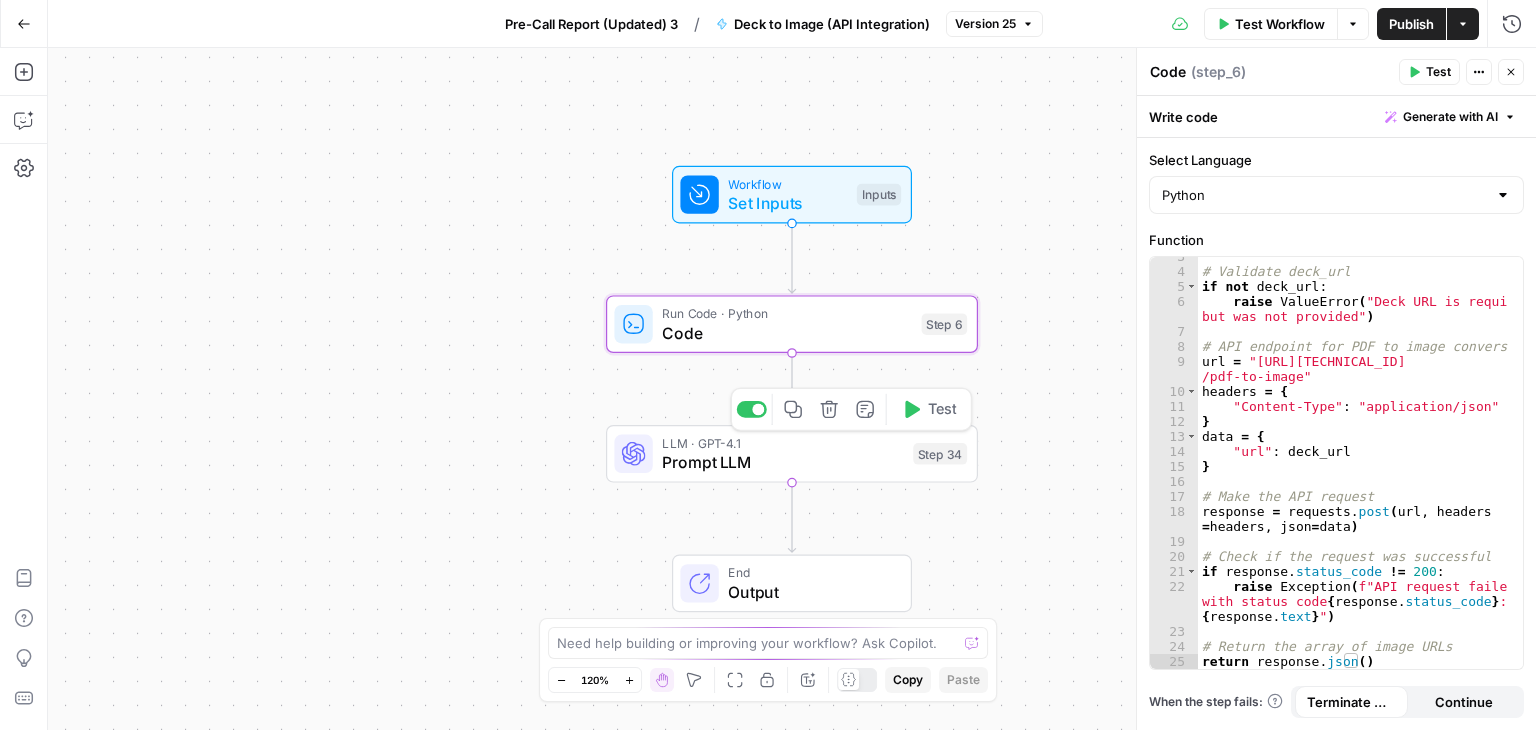
click at [747, 452] on span "Prompt LLM" at bounding box center [782, 462] width 241 height 24
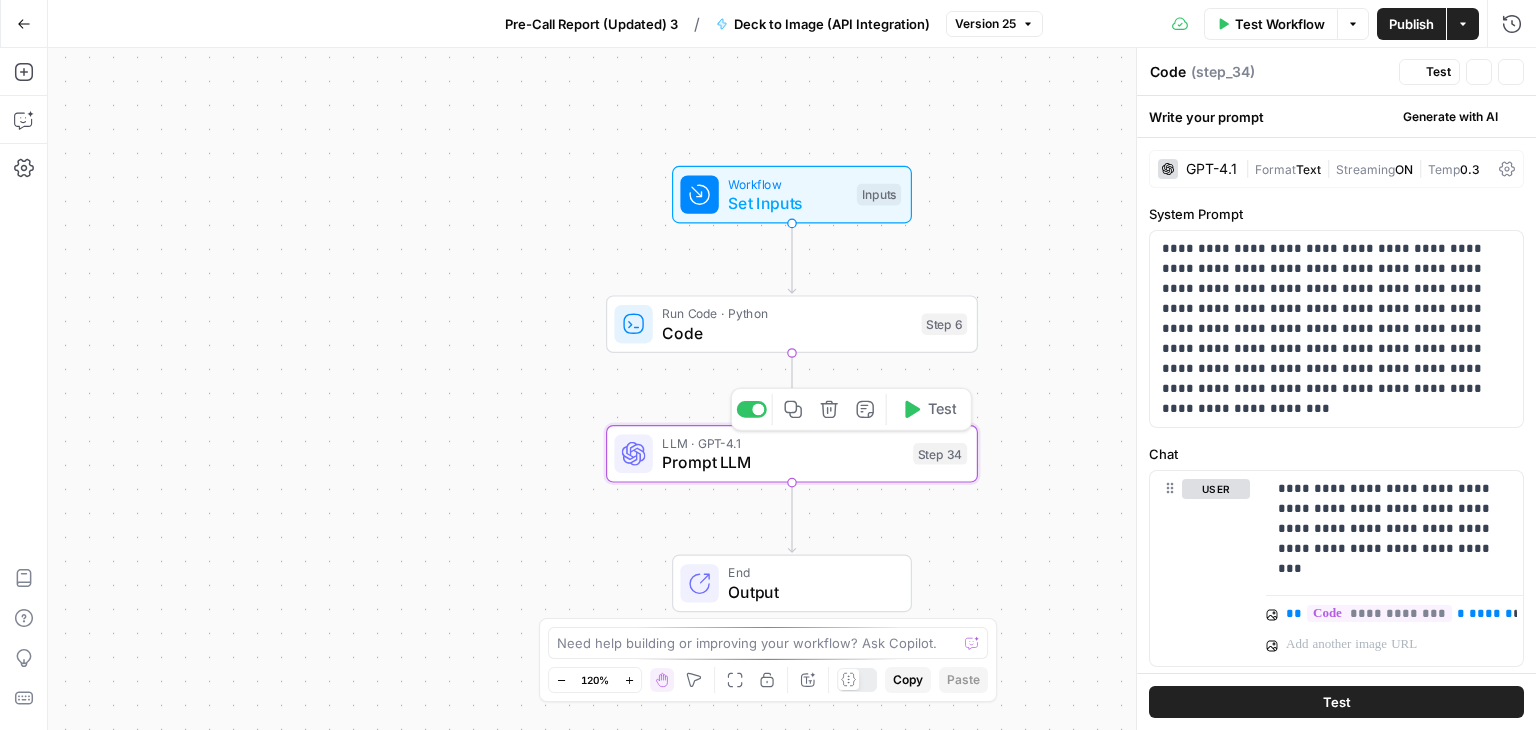
type textarea "Prompt LLM"
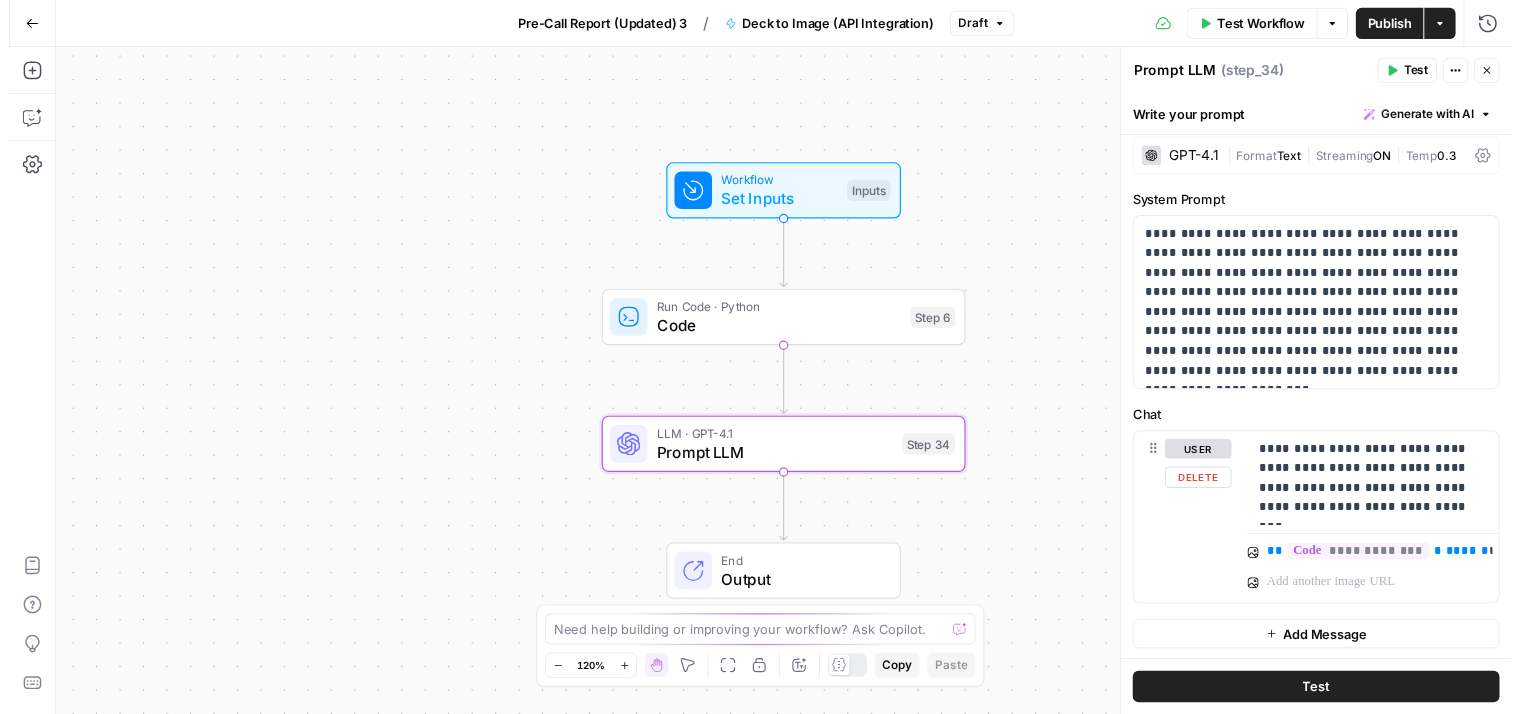
scroll to position [0, 0]
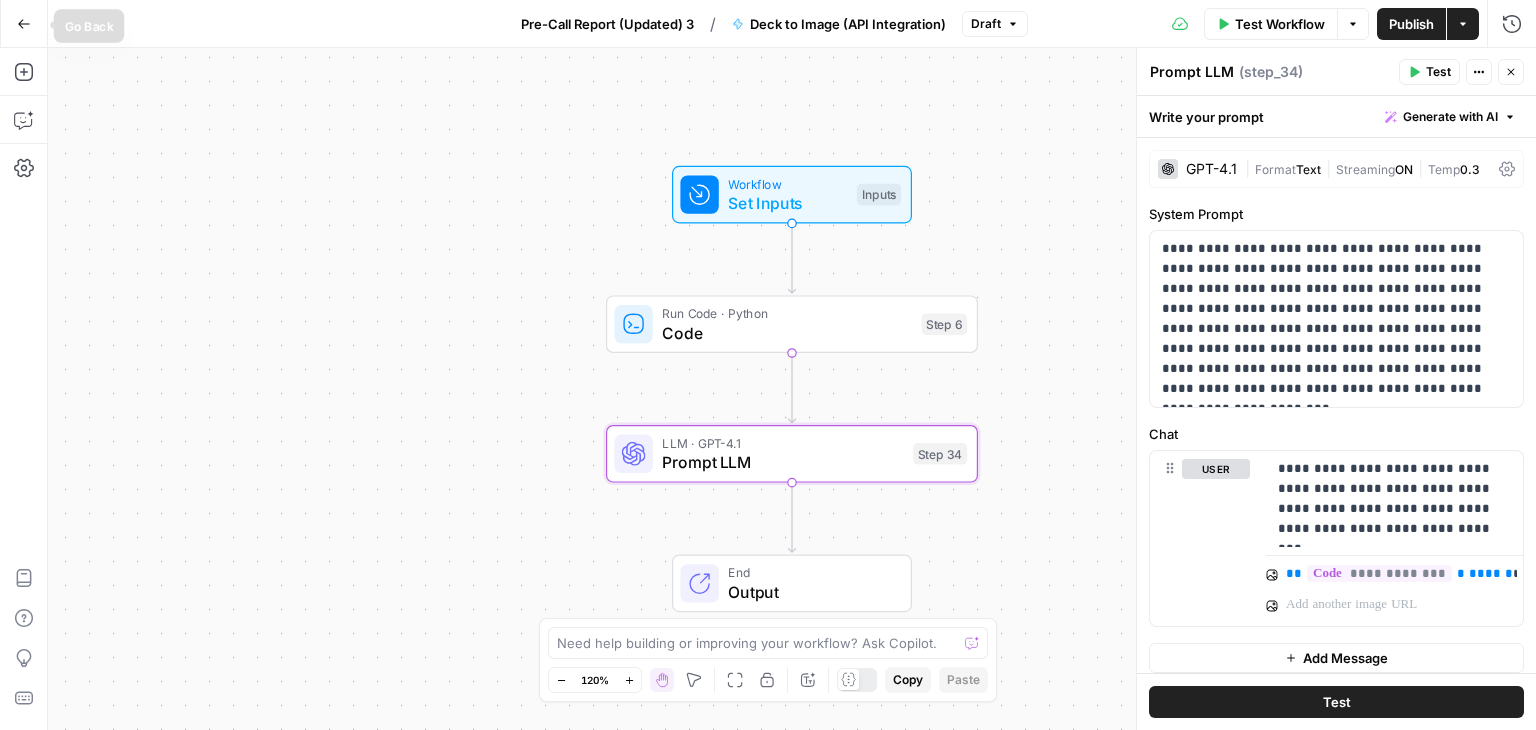
click at [24, 17] on icon "button" at bounding box center [24, 24] width 14 height 14
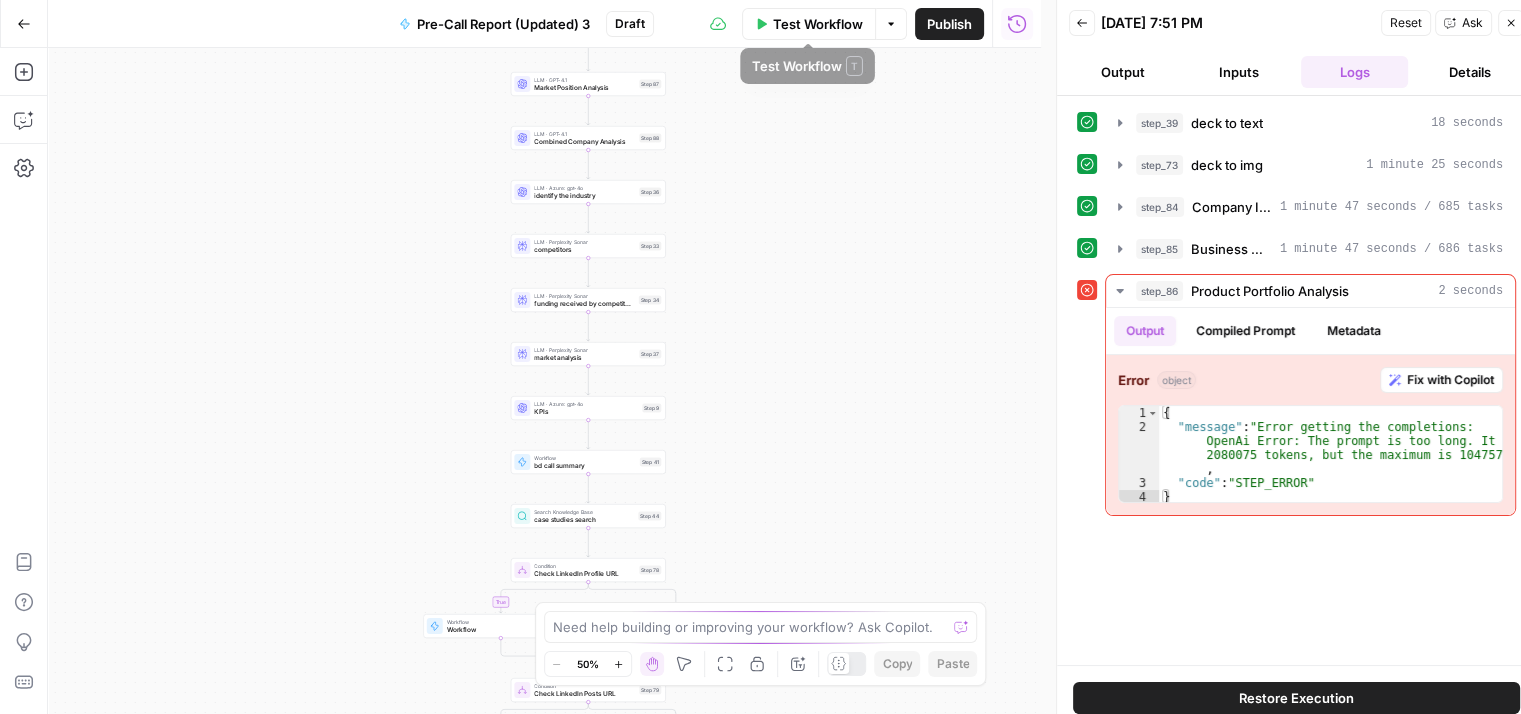
click at [808, 25] on span "Test Workflow" at bounding box center [818, 24] width 90 height 20
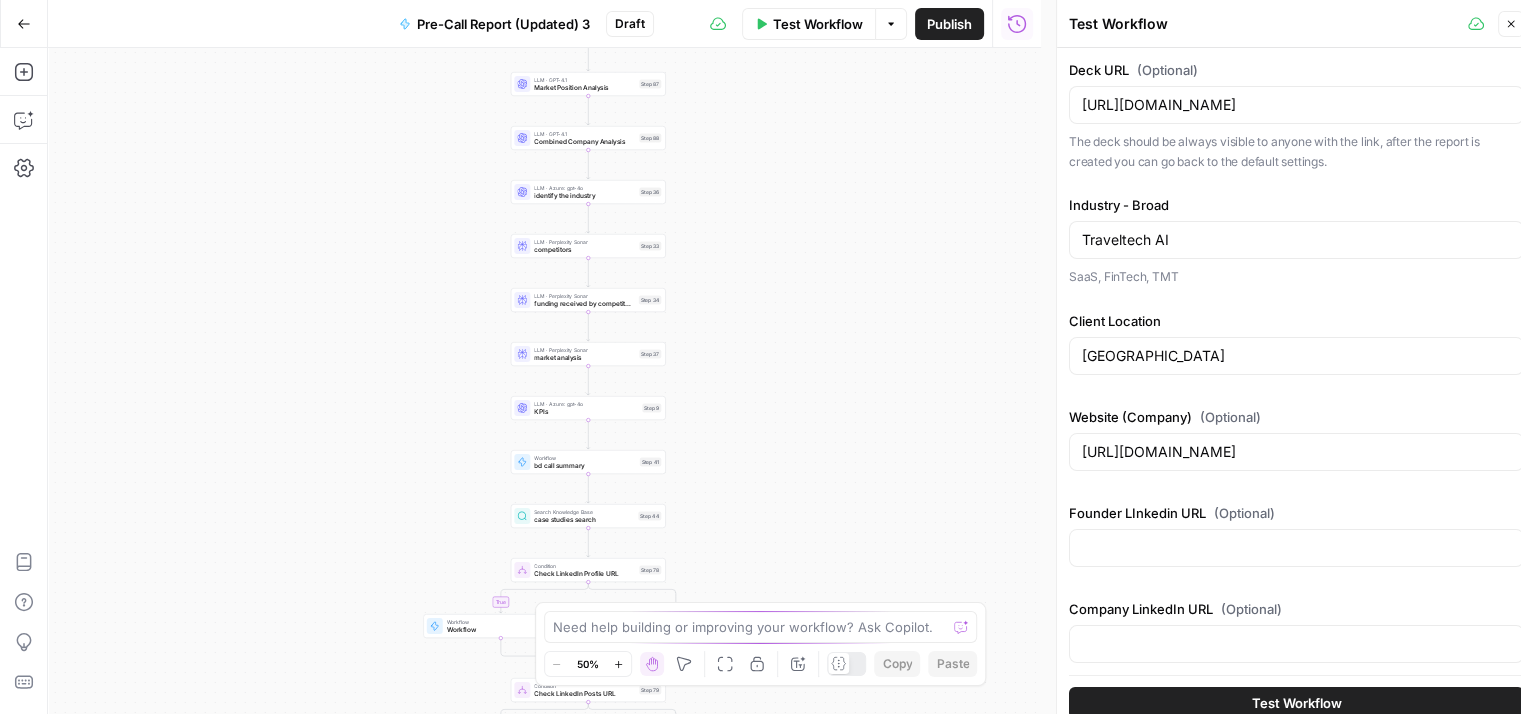
click at [1158, 690] on button "Test Workflow" at bounding box center [1296, 702] width 455 height 32
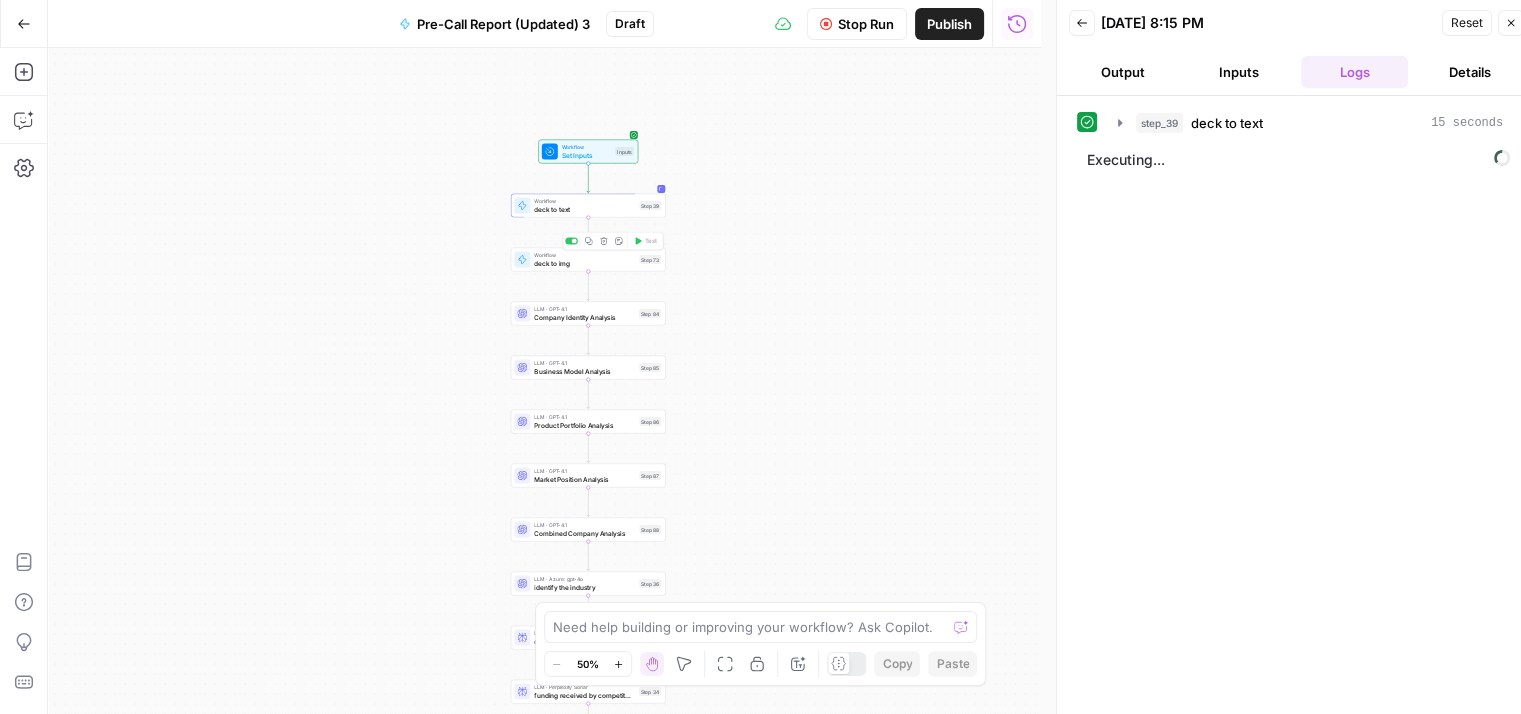
click at [572, 267] on span "deck to img" at bounding box center [584, 263] width 101 height 10
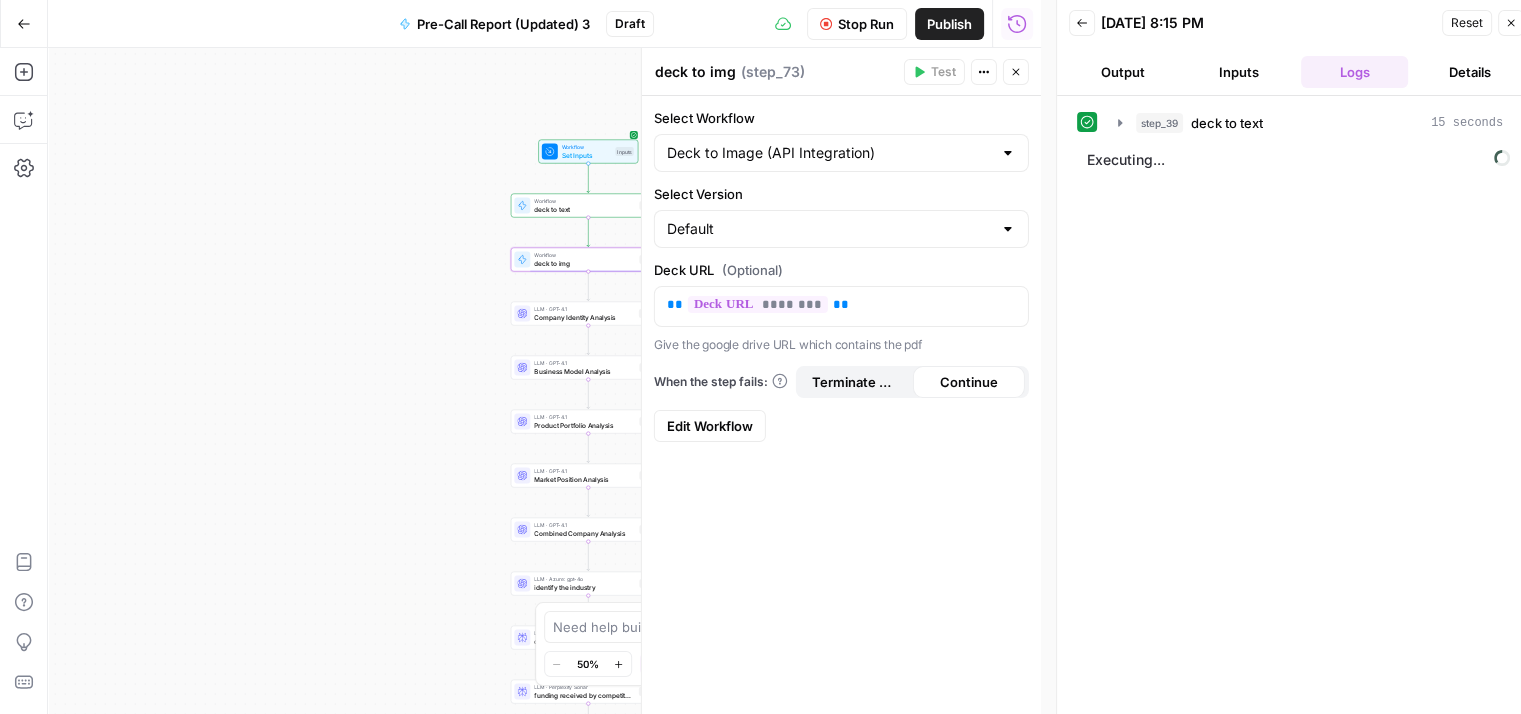
click at [684, 429] on span "Edit Workflow" at bounding box center [710, 426] width 86 height 20
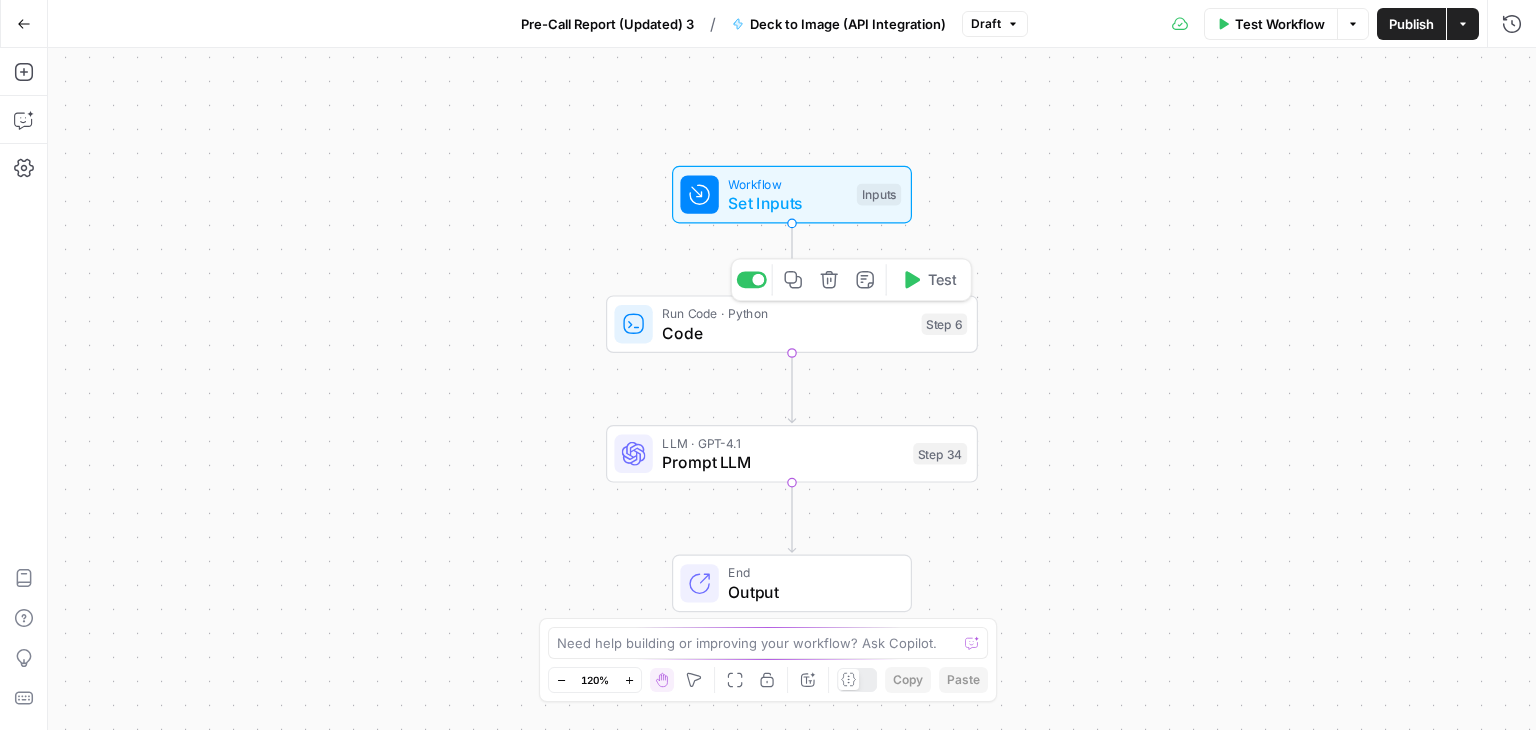
click at [734, 343] on span "Code" at bounding box center [787, 333] width 250 height 24
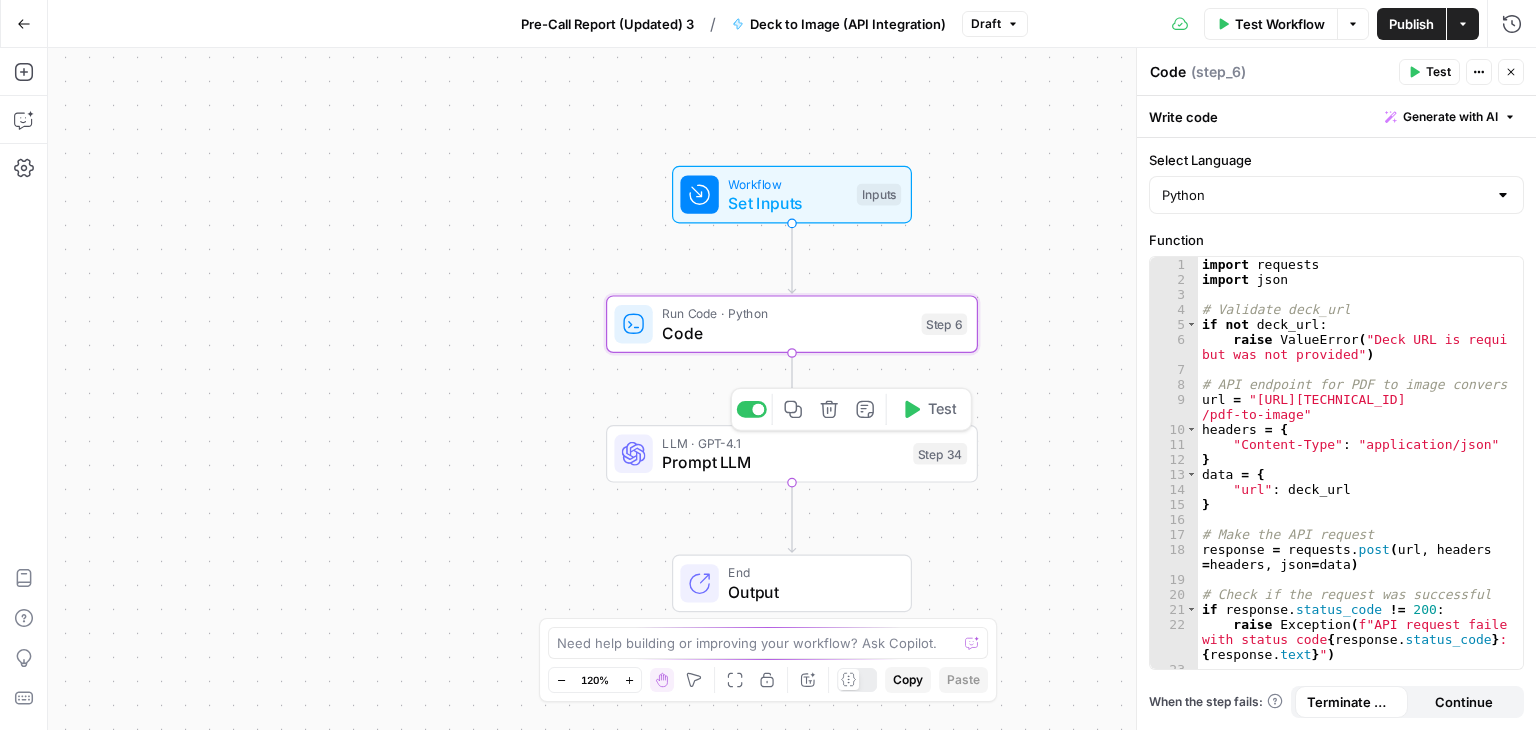
click at [700, 461] on span "Prompt LLM" at bounding box center [782, 462] width 241 height 24
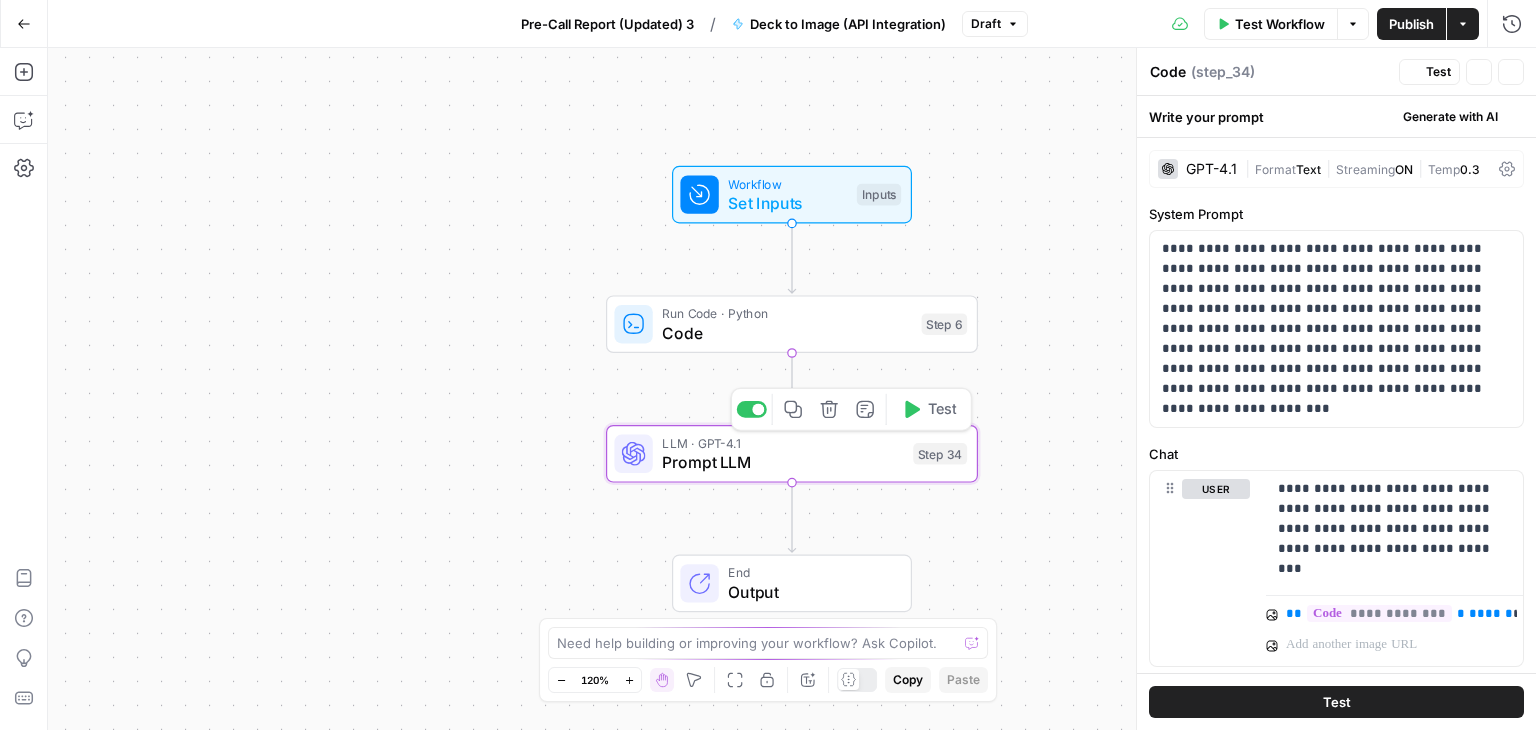
type textarea "Prompt LLM"
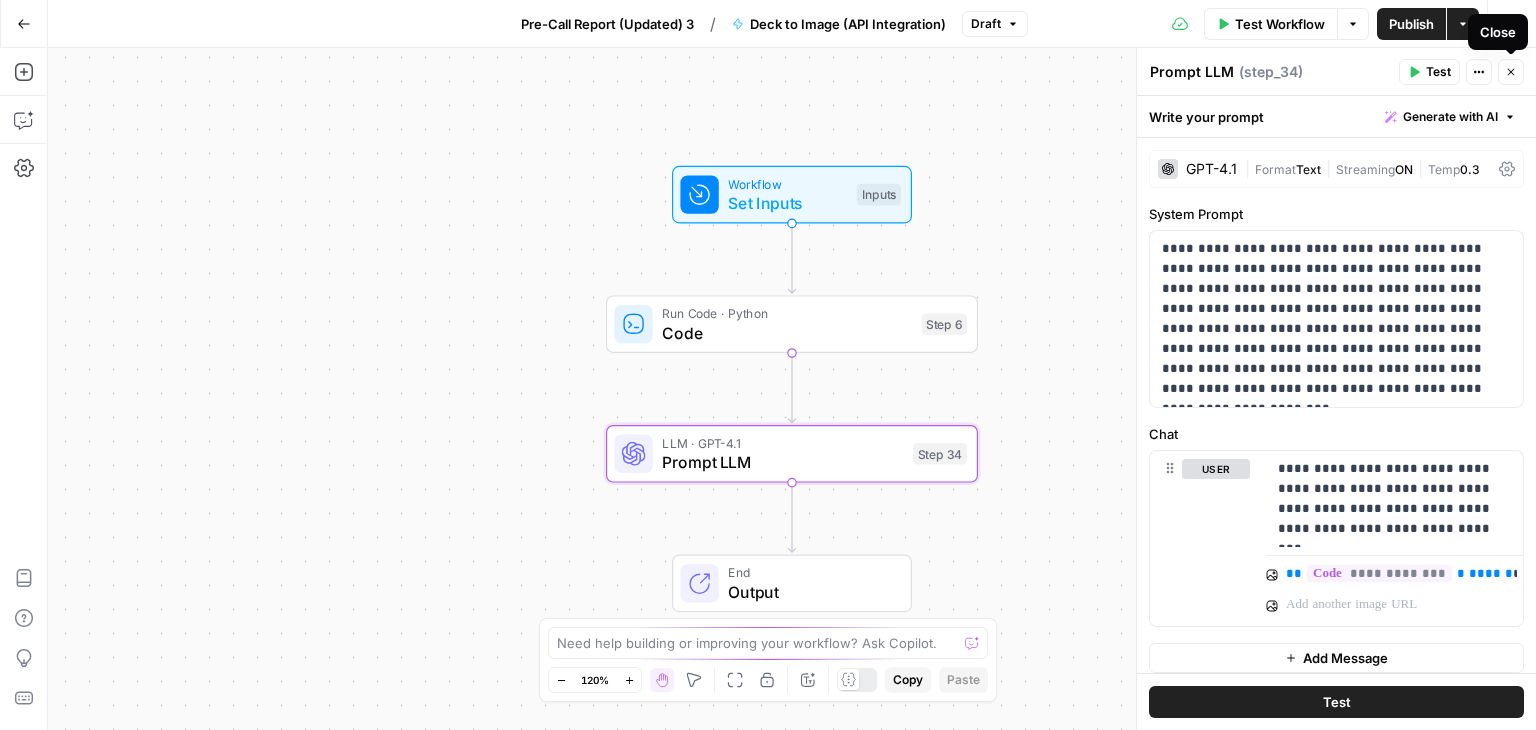
click at [1513, 62] on button "Close" at bounding box center [1511, 72] width 26 height 26
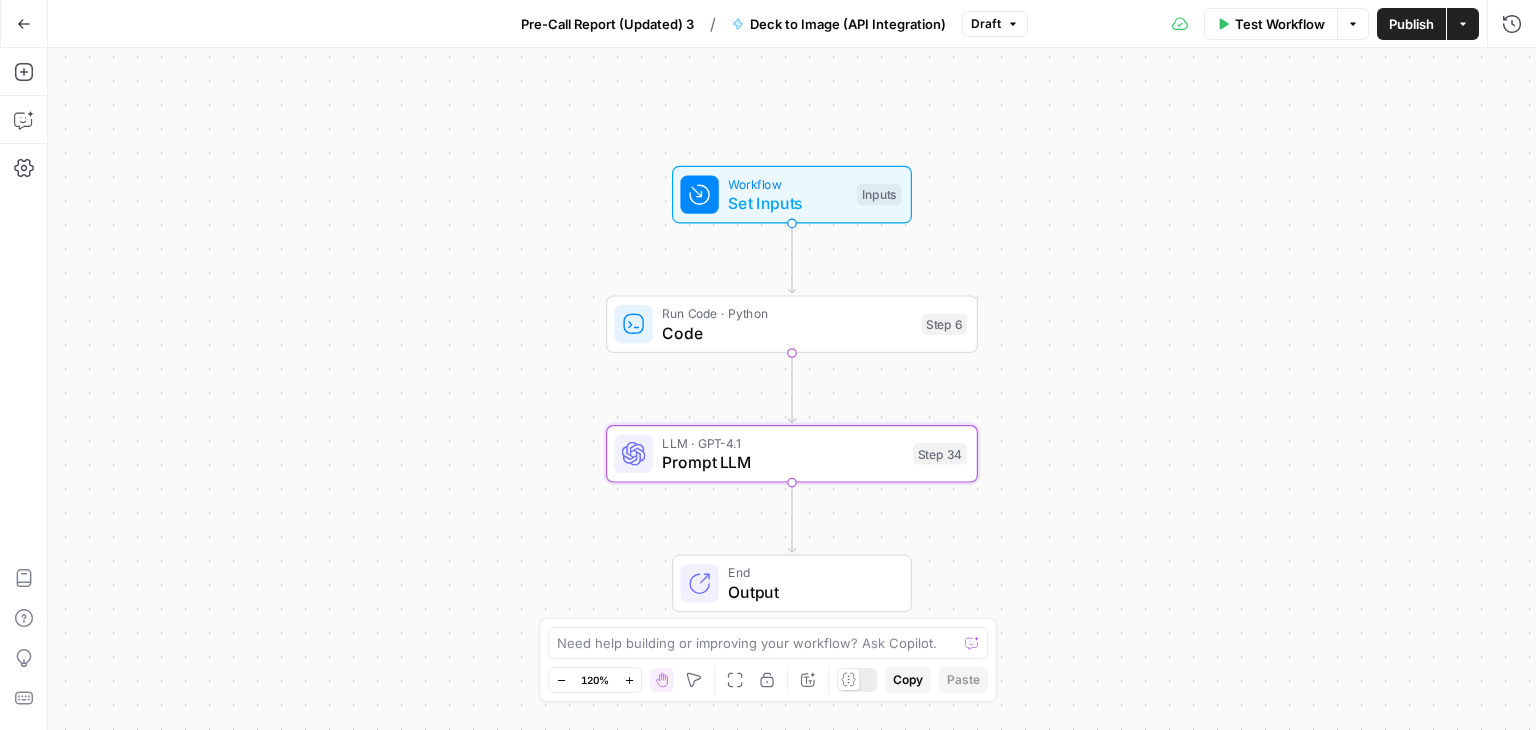
click at [28, 32] on button "Go Back" at bounding box center [24, 24] width 36 height 36
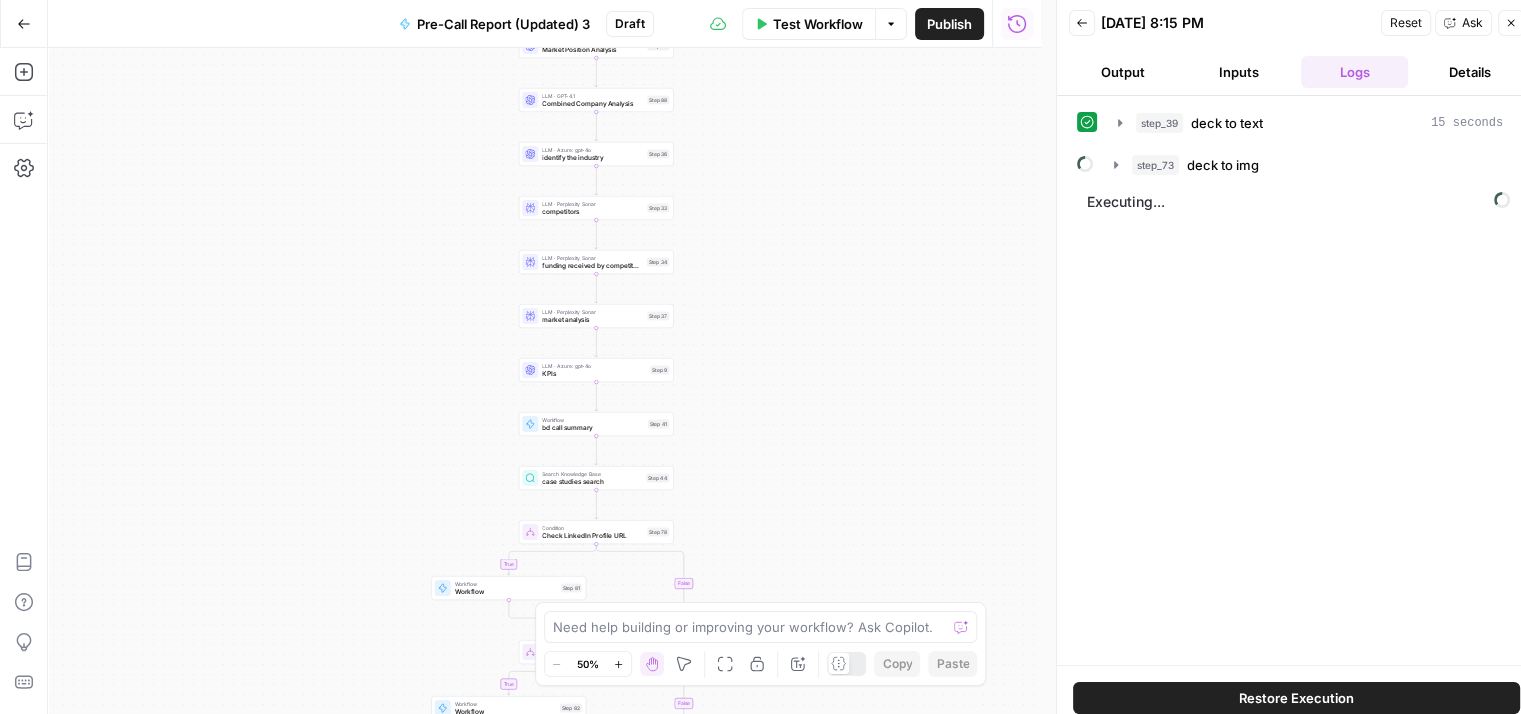
drag, startPoint x: 841, startPoint y: 481, endPoint x: 860, endPoint y: 586, distance: 106.7
click at [860, 586] on div "true false true false true false Workflow Set Inputs Inputs Workflow deck to te…" at bounding box center [544, 381] width 993 height 666
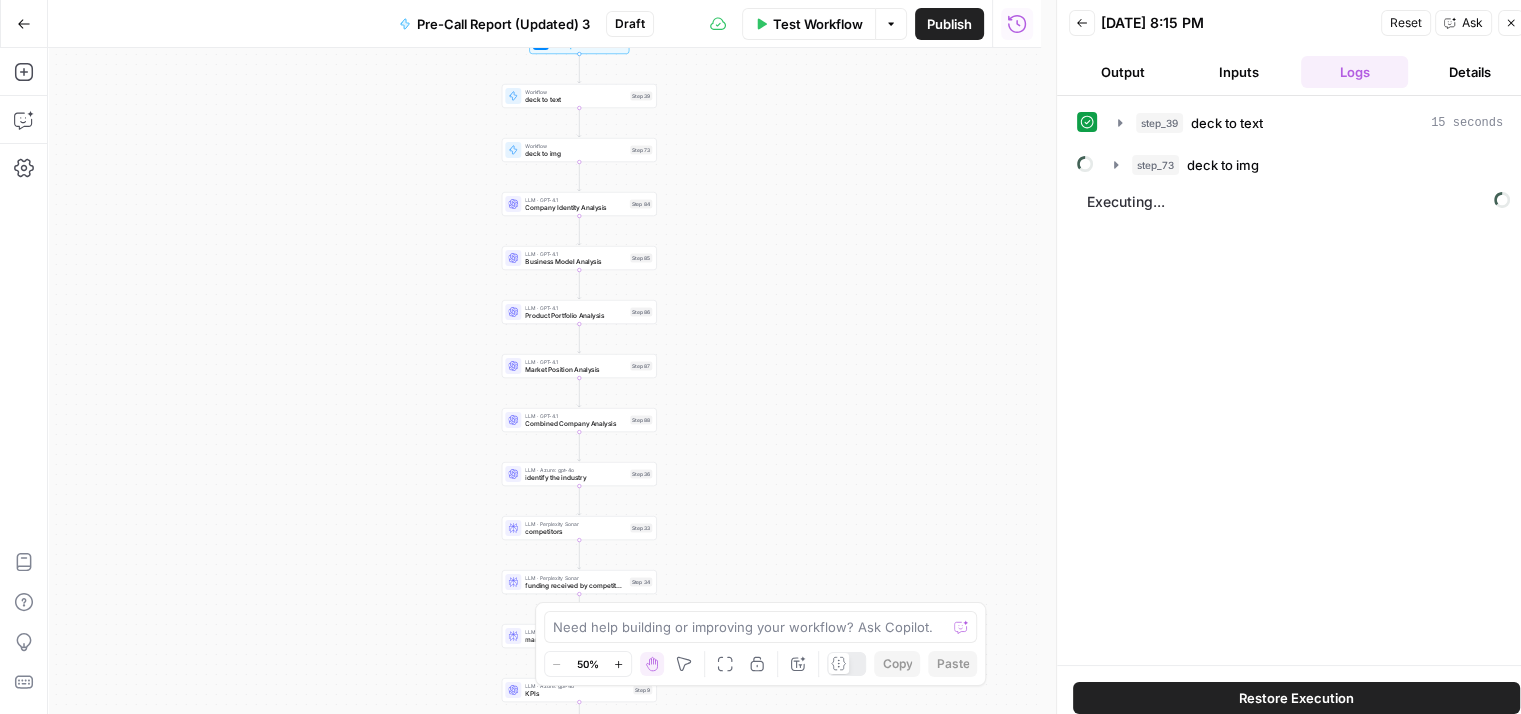
drag, startPoint x: 912, startPoint y: 281, endPoint x: 884, endPoint y: 533, distance: 253.5
click at [884, 533] on div "true false true false true false Workflow Set Inputs Inputs Workflow deck to te…" at bounding box center [544, 381] width 993 height 666
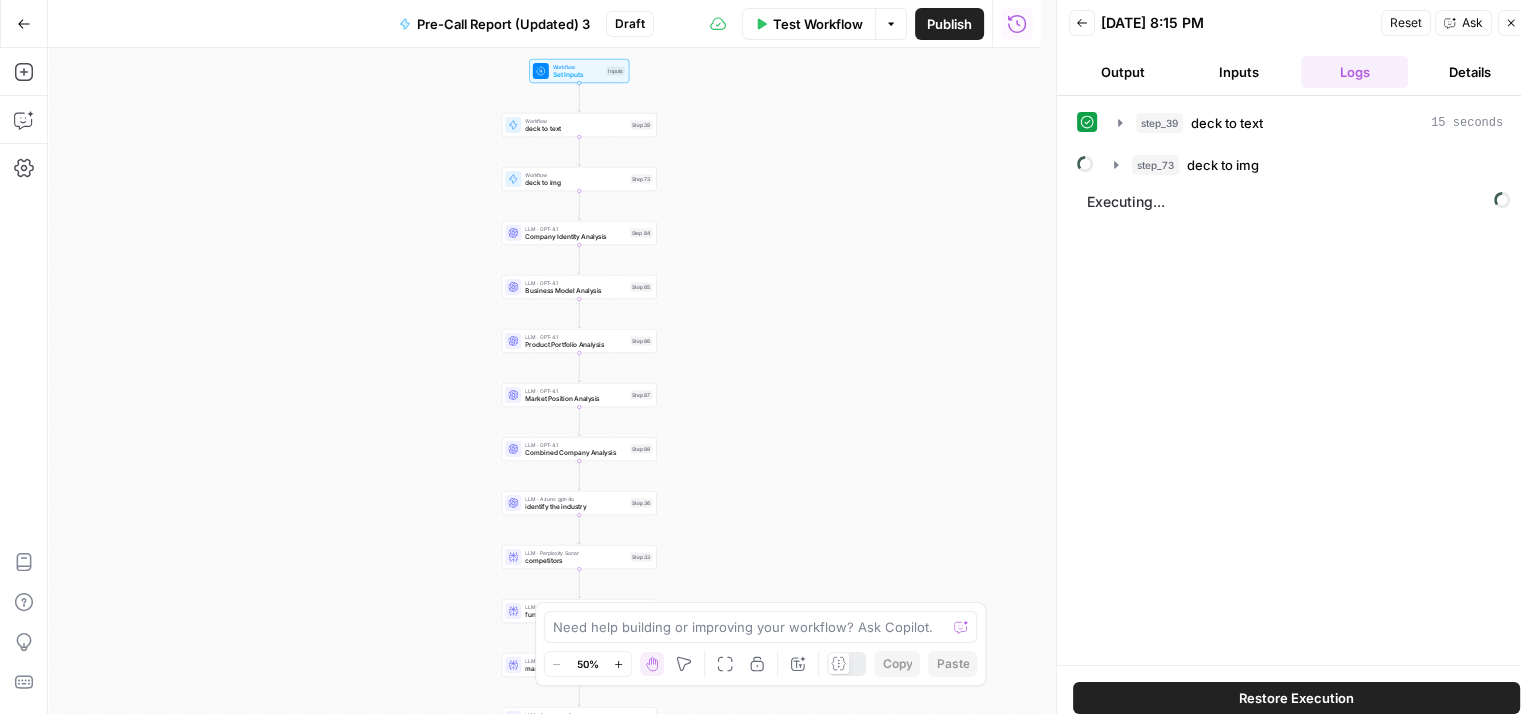
drag, startPoint x: 910, startPoint y: 364, endPoint x: 910, endPoint y: 392, distance: 28.0
click at [910, 392] on div "true false true false true false Workflow Set Inputs Inputs Workflow deck to te…" at bounding box center [544, 381] width 993 height 666
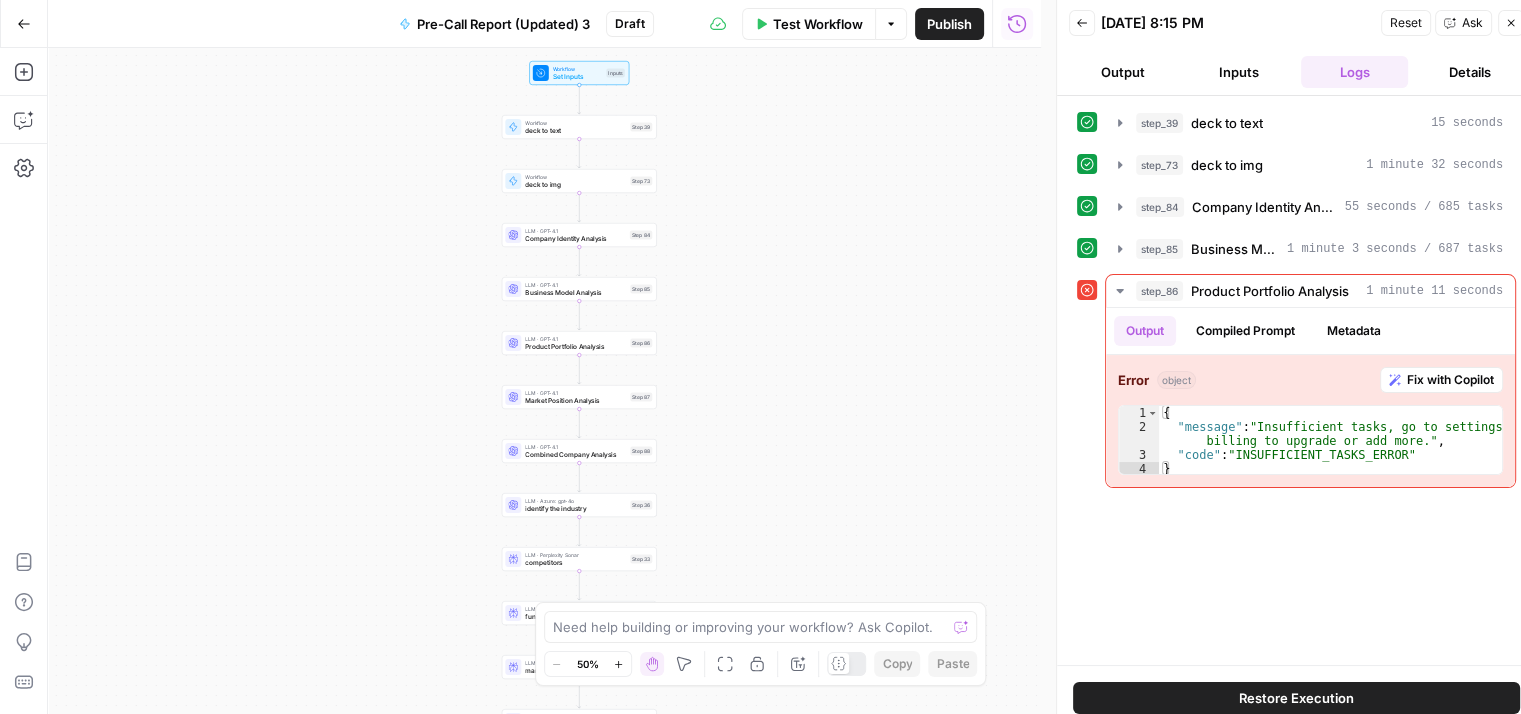
drag, startPoint x: 1294, startPoint y: 507, endPoint x: 1098, endPoint y: 291, distance: 291.6
click at [1098, 291] on div "step_39 deck to text 15 seconds step_73 deck to img 1 minute 32 seconds step_84…" at bounding box center [1296, 380] width 439 height 549
click at [1222, 548] on div "step_39 deck to text 15 seconds step_73 deck to img 1 minute 32 seconds step_84…" at bounding box center [1296, 380] width 439 height 549
